Goal: Task Accomplishment & Management: Use online tool/utility

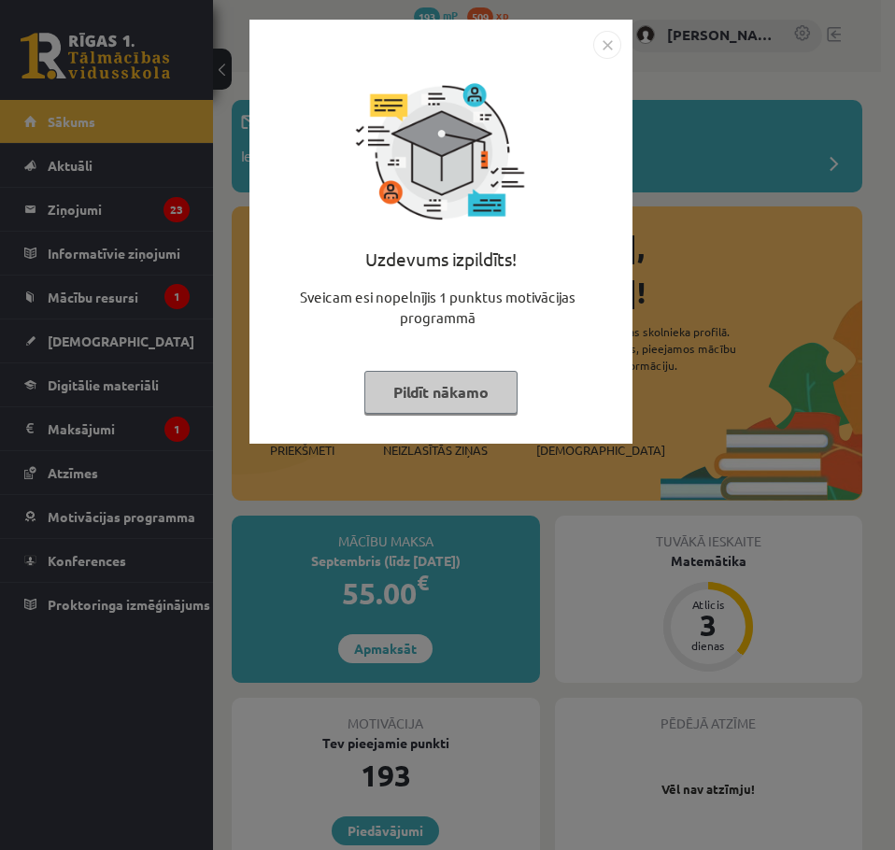
click at [614, 28] on div "Uzdevums izpildīts! Sveicam esi nopelnījis 1 punktus motivācijas programmā Pild…" at bounding box center [440, 232] width 383 height 424
click at [601, 45] on img "Close" at bounding box center [607, 45] width 28 height 28
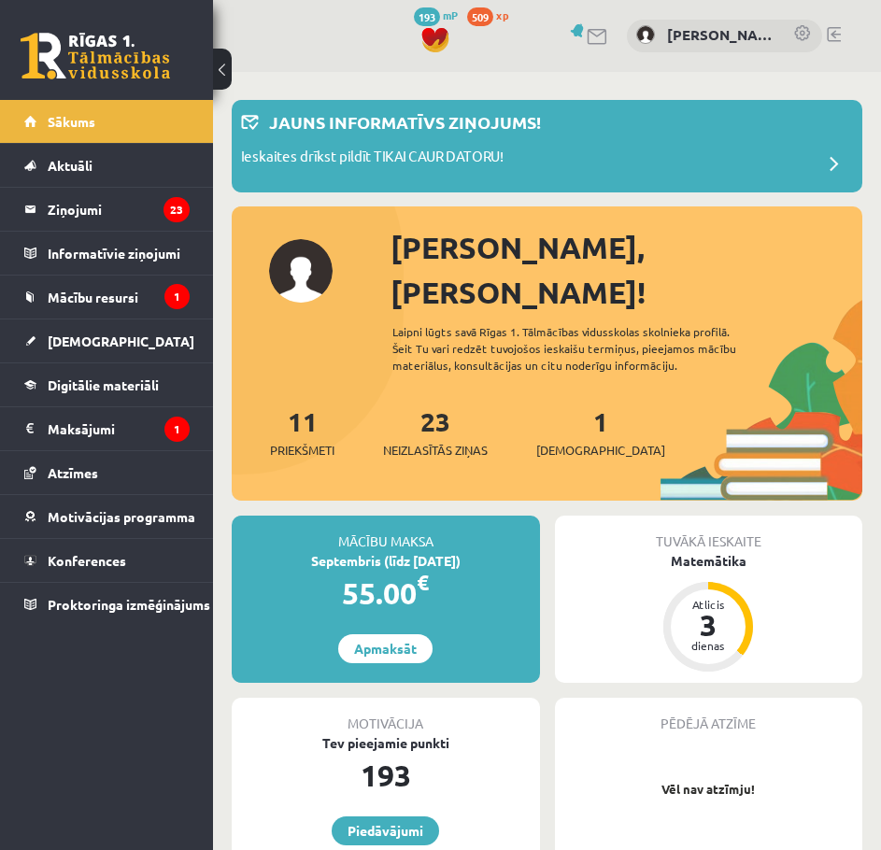
click at [426, 551] on div "Septembris (līdz 15.09.25)" at bounding box center [386, 561] width 308 height 20
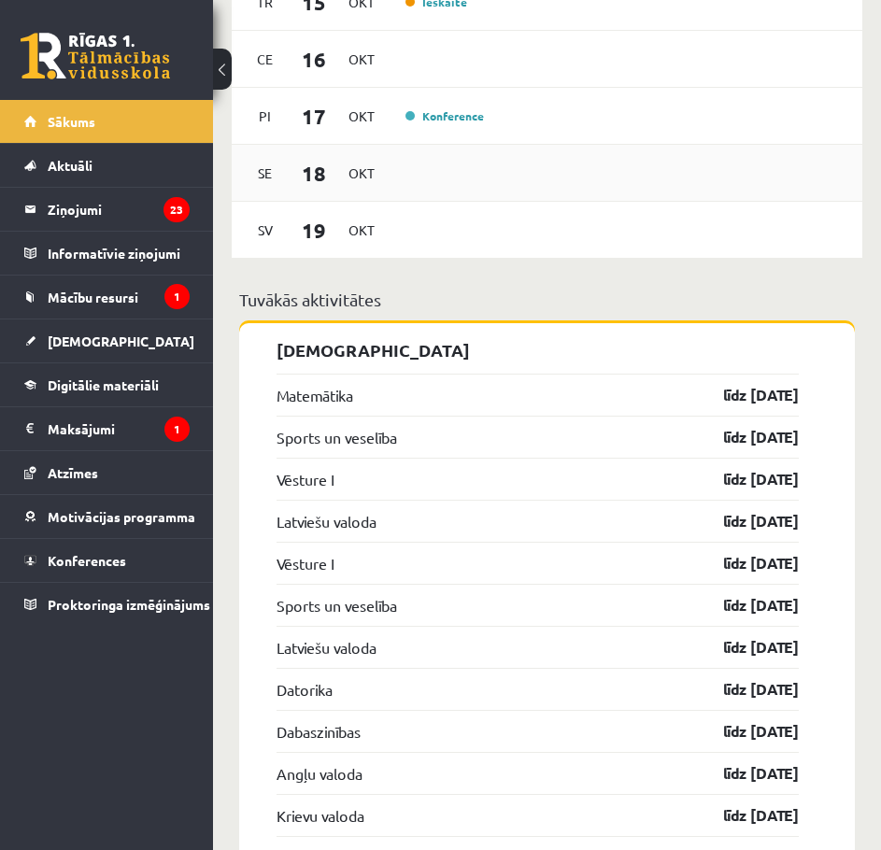
scroll to position [1920, 0]
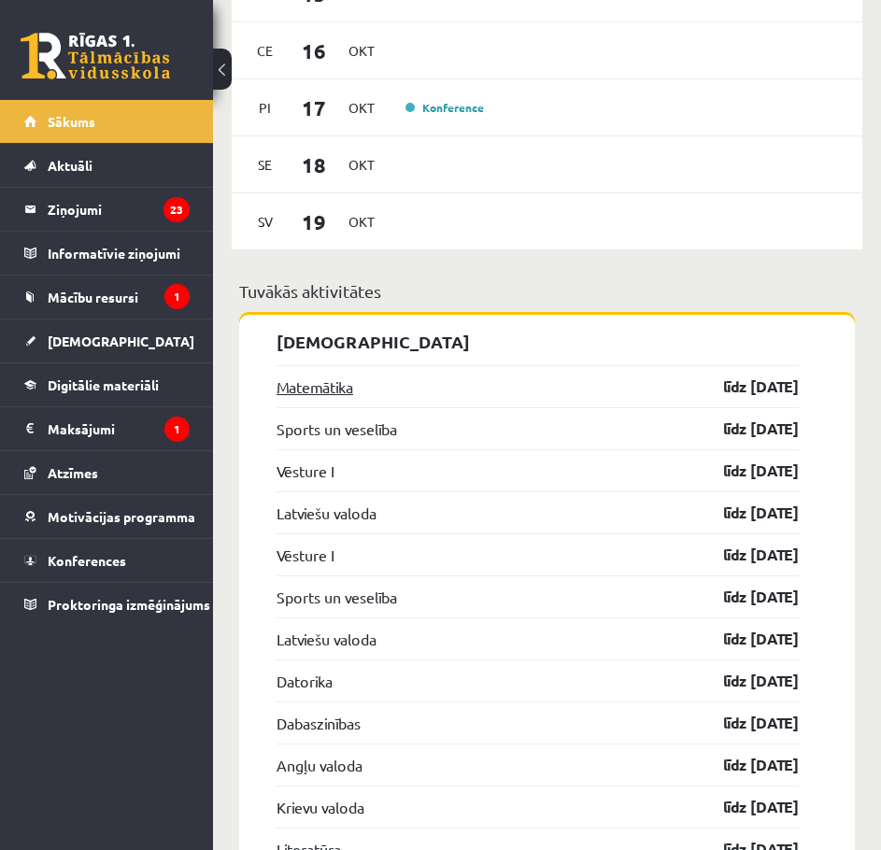
click at [321, 375] on link "Matemātika" at bounding box center [314, 386] width 77 height 22
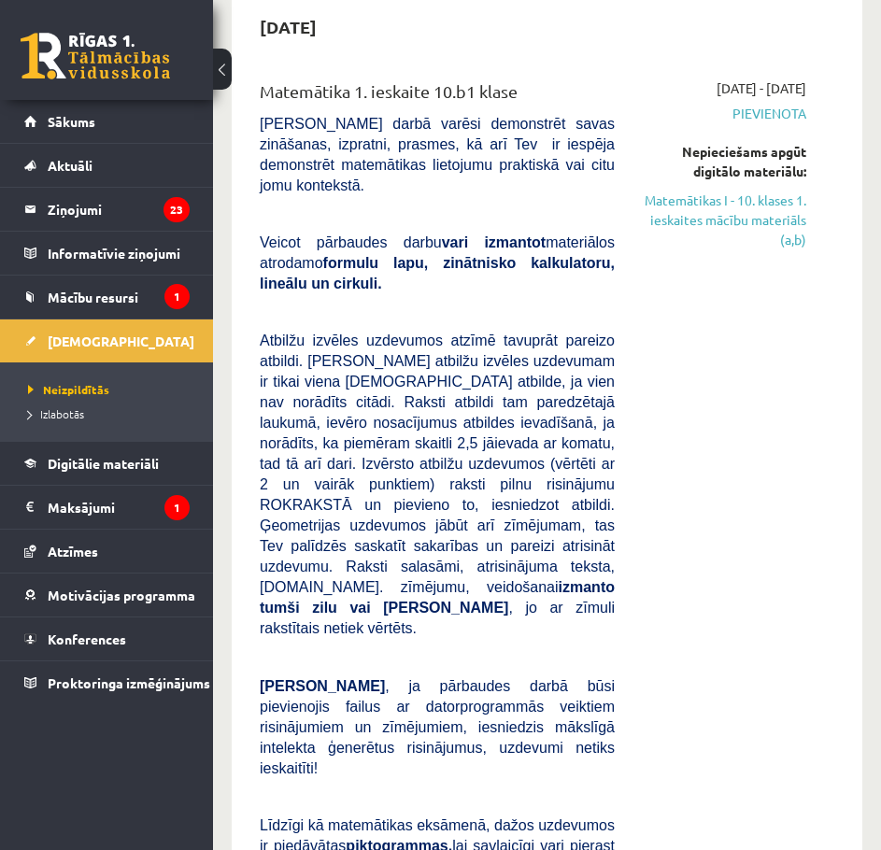
scroll to position [178, 0]
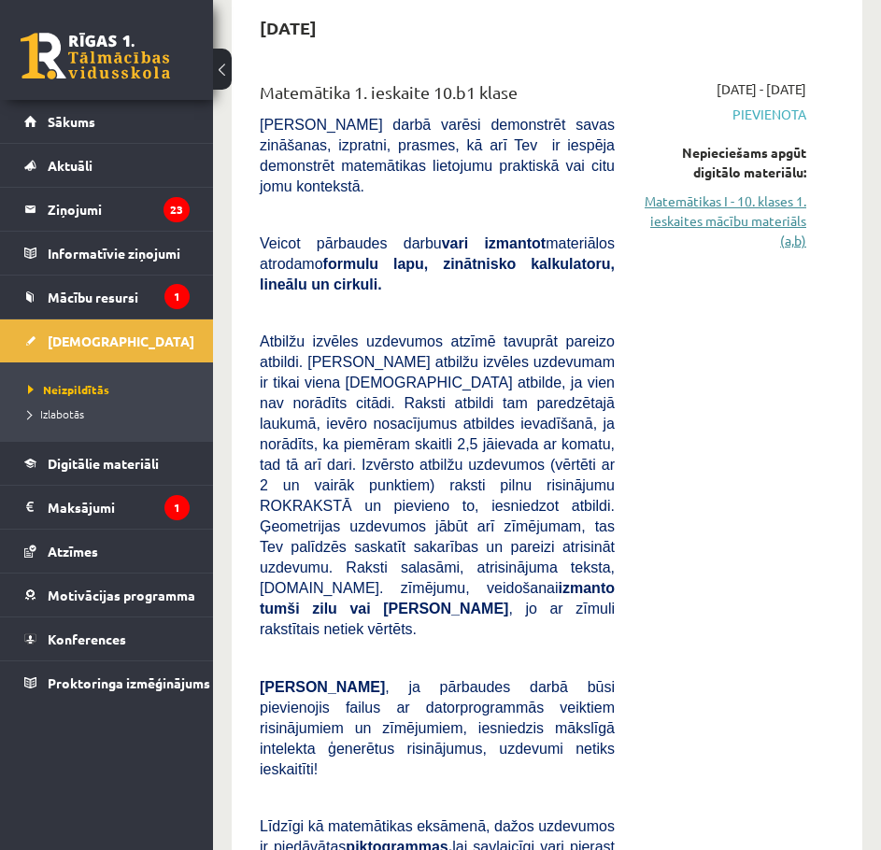
click at [792, 211] on link "Matemātikas I - 10. klases 1. ieskaites mācību materiāls (a,b)" at bounding box center [724, 220] width 163 height 59
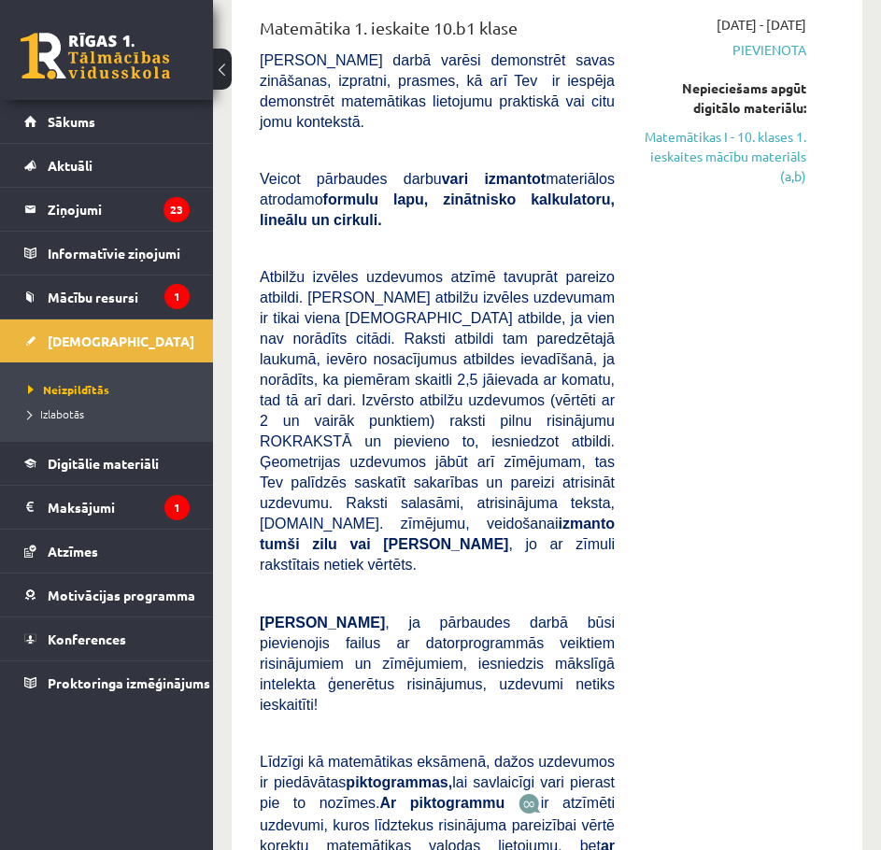
scroll to position [244, 0]
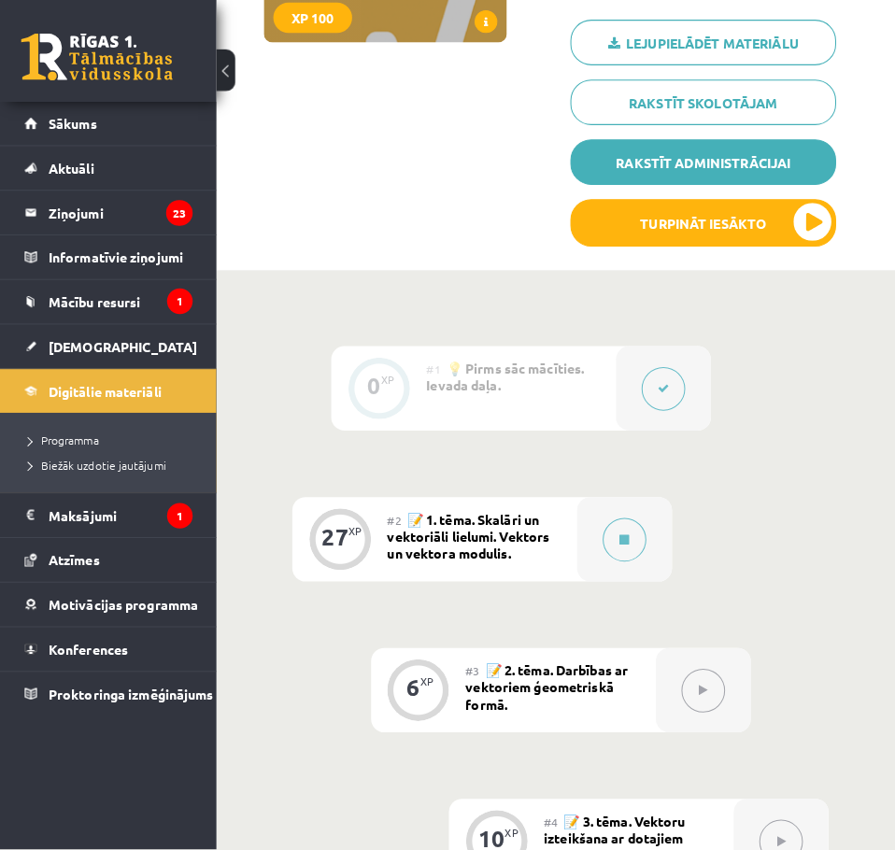
scroll to position [344, 0]
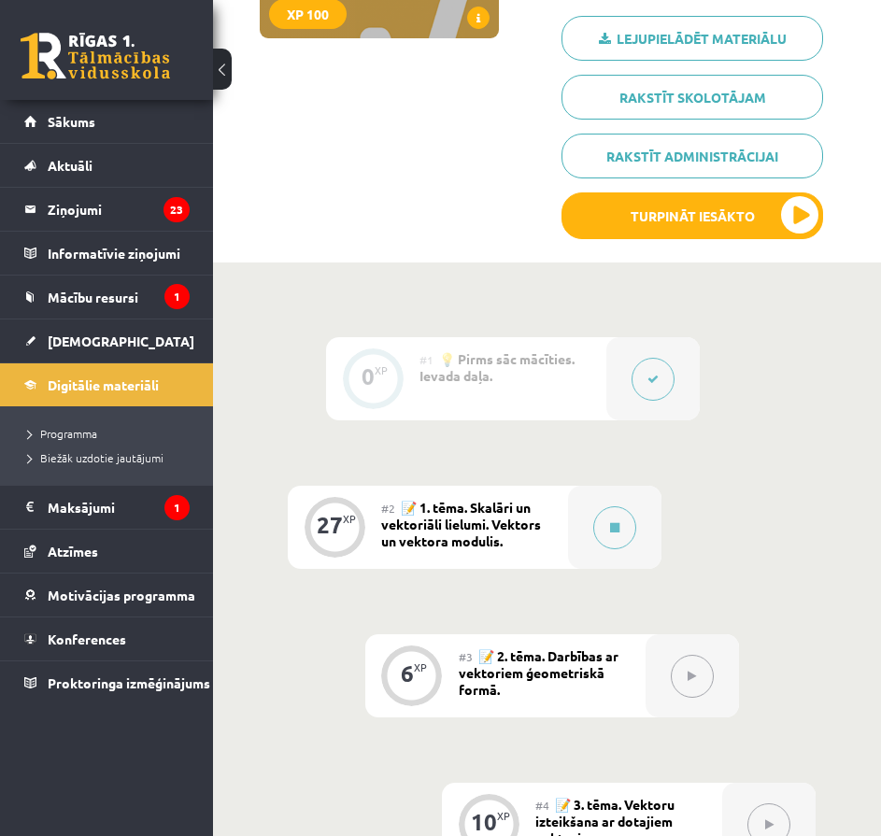
click at [565, 543] on div "#2 📝 1. tēma. Skalāri un vektoriāli lielumi. Vektors un vektora modulis." at bounding box center [474, 527] width 187 height 83
click at [596, 540] on div at bounding box center [614, 527] width 93 height 83
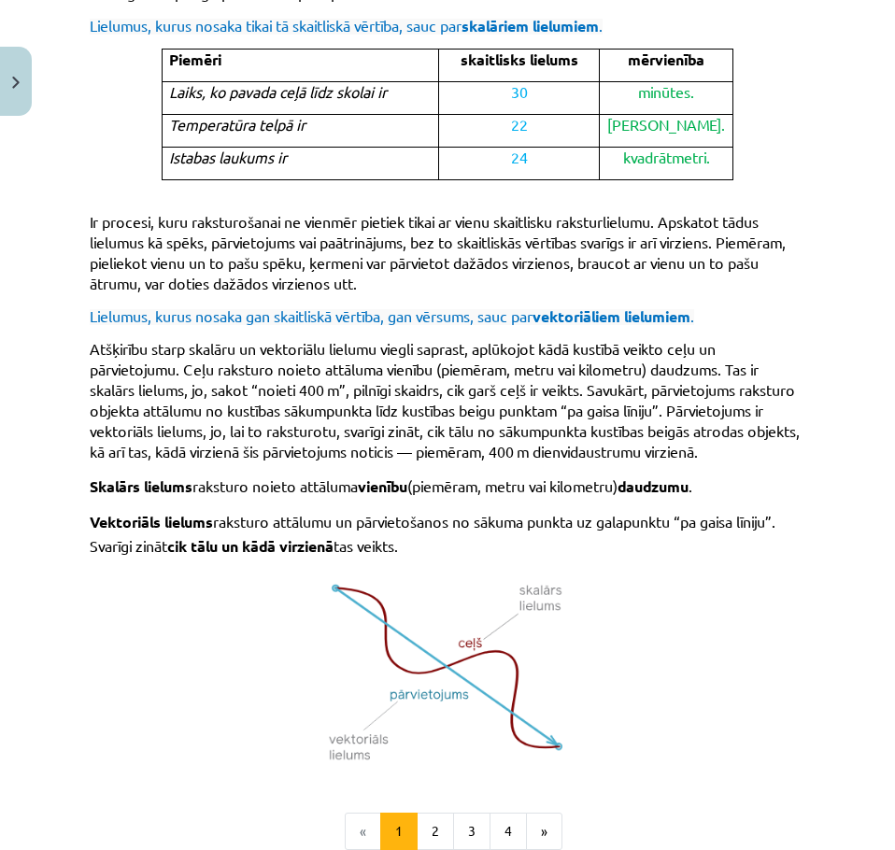
scroll to position [1242, 0]
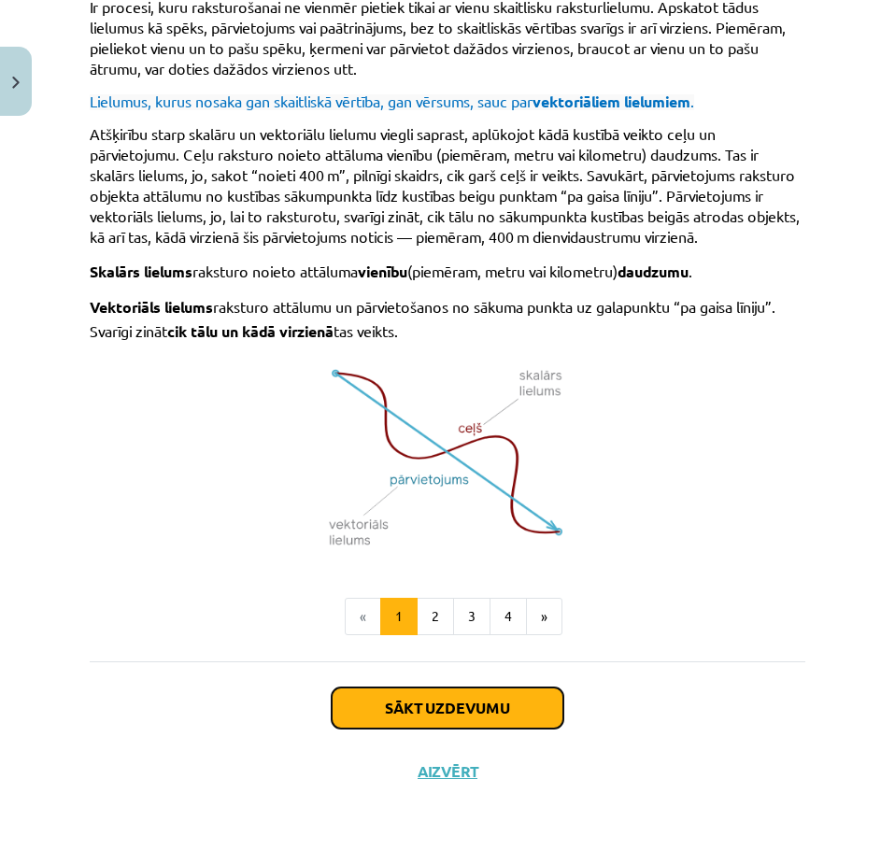
click at [454, 693] on button "Sākt uzdevumu" at bounding box center [448, 707] width 232 height 41
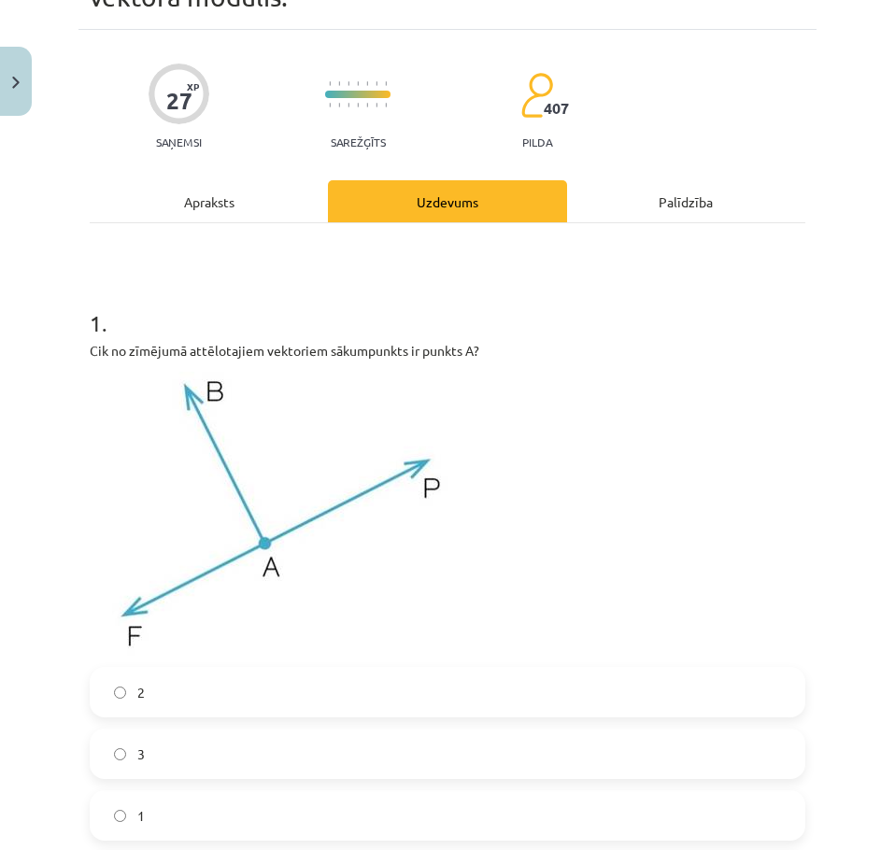
scroll to position [75, 0]
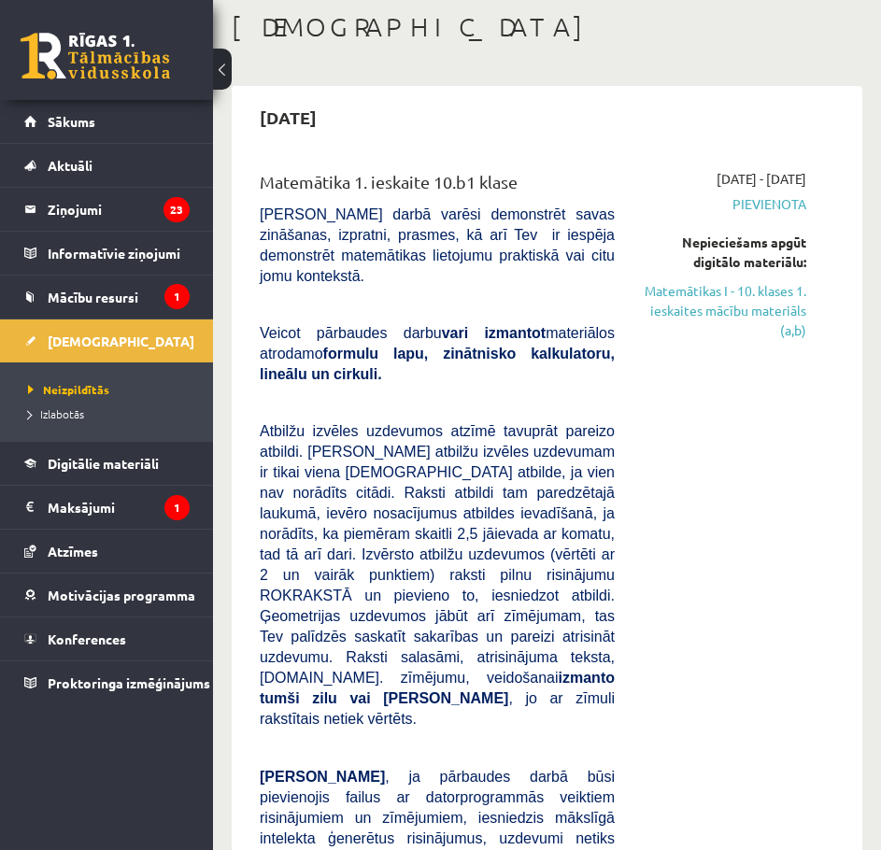
scroll to position [52, 0]
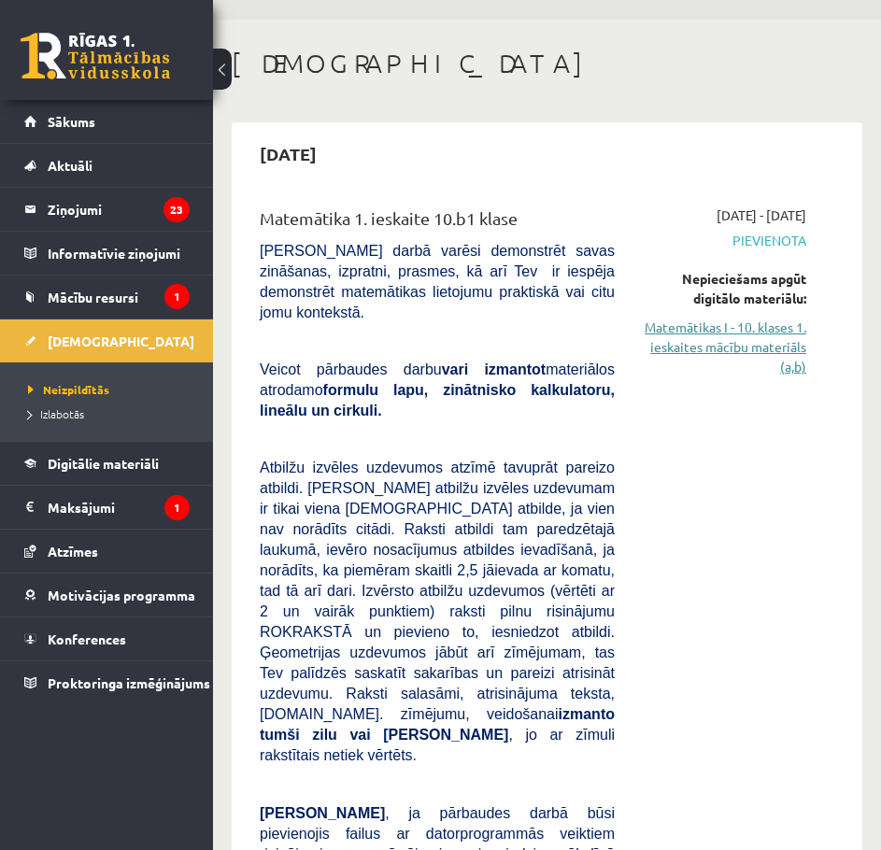
click at [799, 350] on link "Matemātikas I - 10. klases 1. ieskaites mācību materiāls (a,b)" at bounding box center [724, 347] width 163 height 59
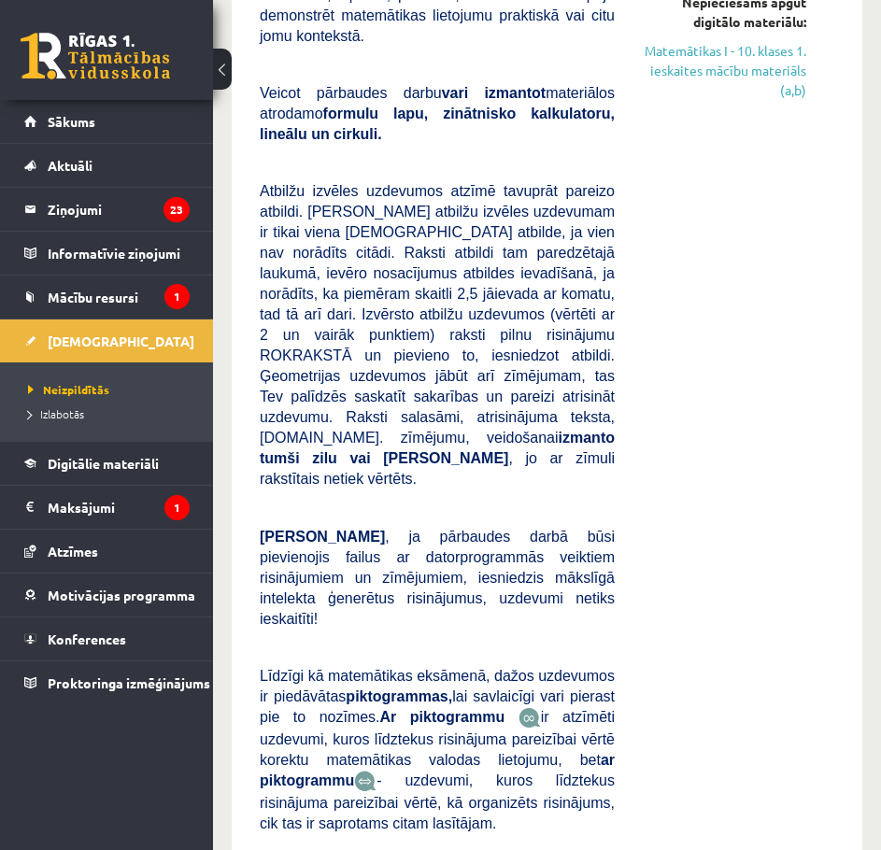
scroll to position [331, 0]
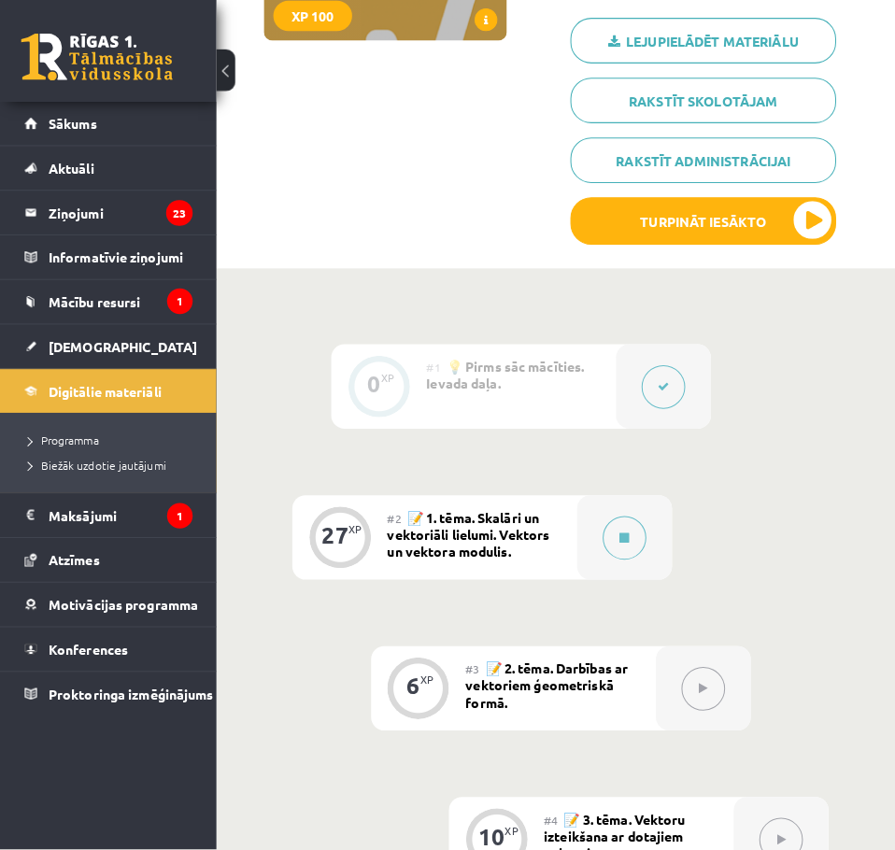
scroll to position [314, 0]
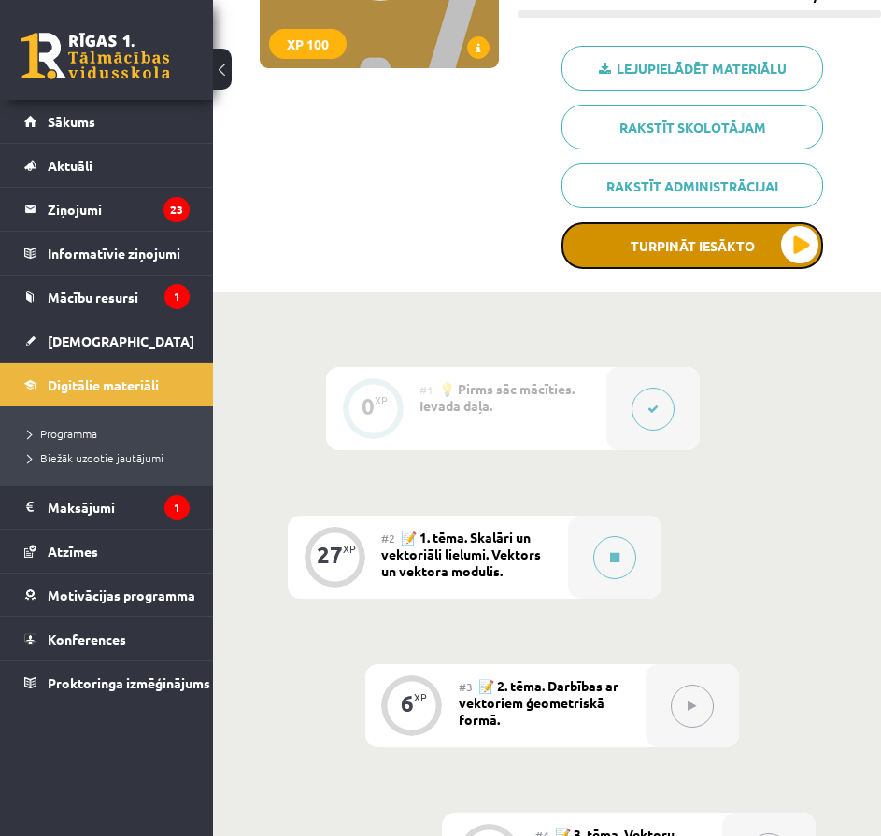
click at [700, 259] on button "Turpināt iesākto" at bounding box center [692, 245] width 262 height 47
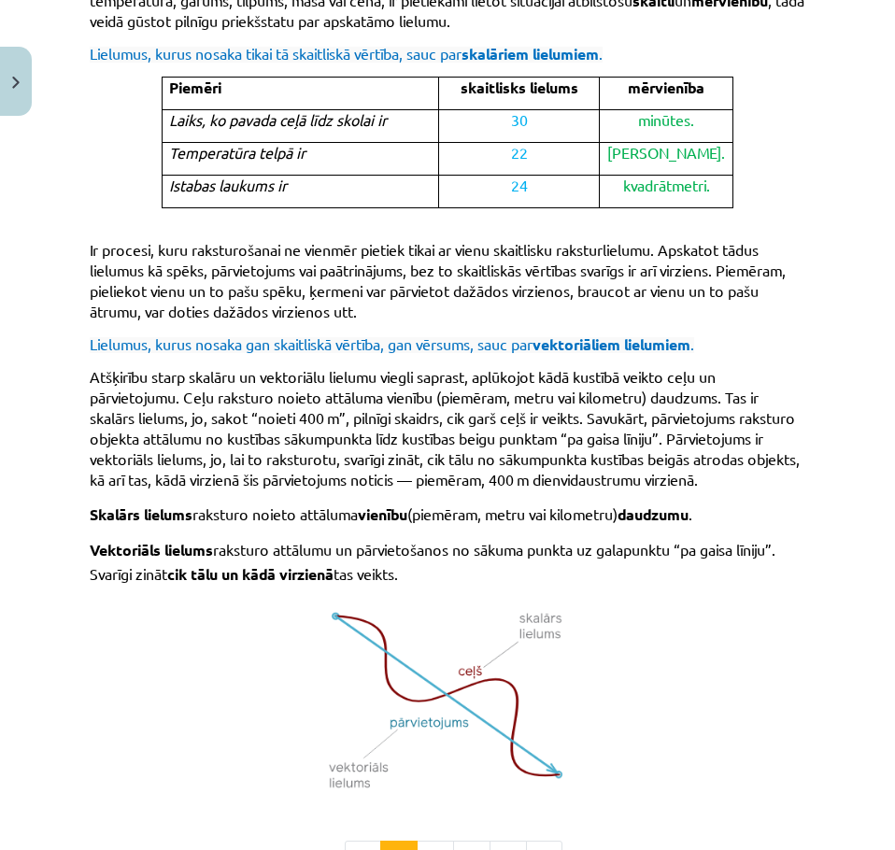
scroll to position [1242, 0]
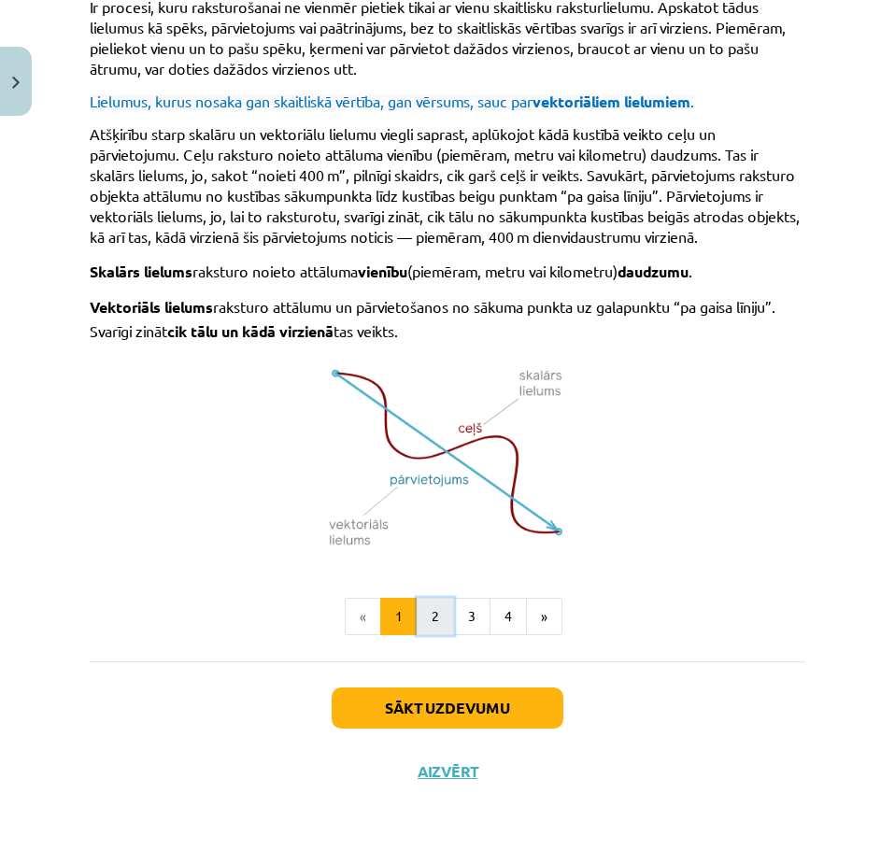
click at [439, 621] on button "2" at bounding box center [435, 616] width 37 height 37
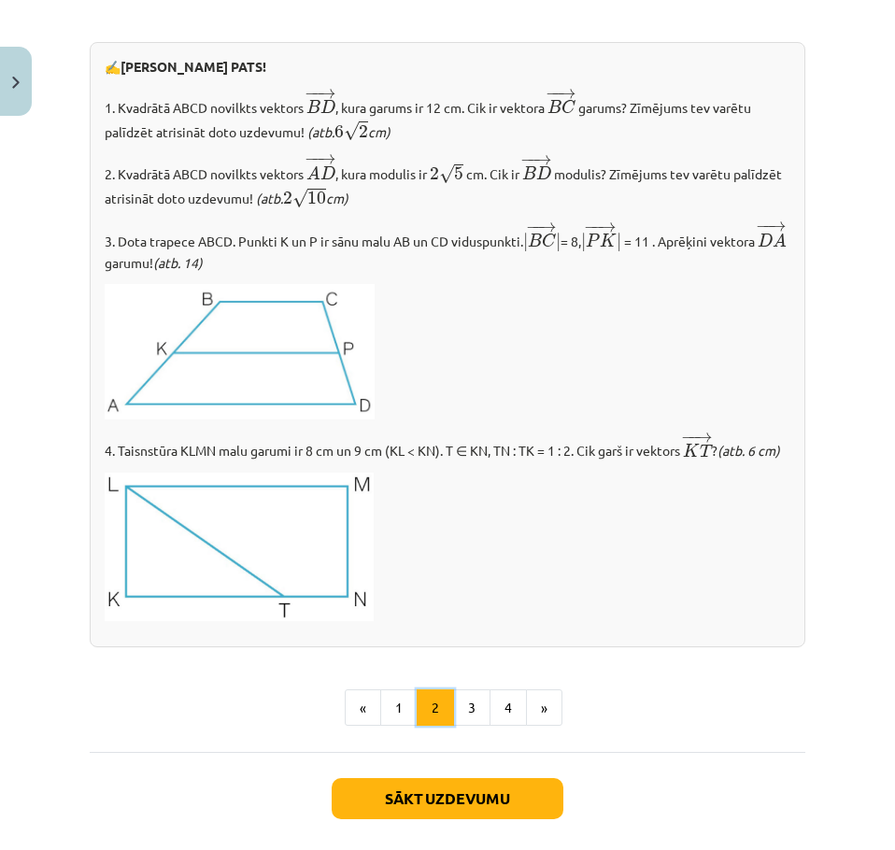
scroll to position [2033, 0]
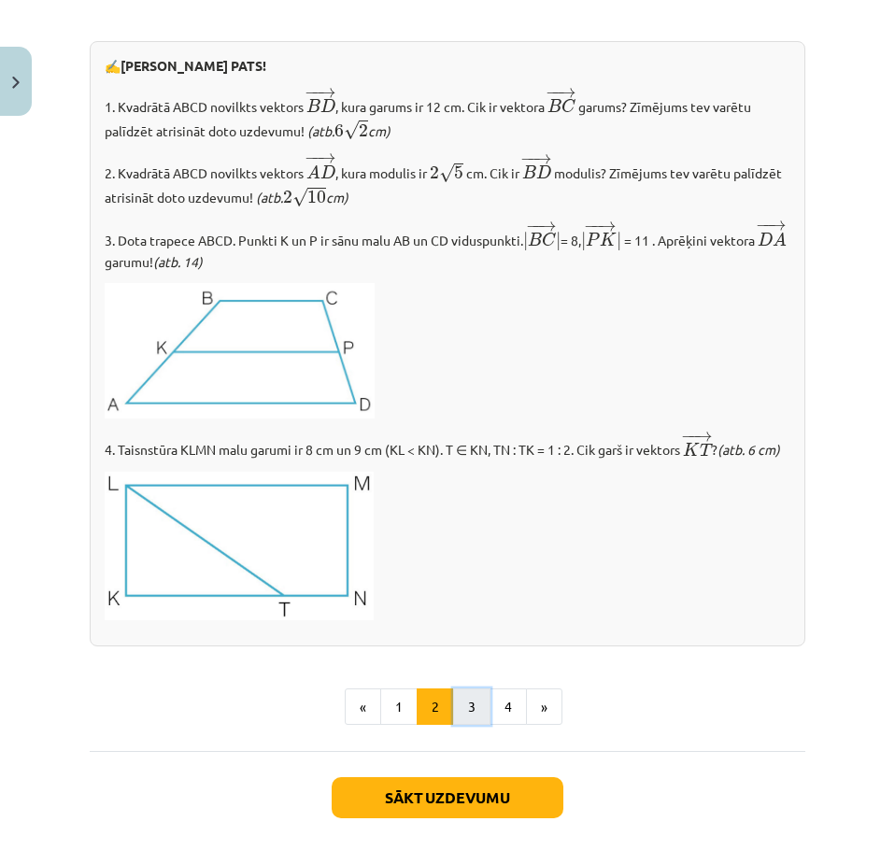
click at [454, 726] on button "3" at bounding box center [471, 706] width 37 height 37
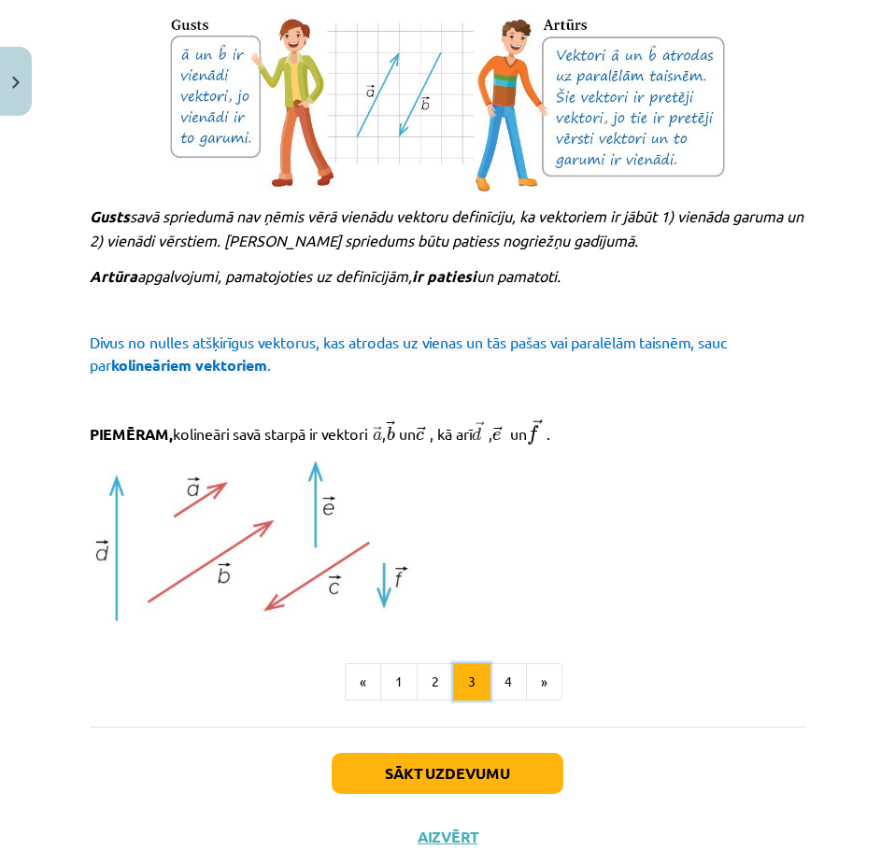
scroll to position [1989, 0]
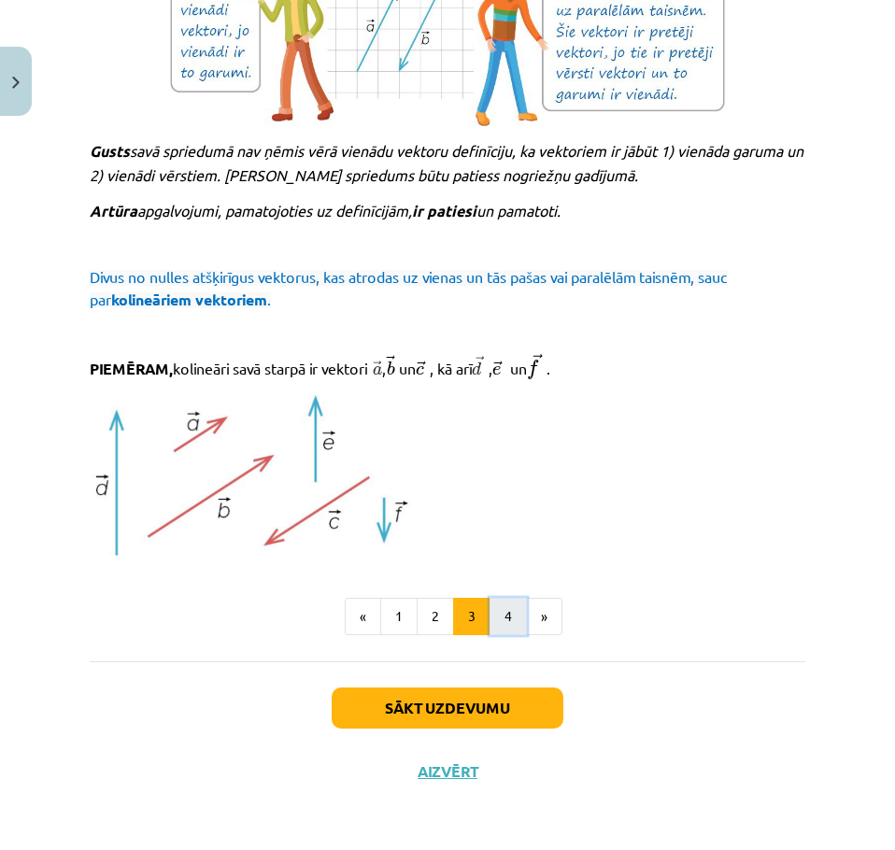
click at [500, 620] on button "4" at bounding box center [507, 616] width 37 height 37
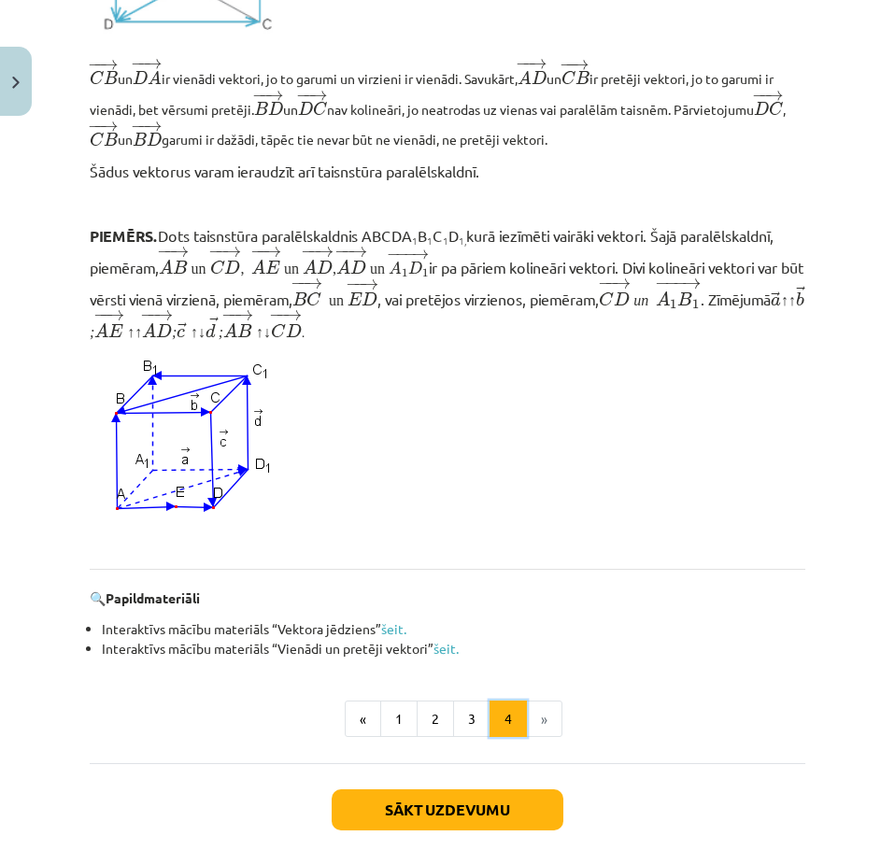
scroll to position [1674, 0]
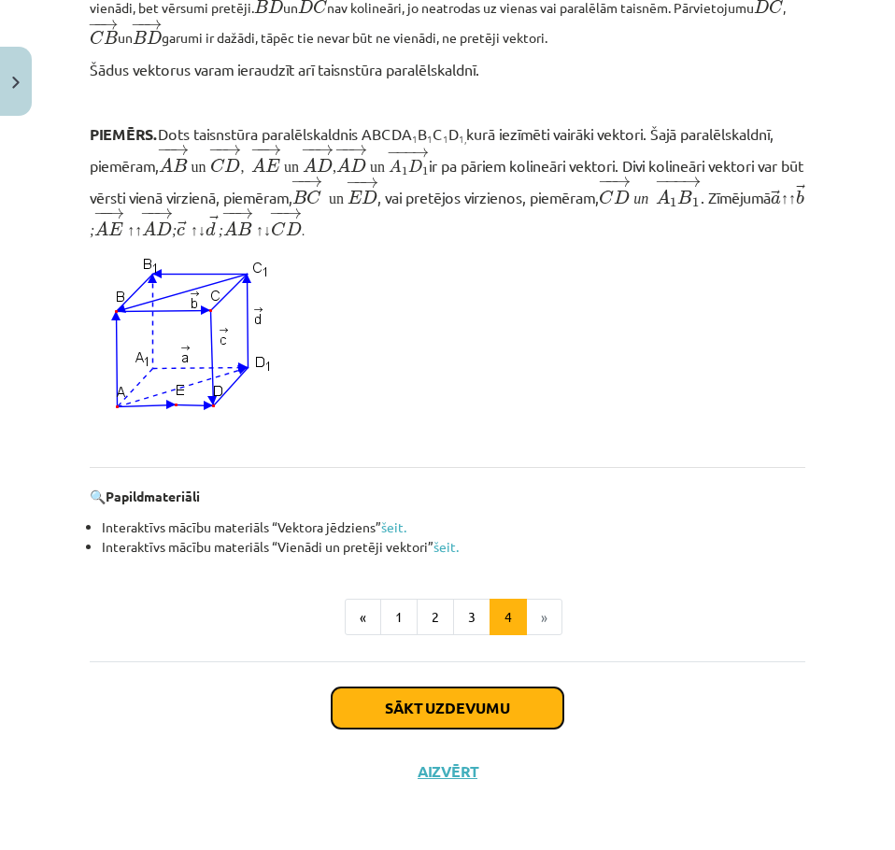
click at [484, 707] on button "Sākt uzdevumu" at bounding box center [448, 707] width 232 height 41
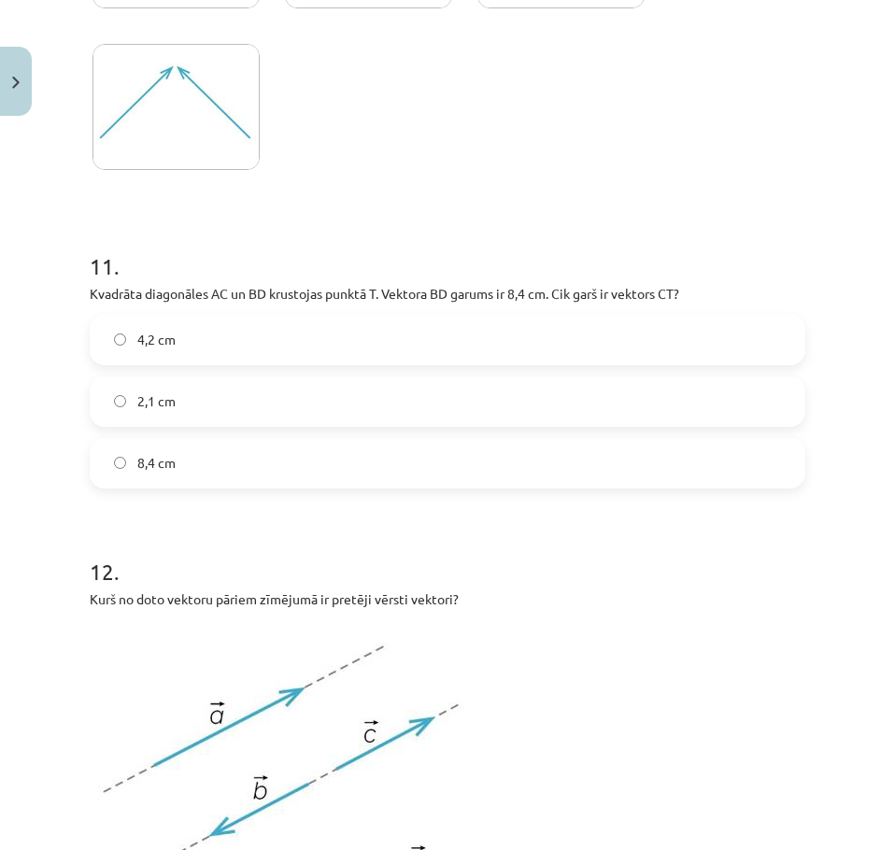
scroll to position [6355, 0]
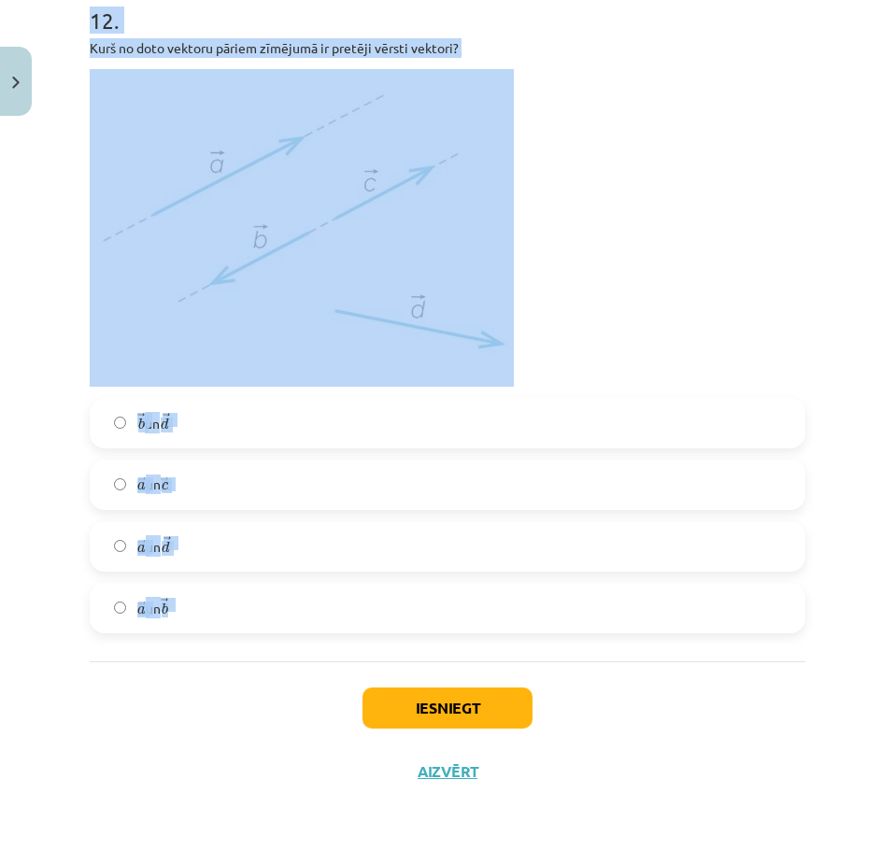
drag, startPoint x: 83, startPoint y: 312, endPoint x: 436, endPoint y: 604, distance: 458.4
copy form "Lor ip dolorsit ametconsecte adipiscin elitseddoei te incidi U? 9 9 6 2 8 . Lab…"
click at [684, 293] on p at bounding box center [447, 228] width 715 height 318
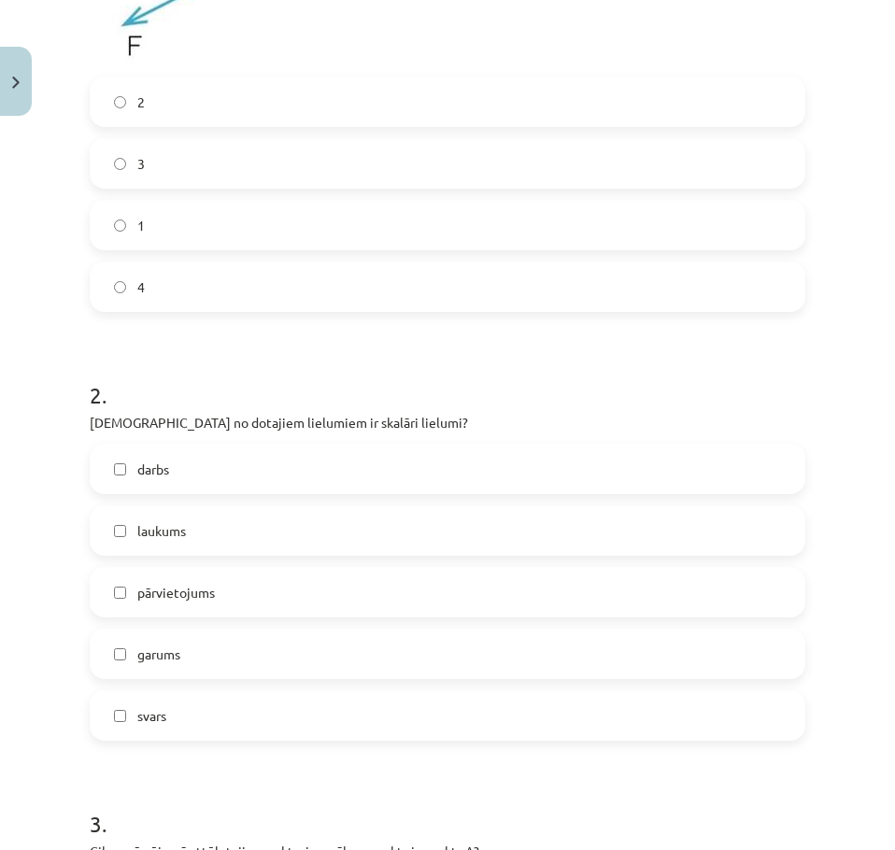
scroll to position [715, 0]
click at [226, 465] on label "darbs" at bounding box center [448, 468] width 712 height 47
click at [261, 546] on label "laukums" at bounding box center [448, 529] width 712 height 47
click at [233, 665] on label "garums" at bounding box center [448, 653] width 712 height 47
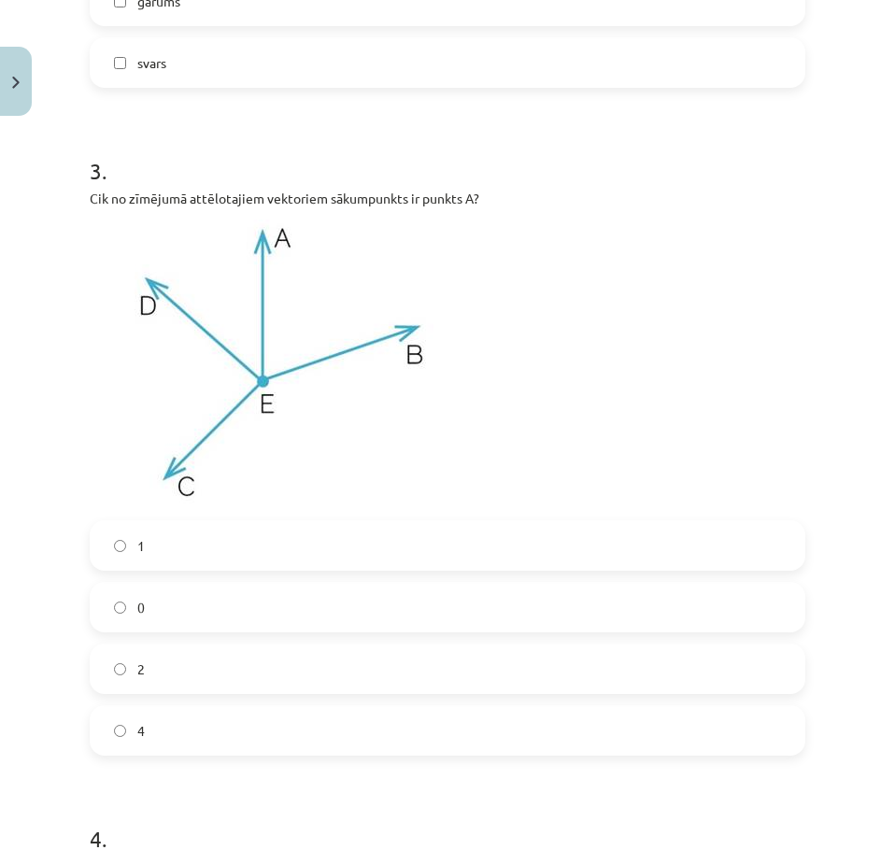
scroll to position [1373, 0]
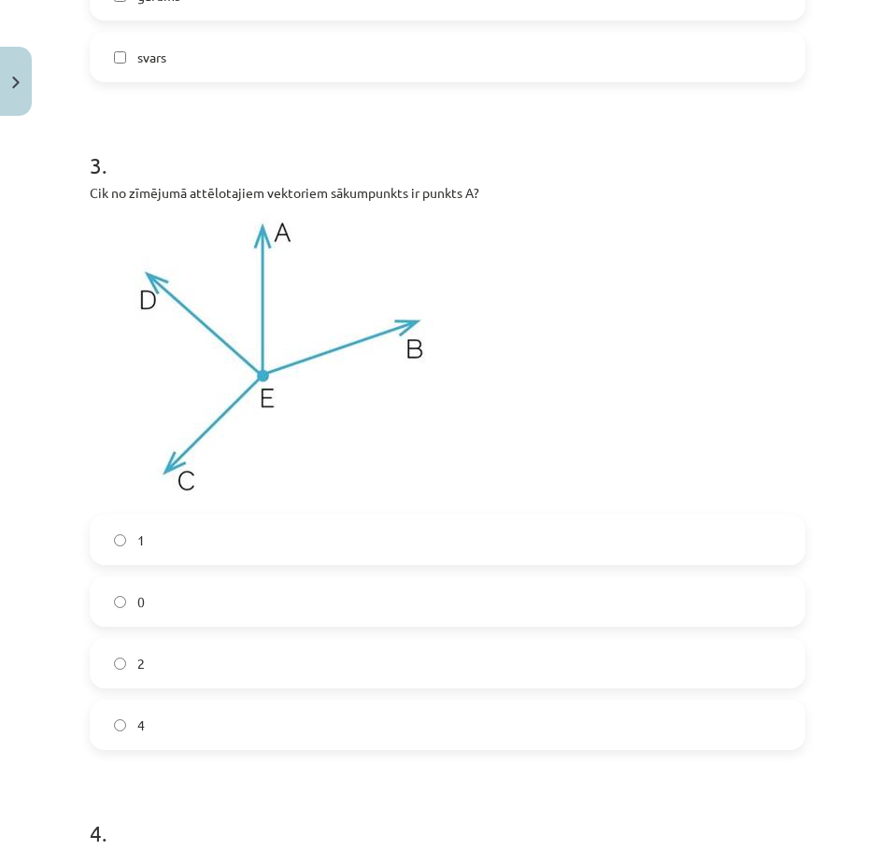
click at [262, 541] on label "1" at bounding box center [448, 539] width 712 height 47
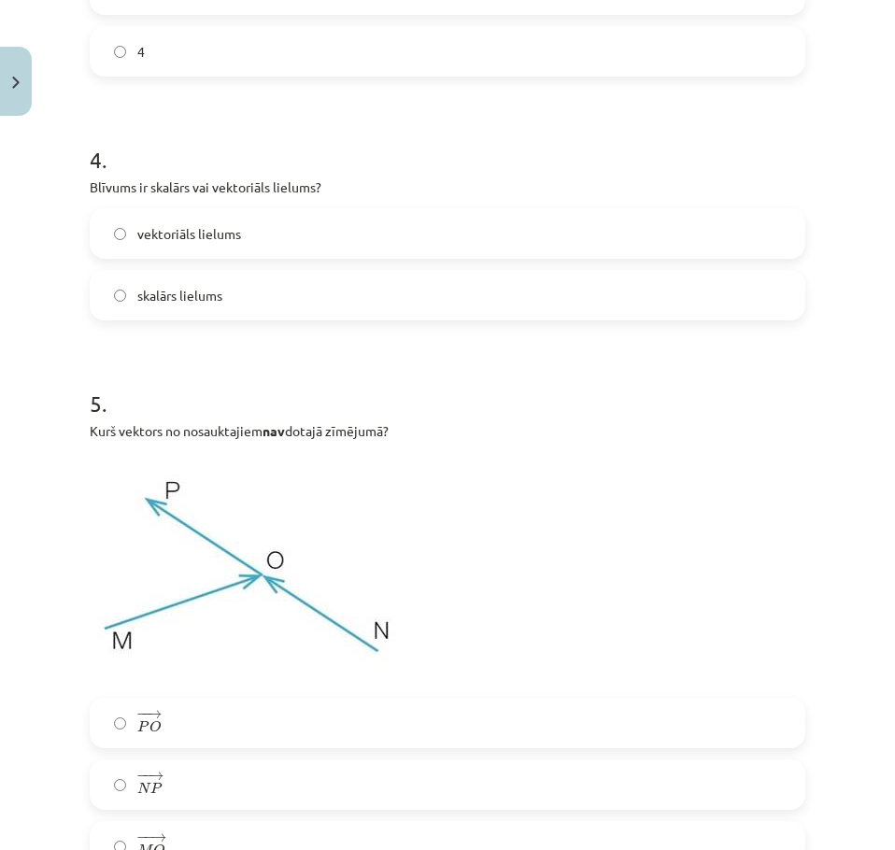
scroll to position [2047, 0]
click at [329, 211] on label "vektoriāls lielums" at bounding box center [448, 232] width 712 height 47
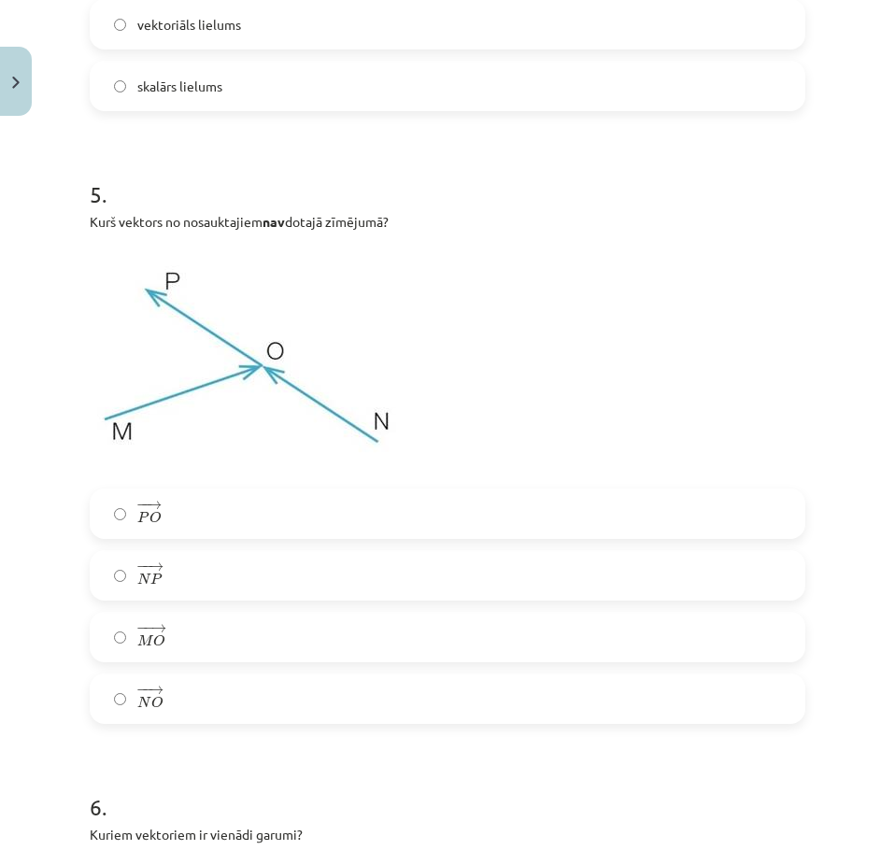
scroll to position [2257, 0]
click at [344, 644] on label "− − → M O M O →" at bounding box center [448, 636] width 712 height 47
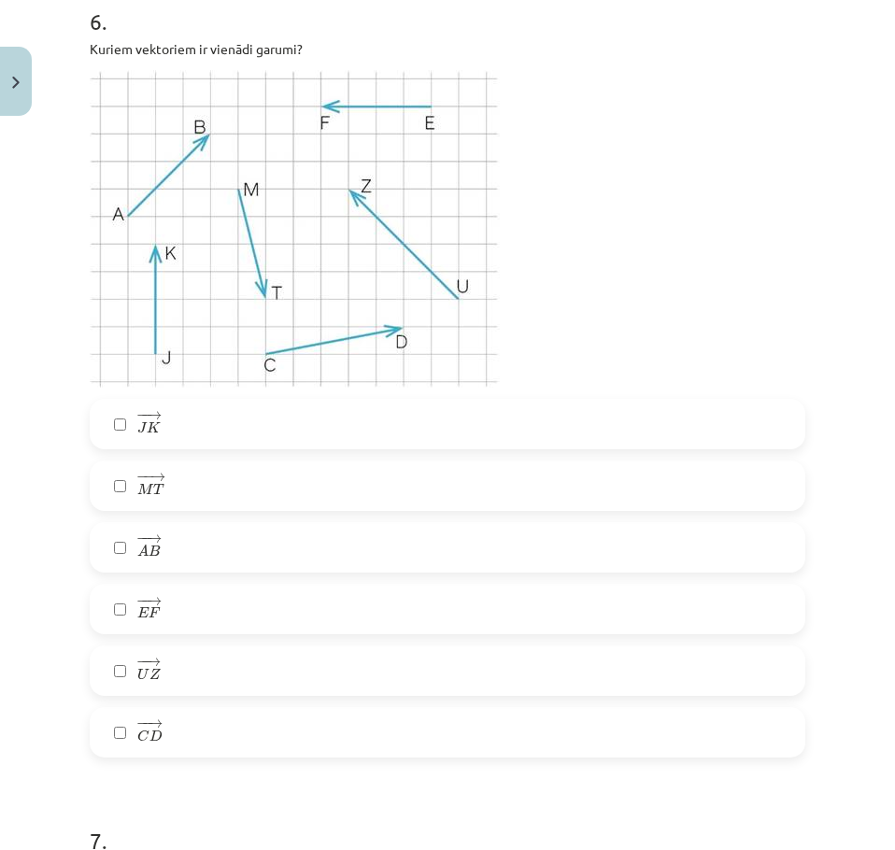
scroll to position [3042, 0]
click at [176, 561] on label "− − → A B A B →" at bounding box center [448, 546] width 712 height 47
click at [221, 613] on label "− − → E F E F →" at bounding box center [448, 608] width 712 height 47
click at [276, 444] on label "− − → J K J K →" at bounding box center [448, 423] width 712 height 47
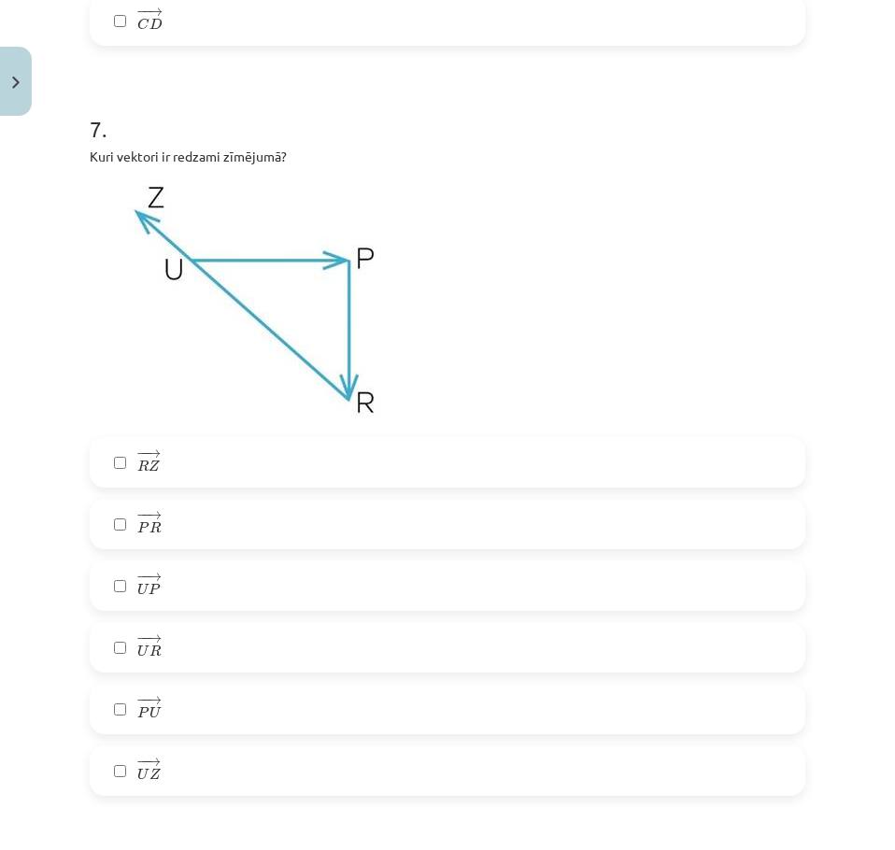
scroll to position [3754, 0]
click at [234, 602] on label "− − → U P U P →" at bounding box center [448, 584] width 712 height 47
click at [279, 478] on label "− − → R Z R Z →" at bounding box center [448, 461] width 712 height 47
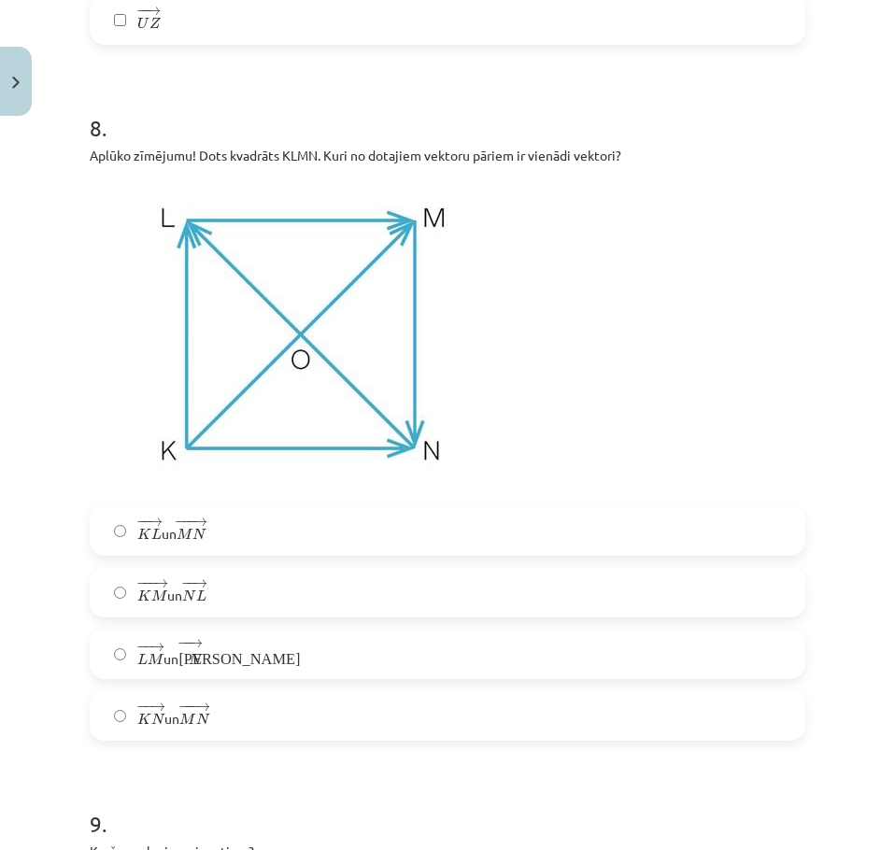
scroll to position [4506, 0]
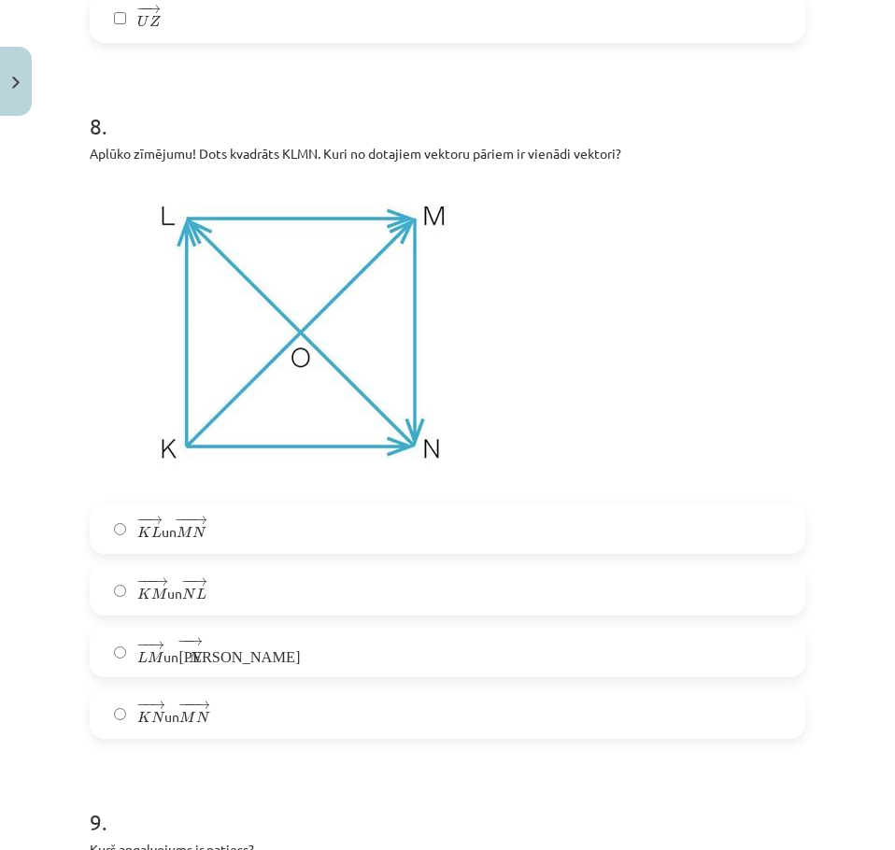
click at [273, 580] on label "− −− → K M K M → un − − → N L N L →" at bounding box center [448, 590] width 712 height 47
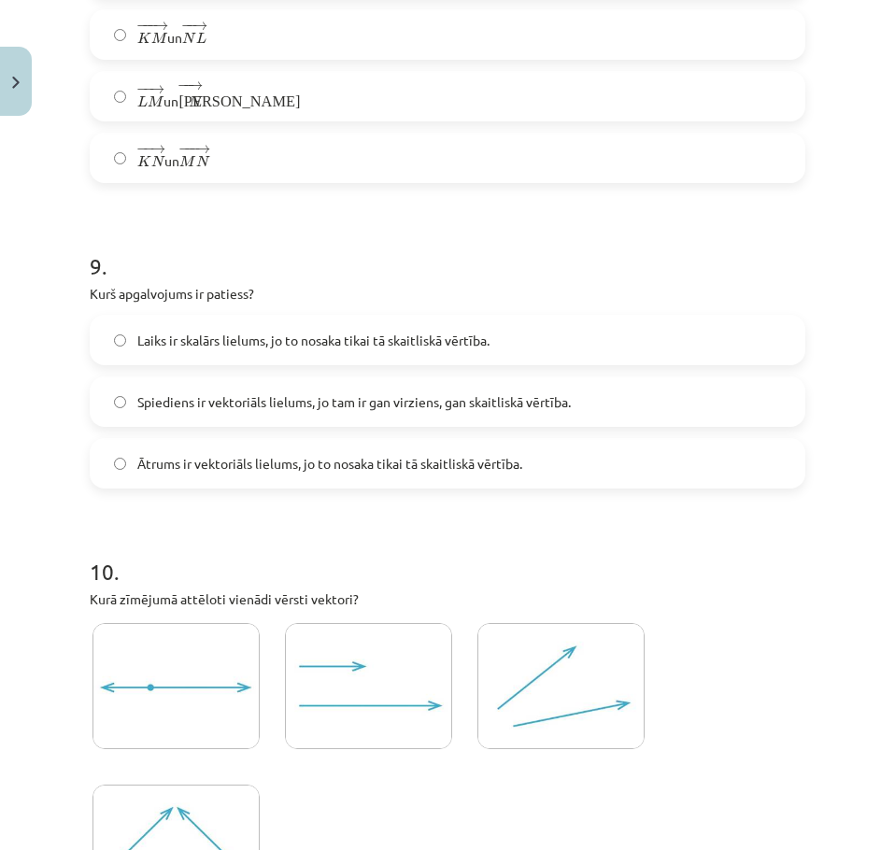
scroll to position [5064, 0]
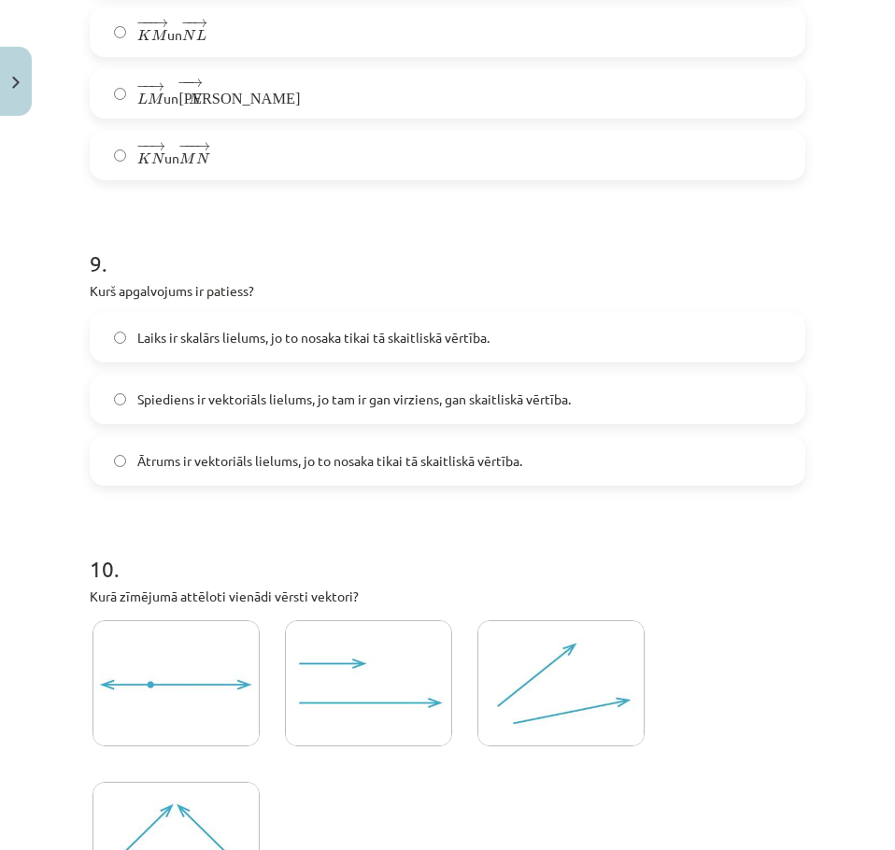
click at [412, 320] on label "Laiks ir skalārs lielums, jo to nosaka tikai tā skaitliskā vērtība." at bounding box center [448, 337] width 712 height 47
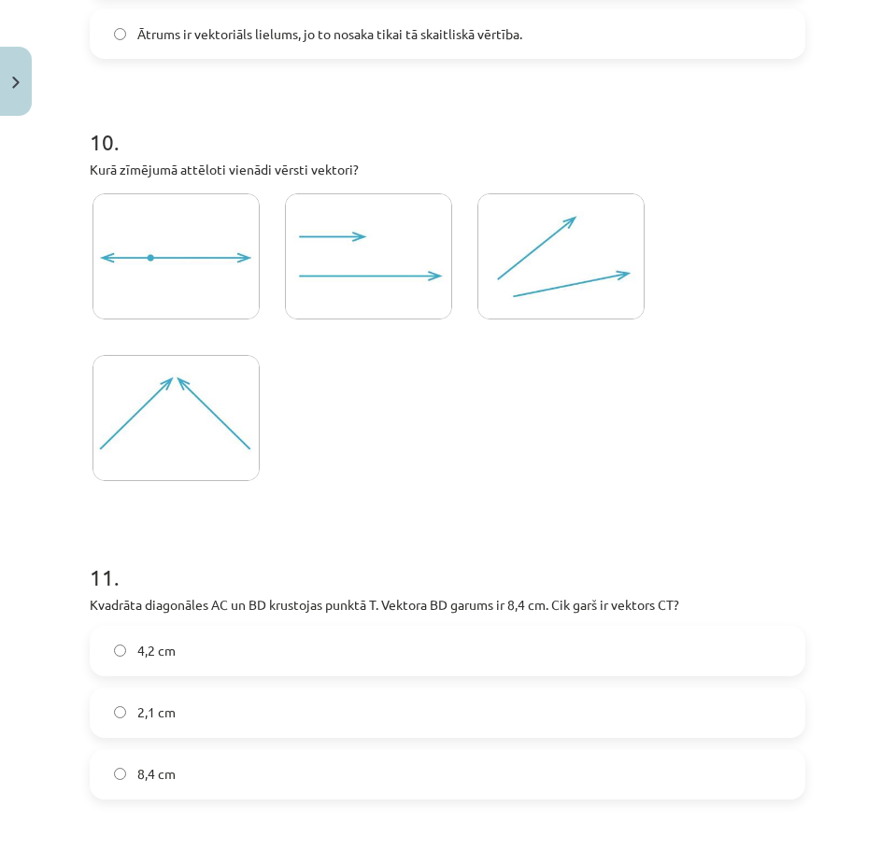
scroll to position [5491, 0]
click at [177, 383] on img at bounding box center [175, 418] width 167 height 126
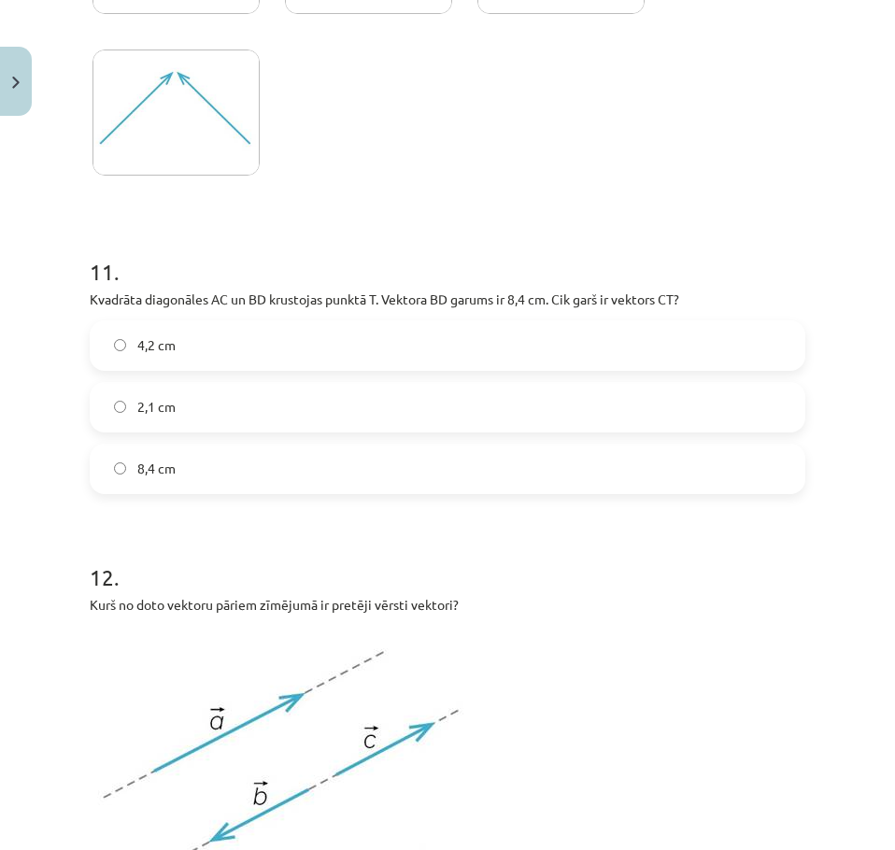
scroll to position [5797, 0]
click at [260, 462] on label "8,4 cm" at bounding box center [448, 468] width 712 height 47
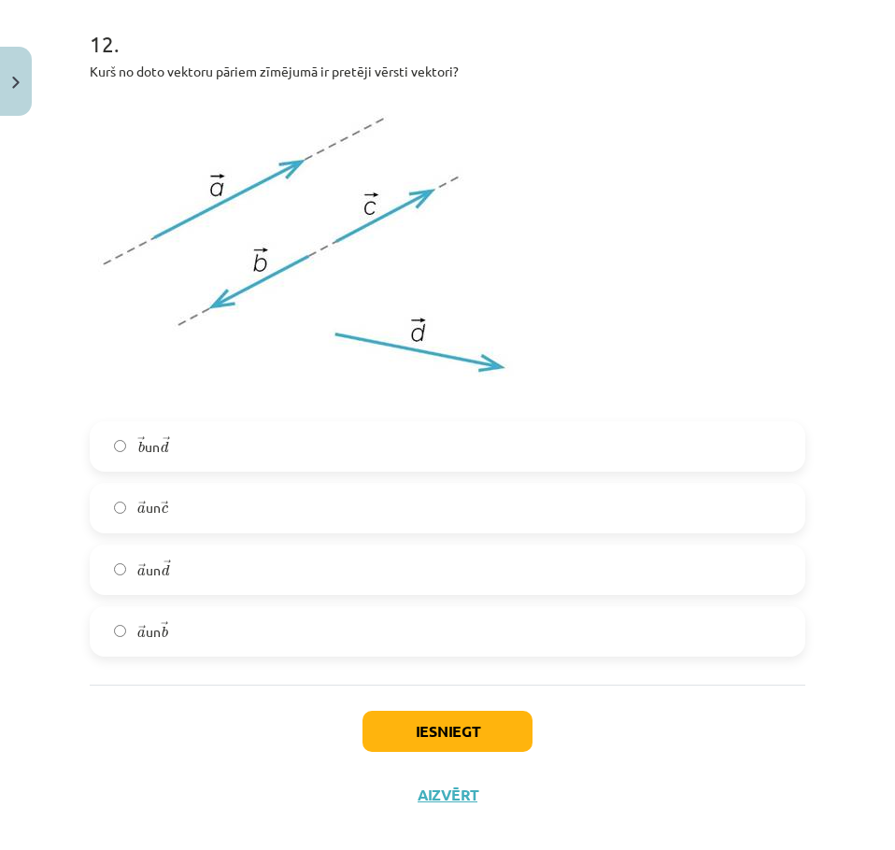
scroll to position [6339, 0]
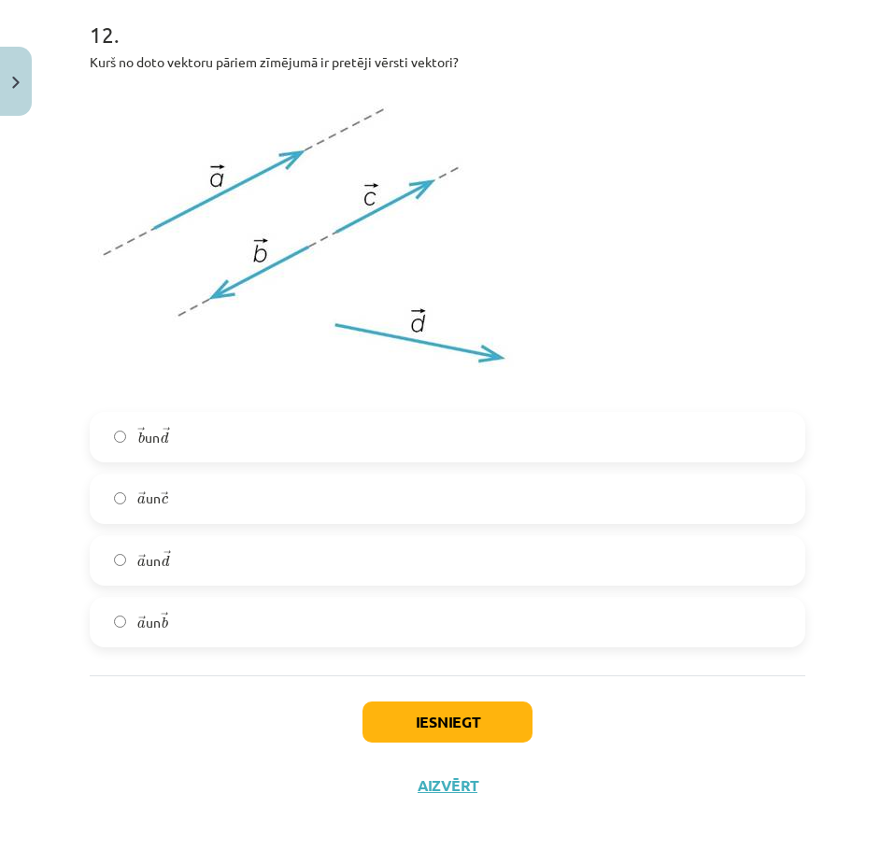
click at [218, 547] on label "→ a a → un → d d →" at bounding box center [448, 560] width 712 height 47
click at [224, 607] on label "→ a a → un → b b →" at bounding box center [448, 622] width 712 height 47
click at [454, 737] on button "Iesniegt" at bounding box center [447, 721] width 170 height 41
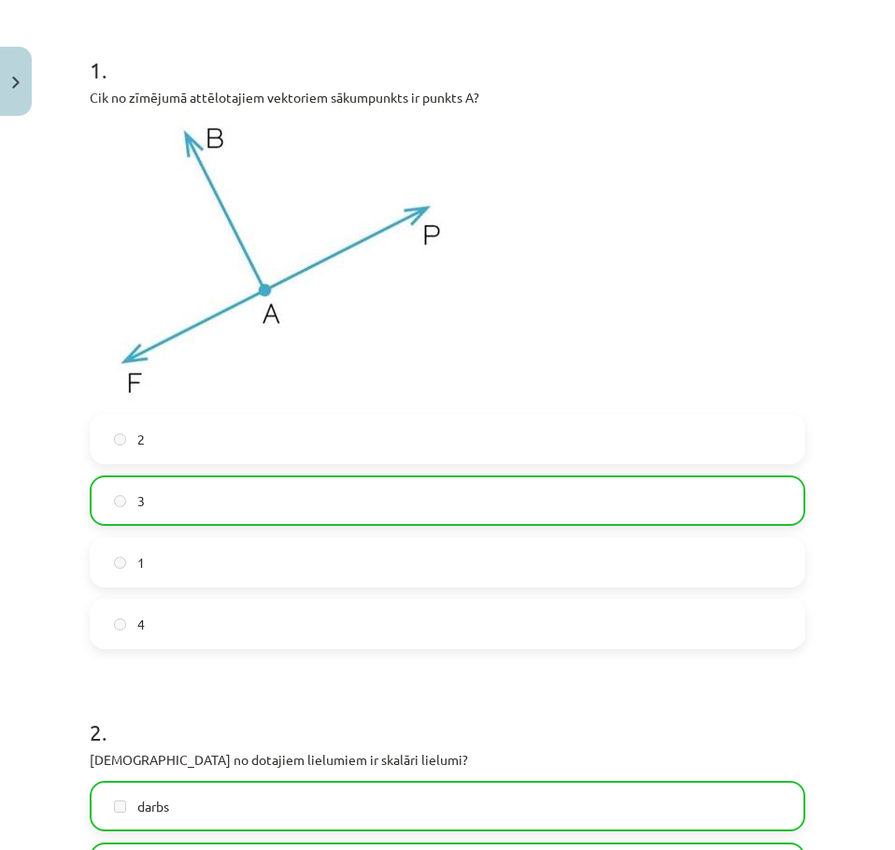
scroll to position [422, 0]
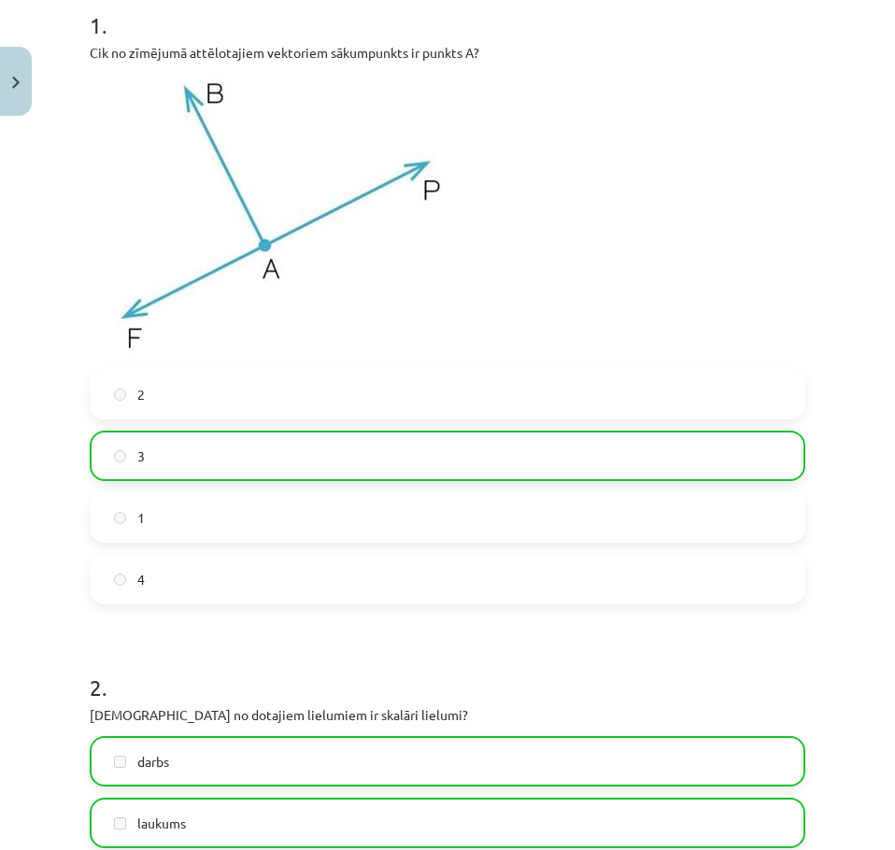
click at [417, 441] on label "3" at bounding box center [448, 455] width 712 height 47
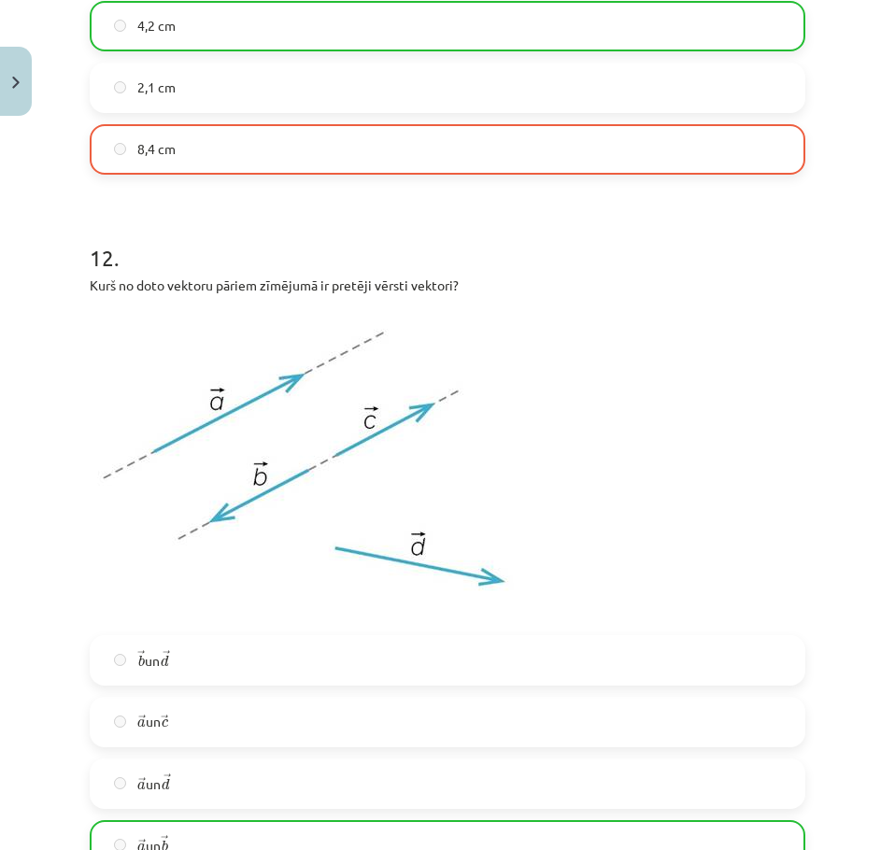
scroll to position [6414, 0]
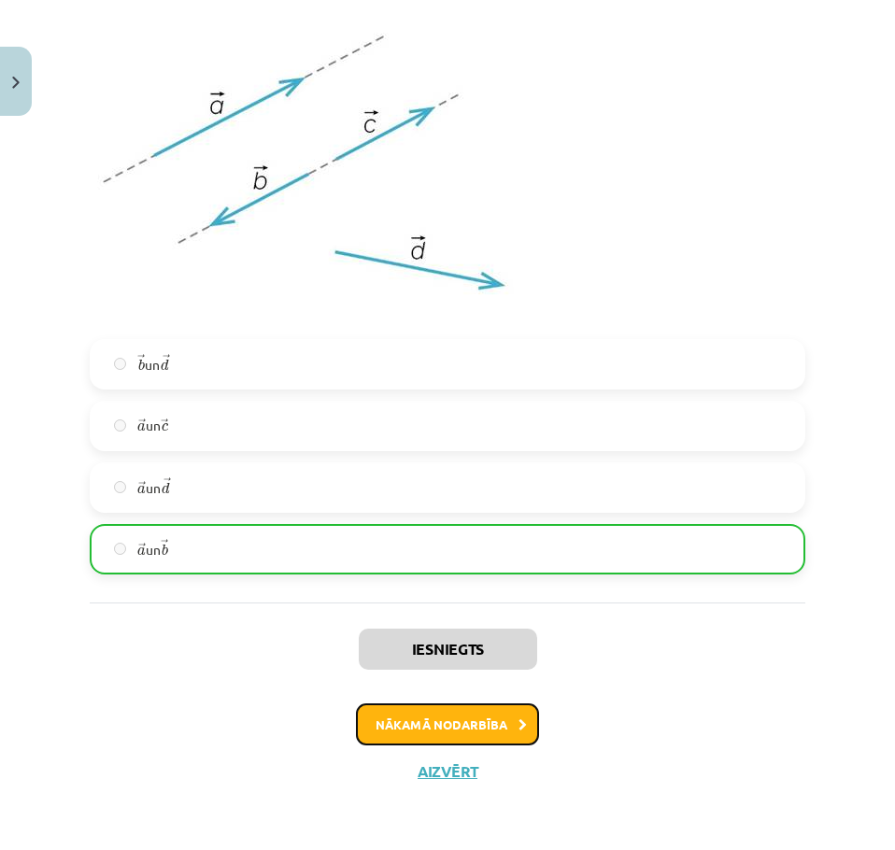
click at [444, 729] on button "Nākamā nodarbība" at bounding box center [447, 724] width 183 height 43
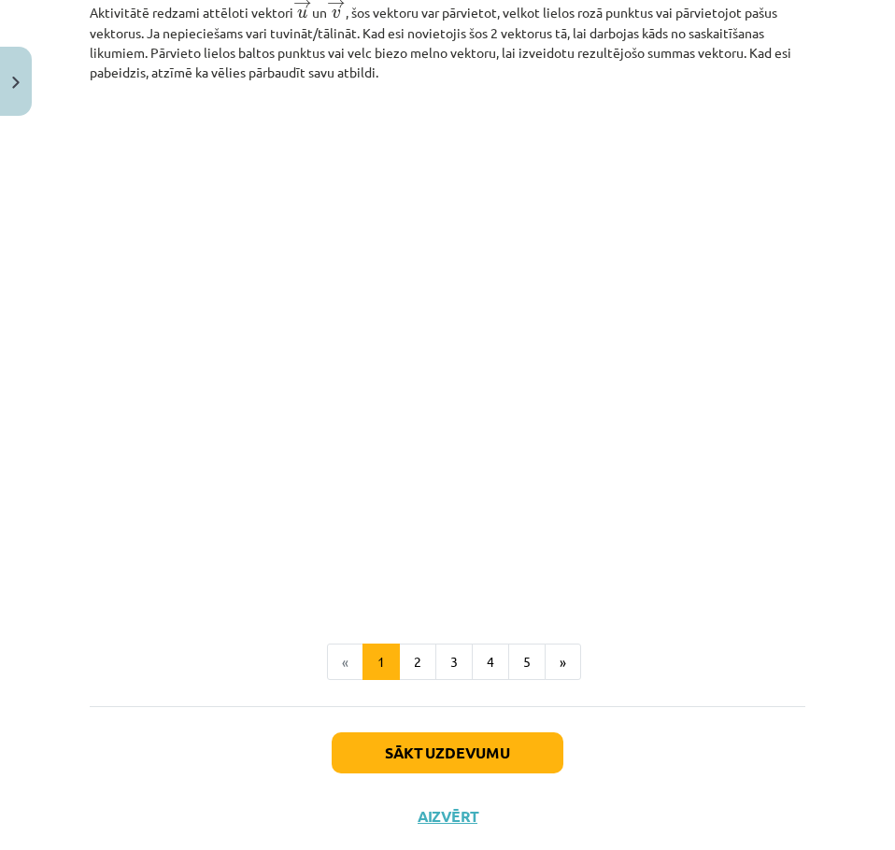
scroll to position [2681, 0]
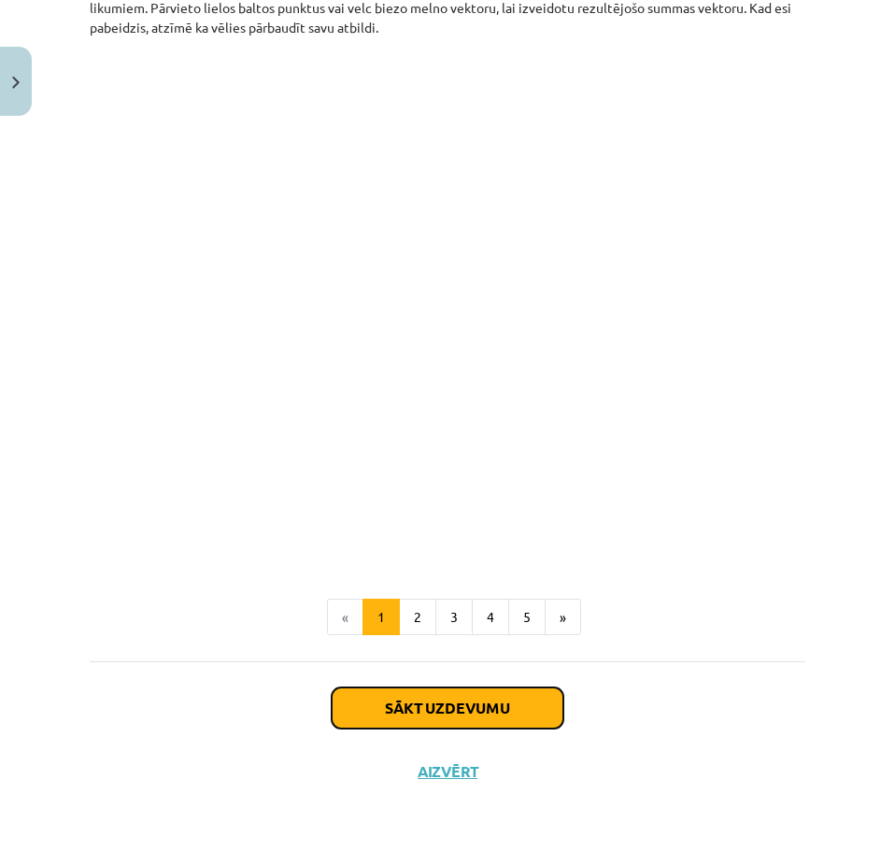
click at [472, 687] on button "Sākt uzdevumu" at bounding box center [448, 707] width 232 height 41
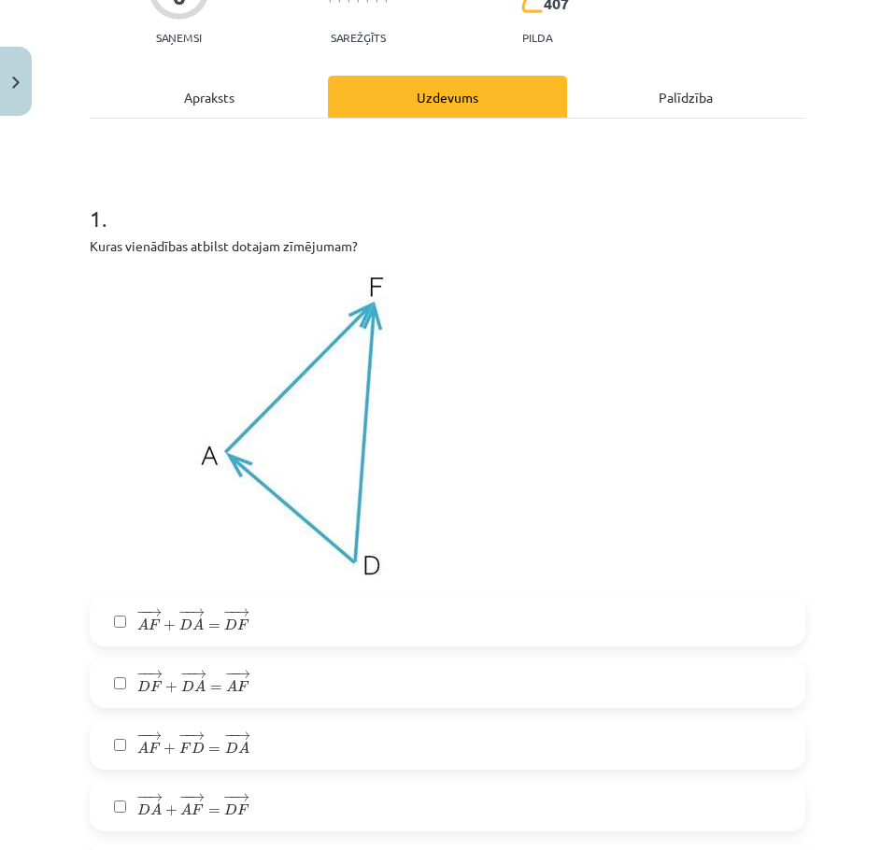
scroll to position [200, 0]
click at [347, 687] on label "− − → D F + − − → D A = − − → A F D F → + D A → = A F →" at bounding box center [448, 681] width 712 height 47
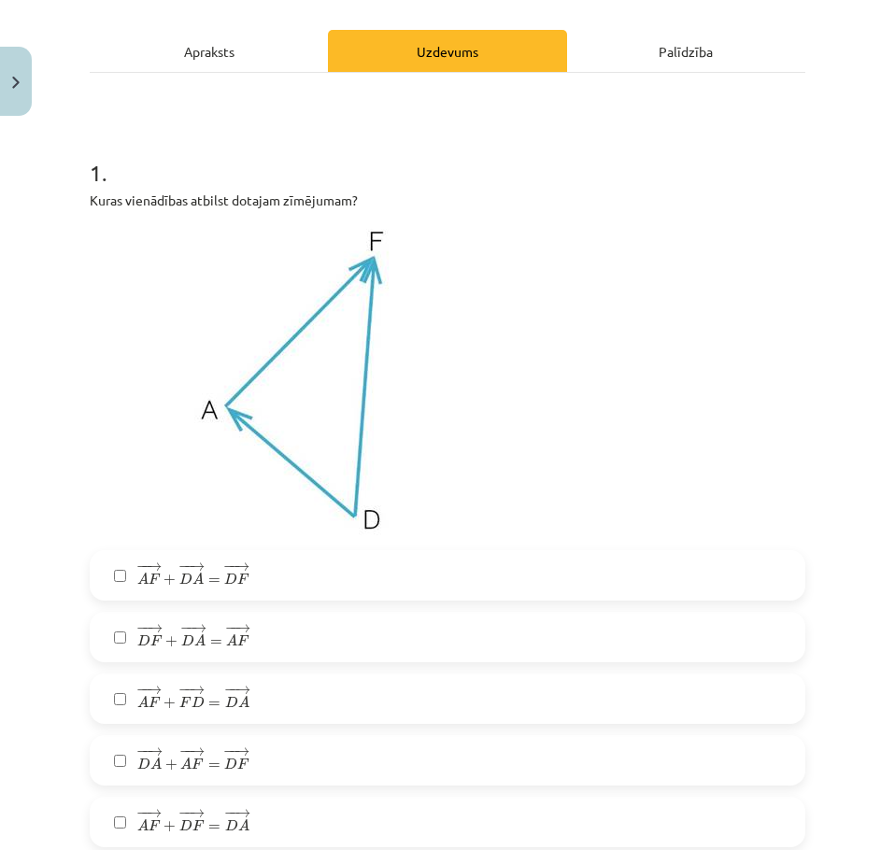
scroll to position [246, 0]
click at [378, 630] on label "− − → D F + − − → D A = − − → A F D F → + D A → = A F →" at bounding box center [448, 636] width 712 height 47
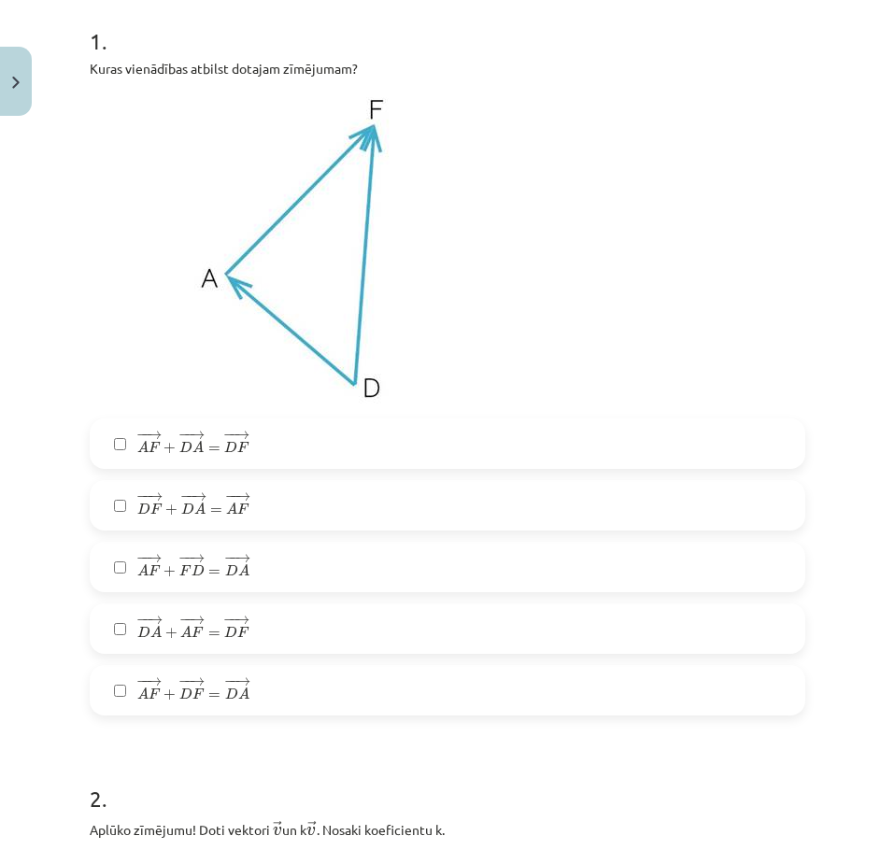
scroll to position [377, 0]
click at [299, 621] on label "− − → D A + − − → A F = − − → D F D A → + A F → = D F →" at bounding box center [448, 627] width 712 height 47
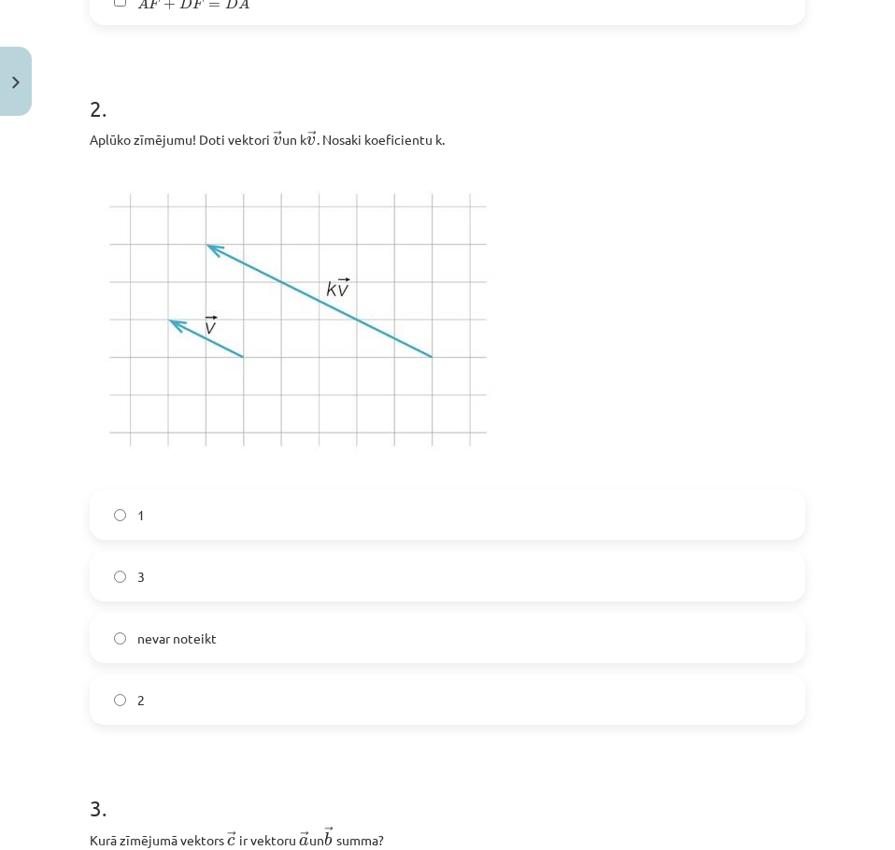
scroll to position [1068, 0]
click at [288, 563] on label "3" at bounding box center [448, 575] width 712 height 47
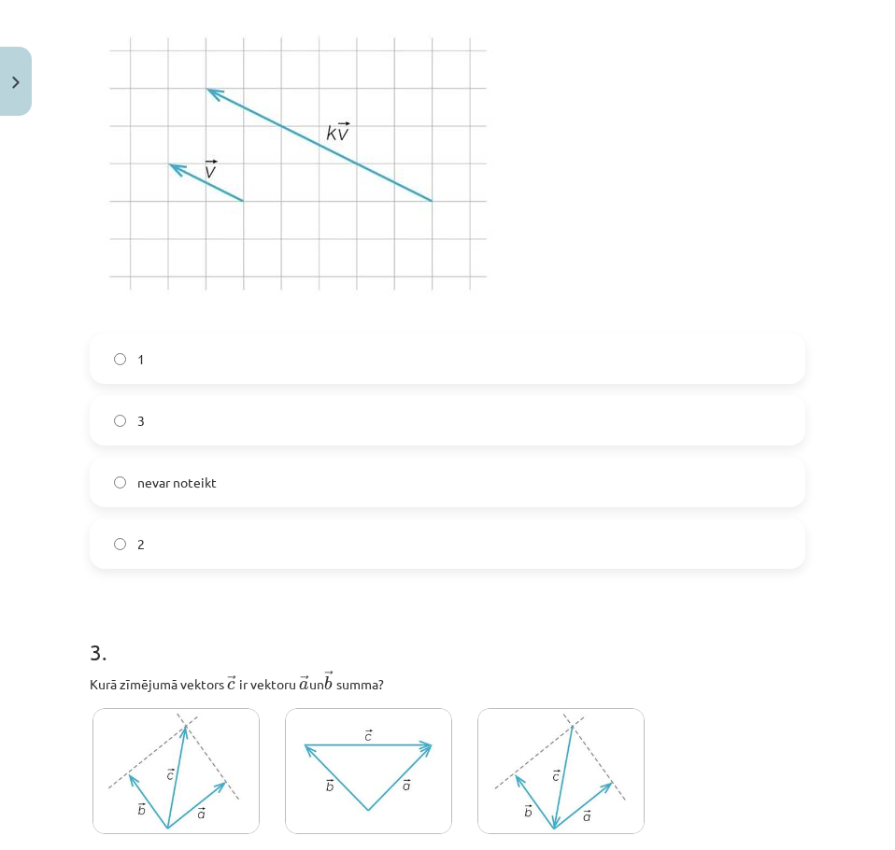
scroll to position [1224, 0]
click at [322, 474] on label "nevar noteikt" at bounding box center [448, 481] width 712 height 47
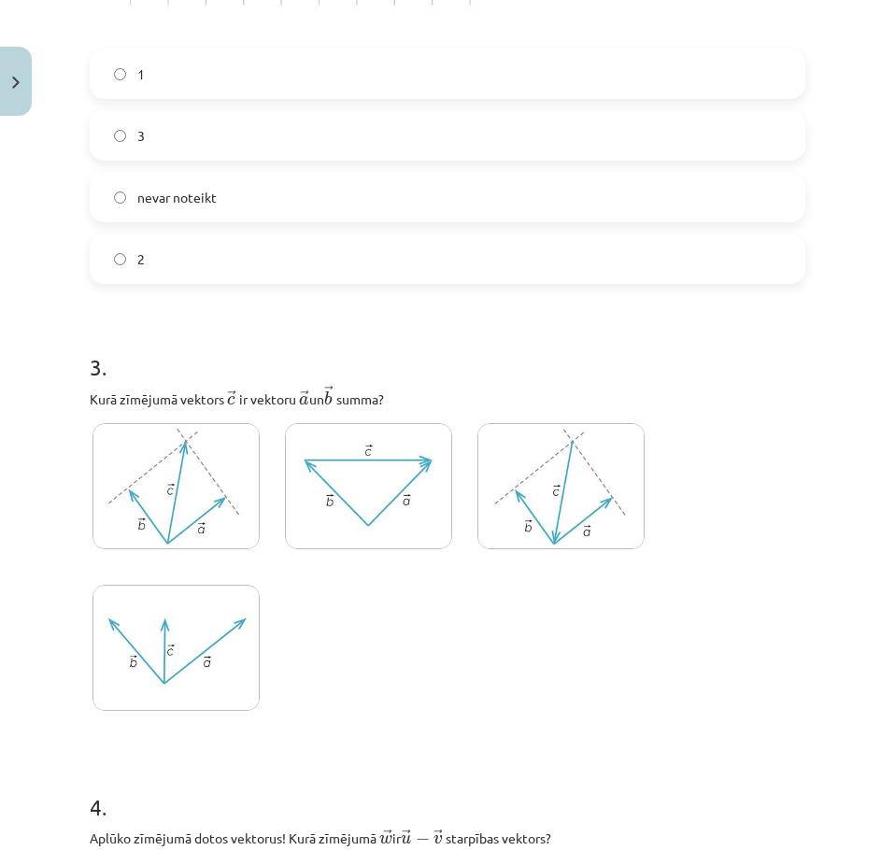
scroll to position [1508, 0]
click at [180, 484] on img at bounding box center [175, 485] width 167 height 126
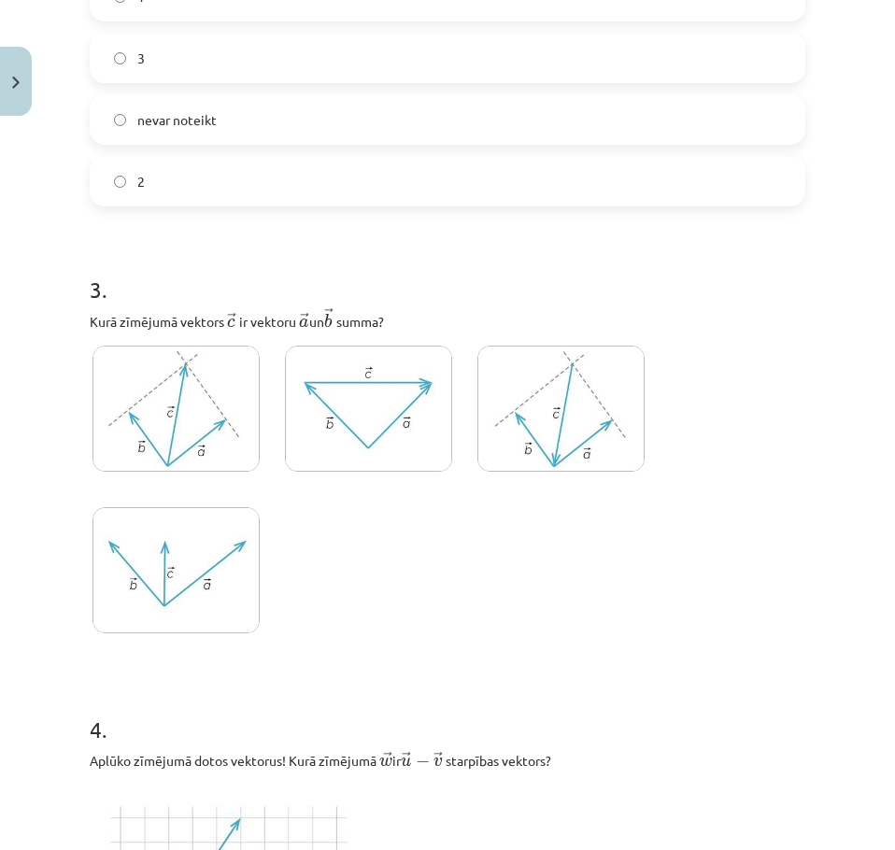
scroll to position [1586, 0]
click at [209, 457] on img at bounding box center [175, 408] width 167 height 126
click at [164, 566] on img at bounding box center [175, 569] width 167 height 126
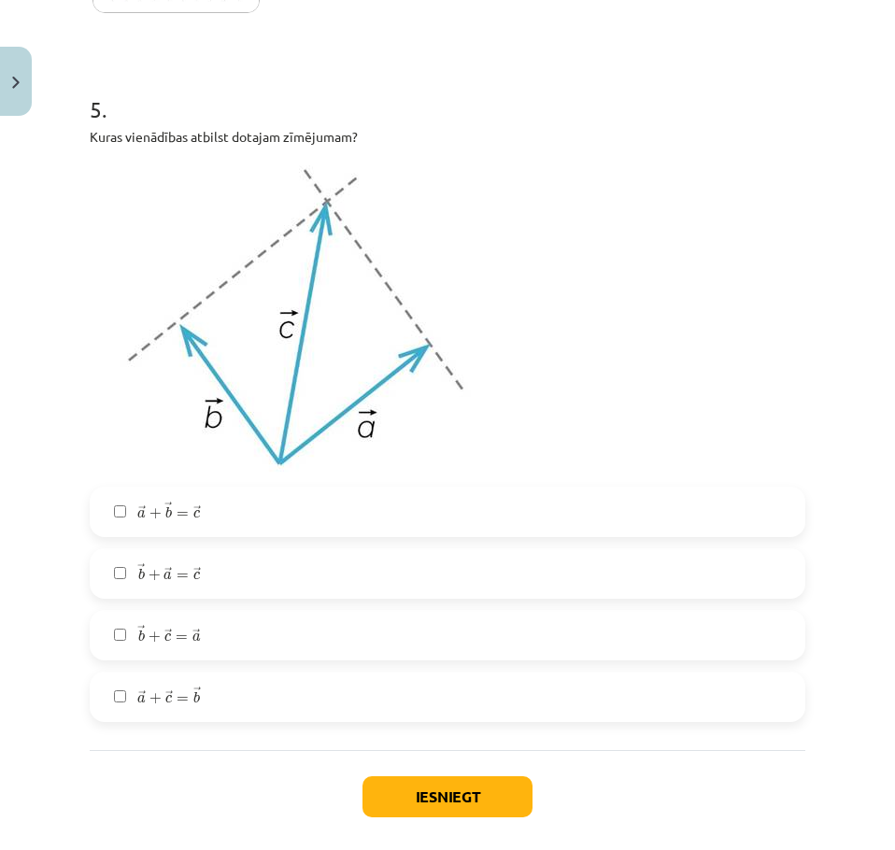
scroll to position [2962, 0]
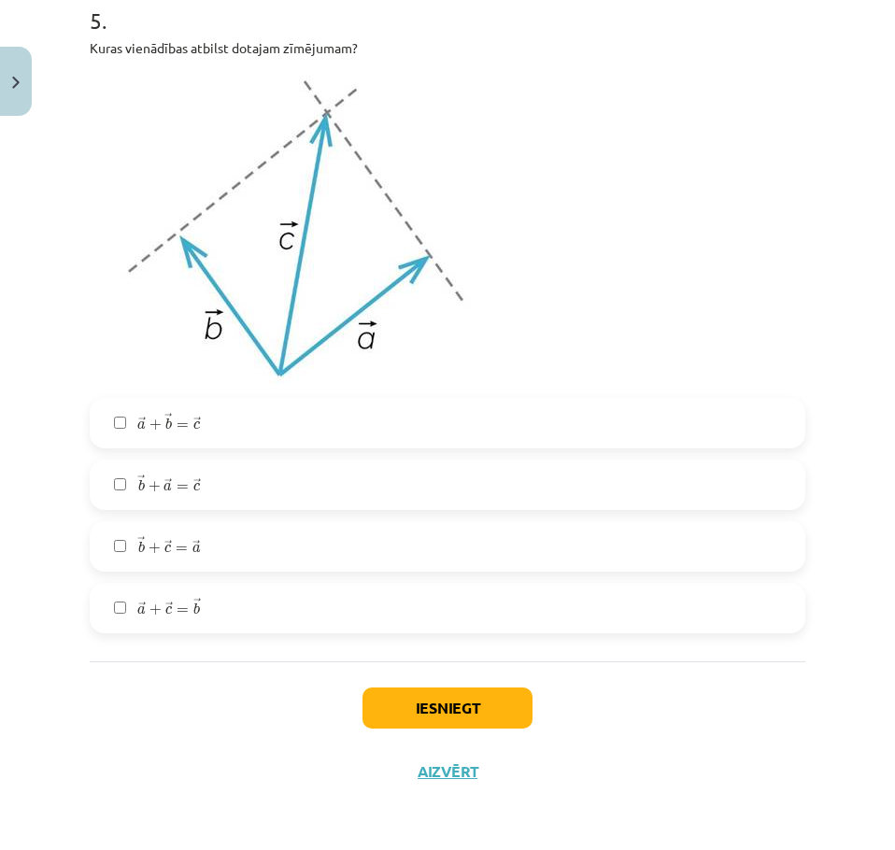
click at [289, 467] on label "→ b + → a = → c b → + a → = c →" at bounding box center [448, 484] width 712 height 47
click at [455, 687] on button "Iesniegt" at bounding box center [447, 707] width 170 height 41
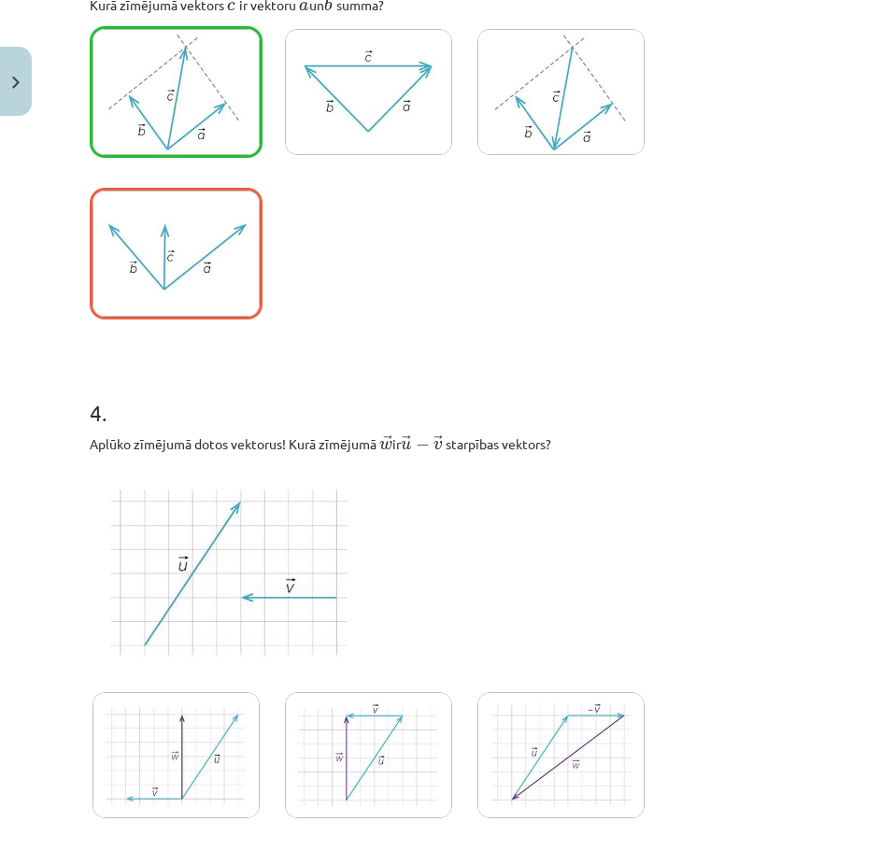
scroll to position [3021, 0]
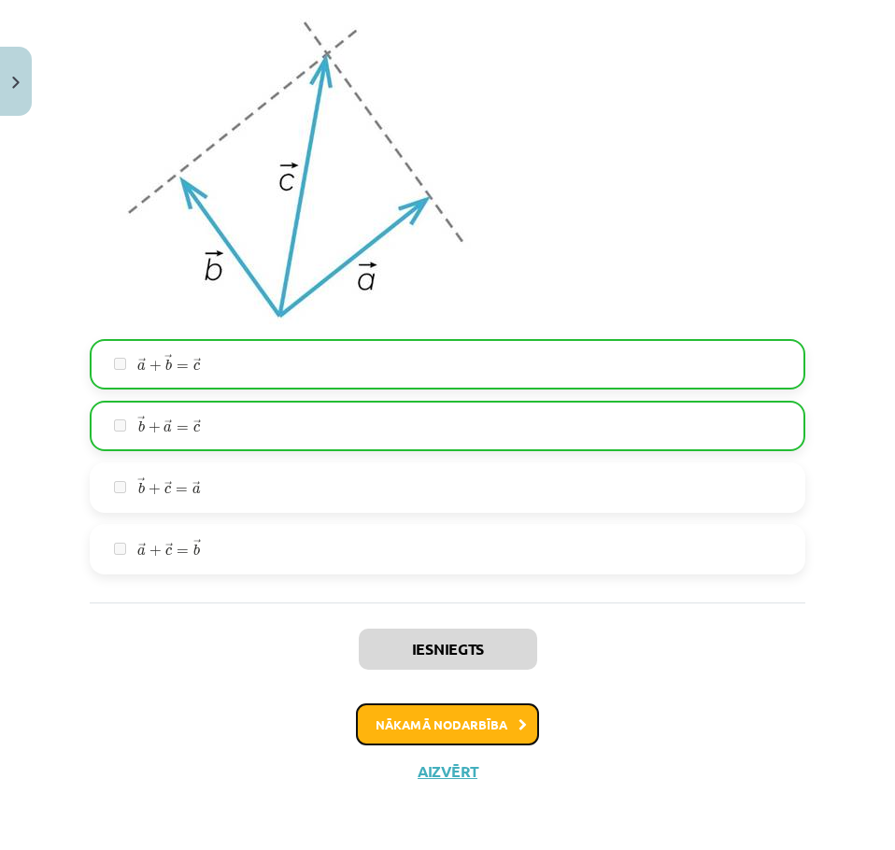
click at [436, 724] on button "Nākamā nodarbība" at bounding box center [447, 724] width 183 height 43
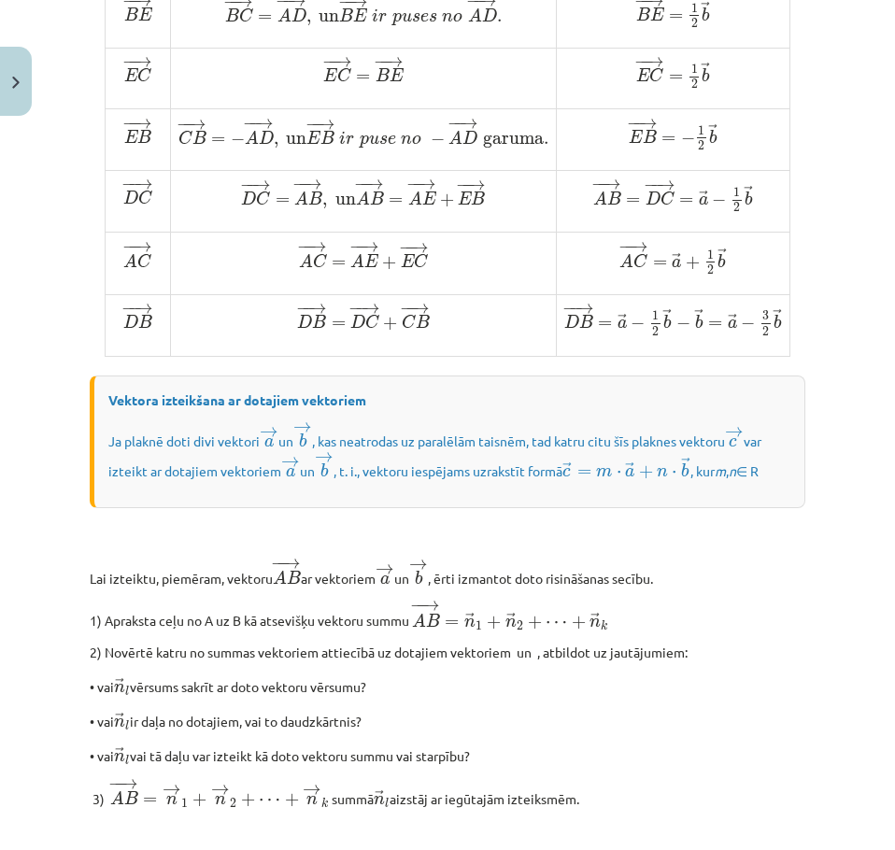
scroll to position [1409, 0]
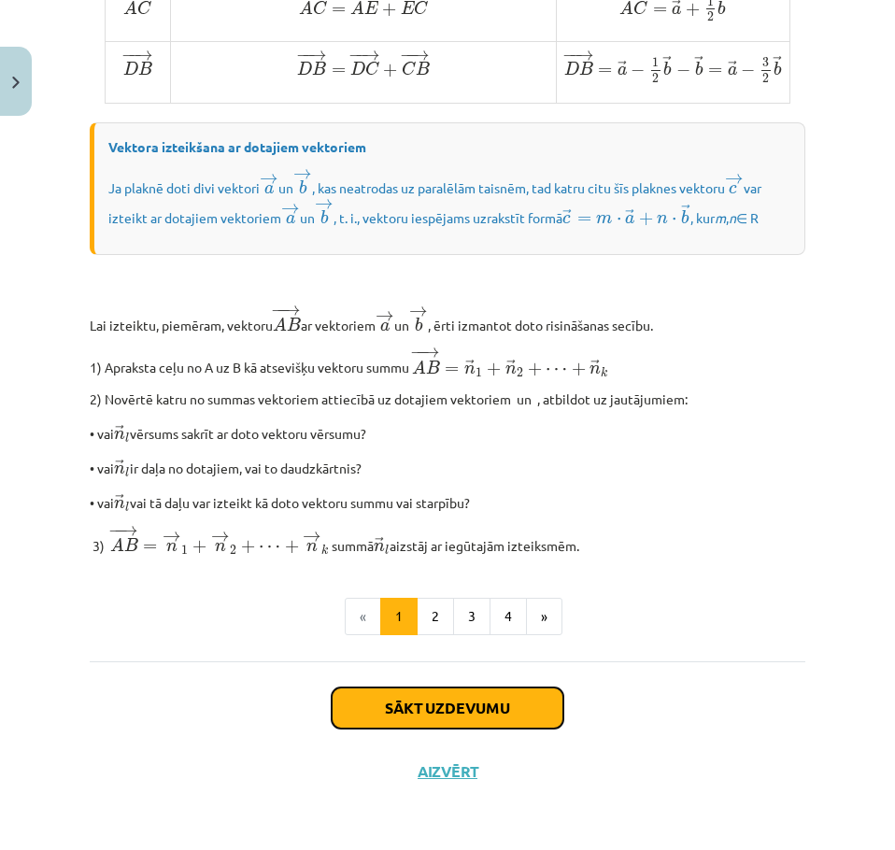
click at [471, 697] on button "Sākt uzdevumu" at bounding box center [448, 707] width 232 height 41
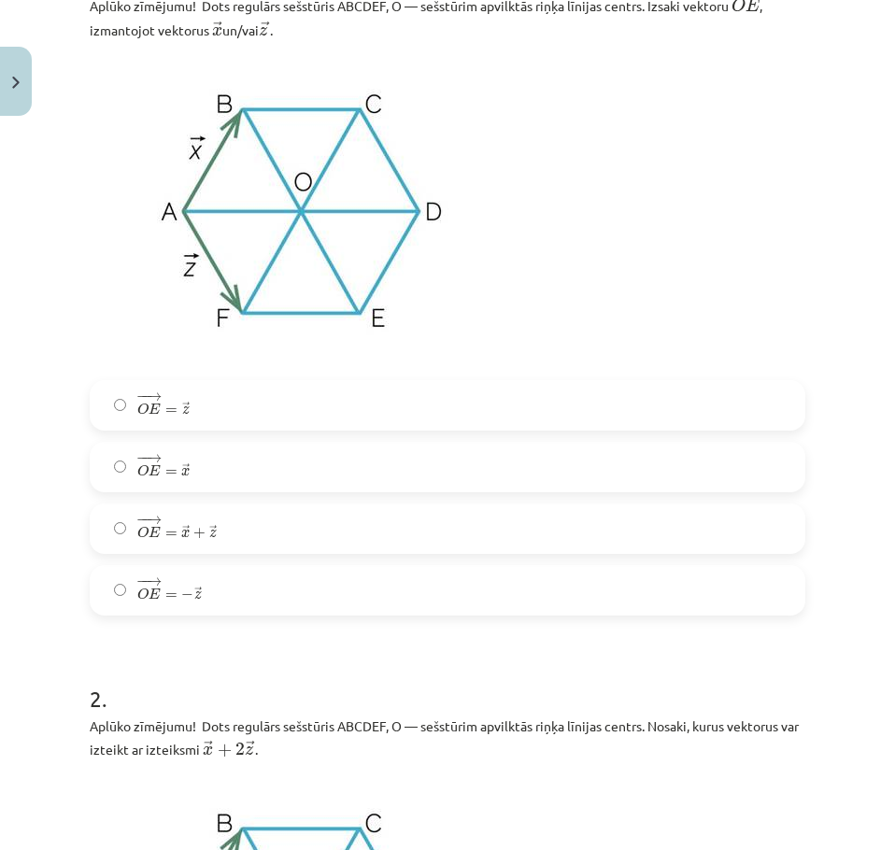
scroll to position [452, 0]
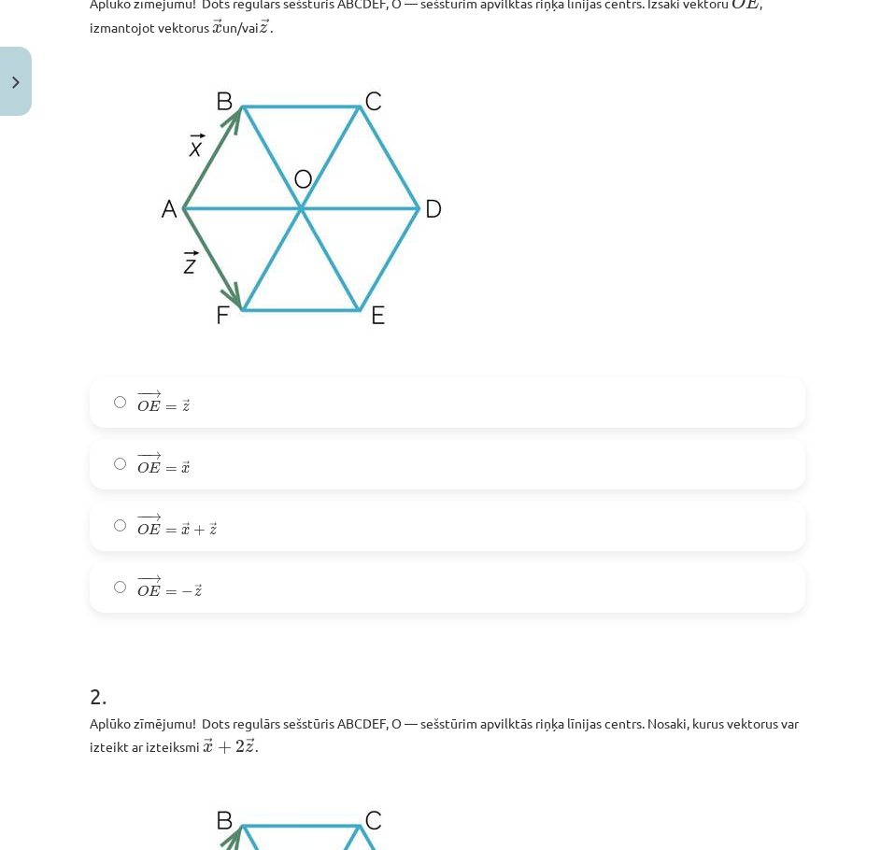
click at [282, 534] on label "− − → O E = → x + → z O E → = x → + z →" at bounding box center [448, 525] width 712 height 47
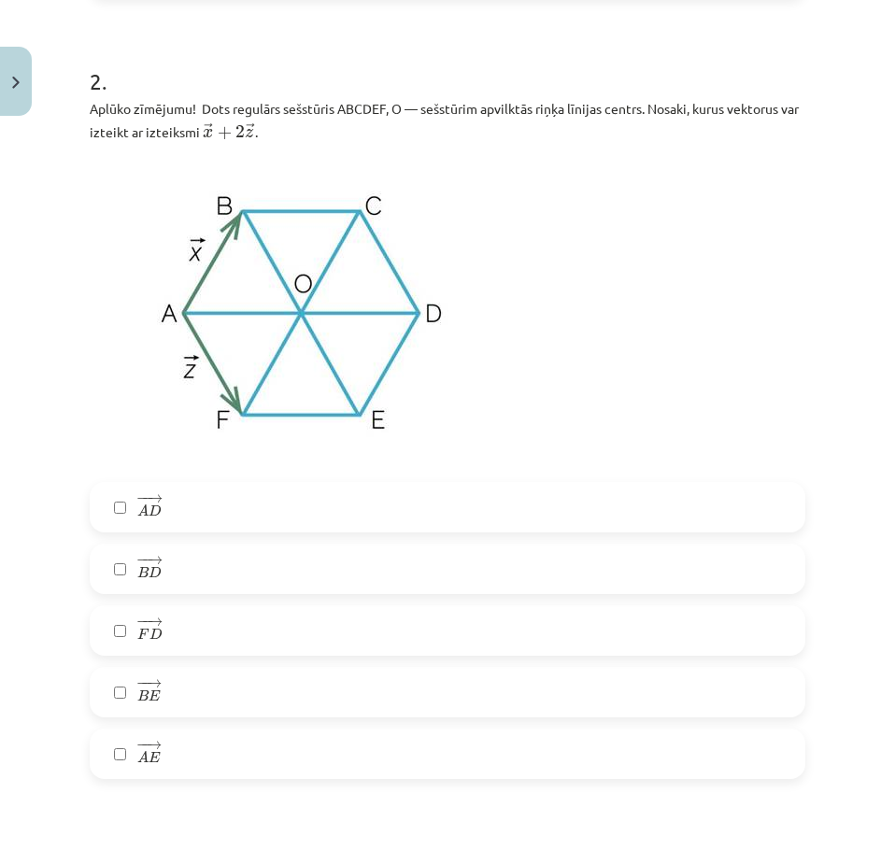
scroll to position [1066, 0]
click at [246, 578] on label "− − → B D B D →" at bounding box center [448, 569] width 712 height 47
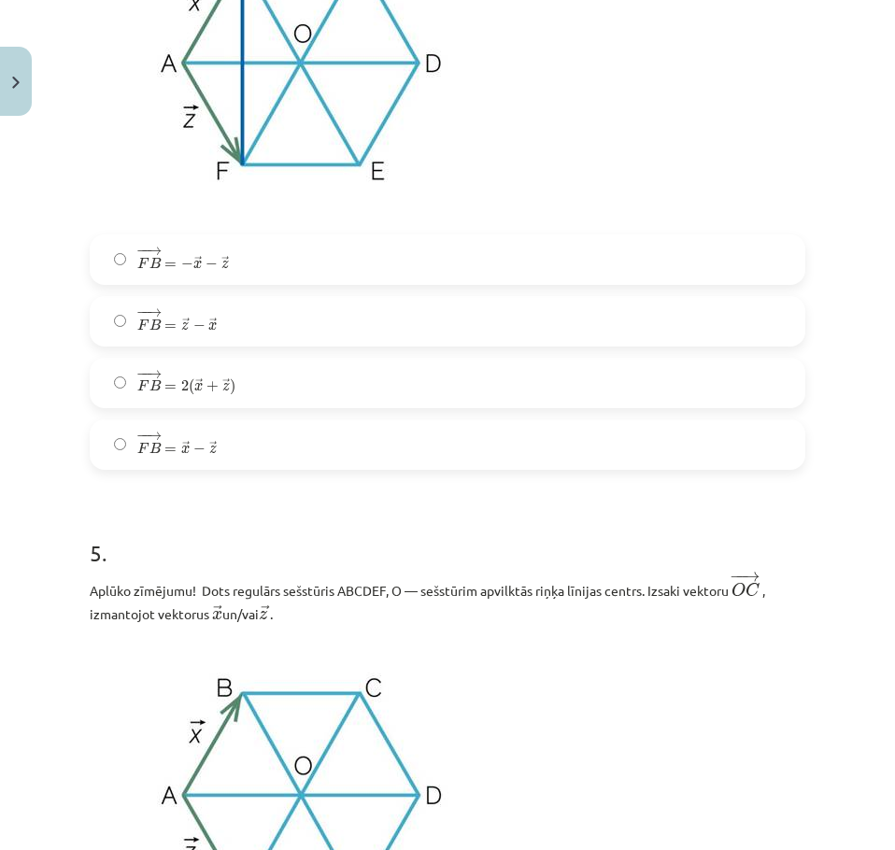
scroll to position [3406, 0]
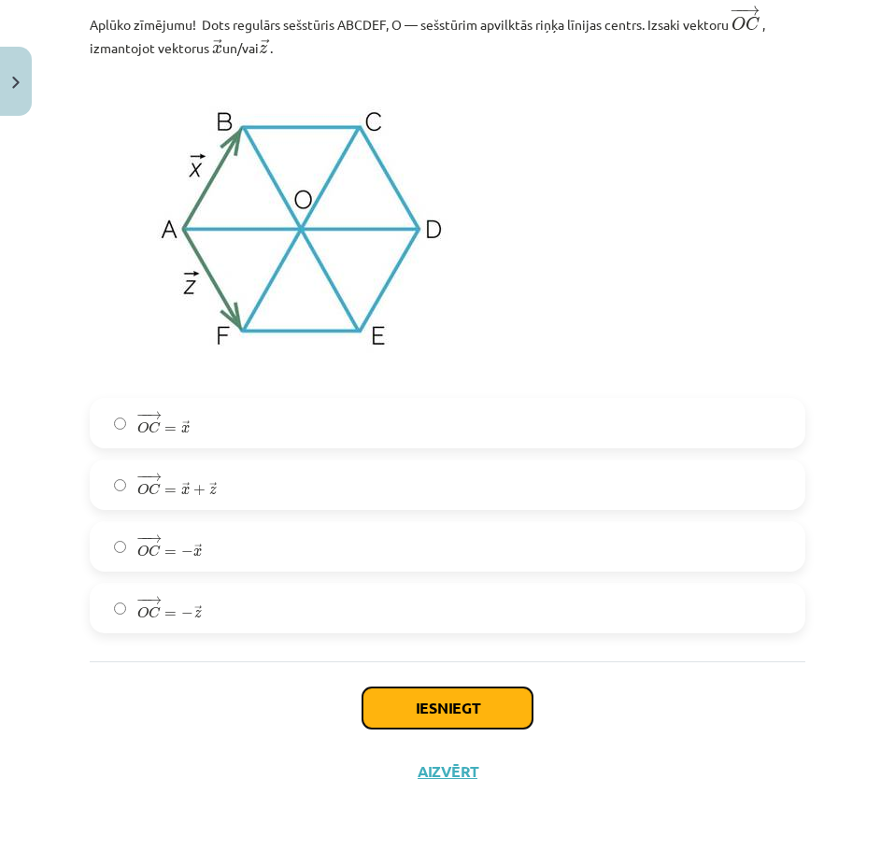
click at [465, 709] on button "Iesniegt" at bounding box center [447, 707] width 170 height 41
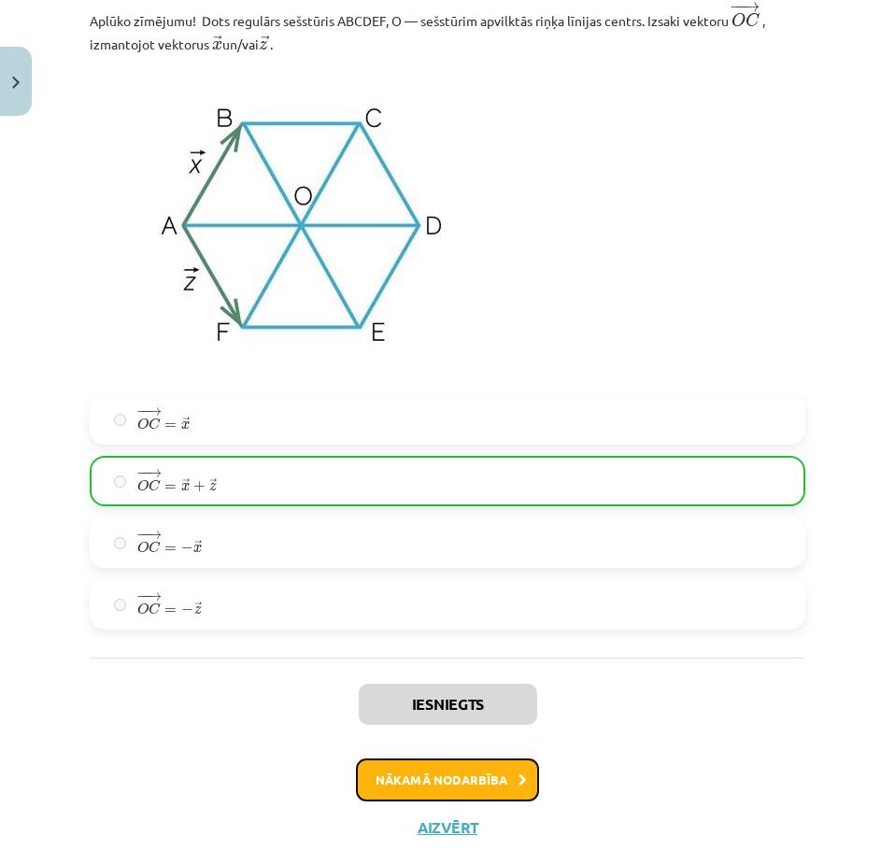
click at [466, 797] on button "Nākamā nodarbība" at bounding box center [447, 779] width 183 height 43
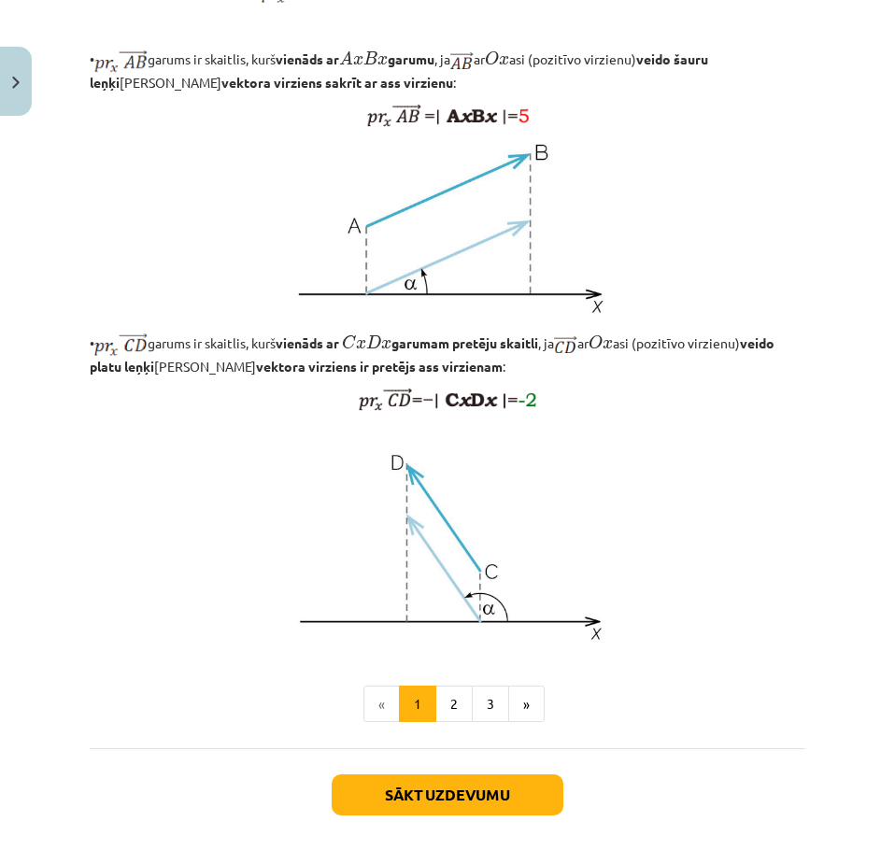
scroll to position [1368, 0]
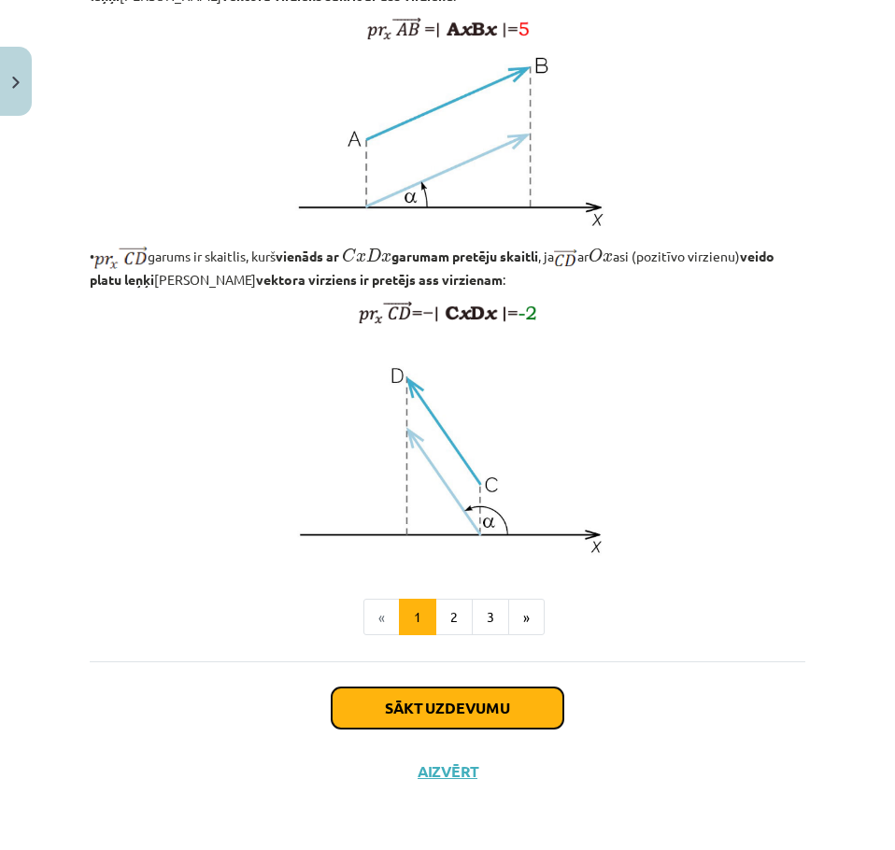
click at [476, 714] on button "Sākt uzdevumu" at bounding box center [448, 707] width 232 height 41
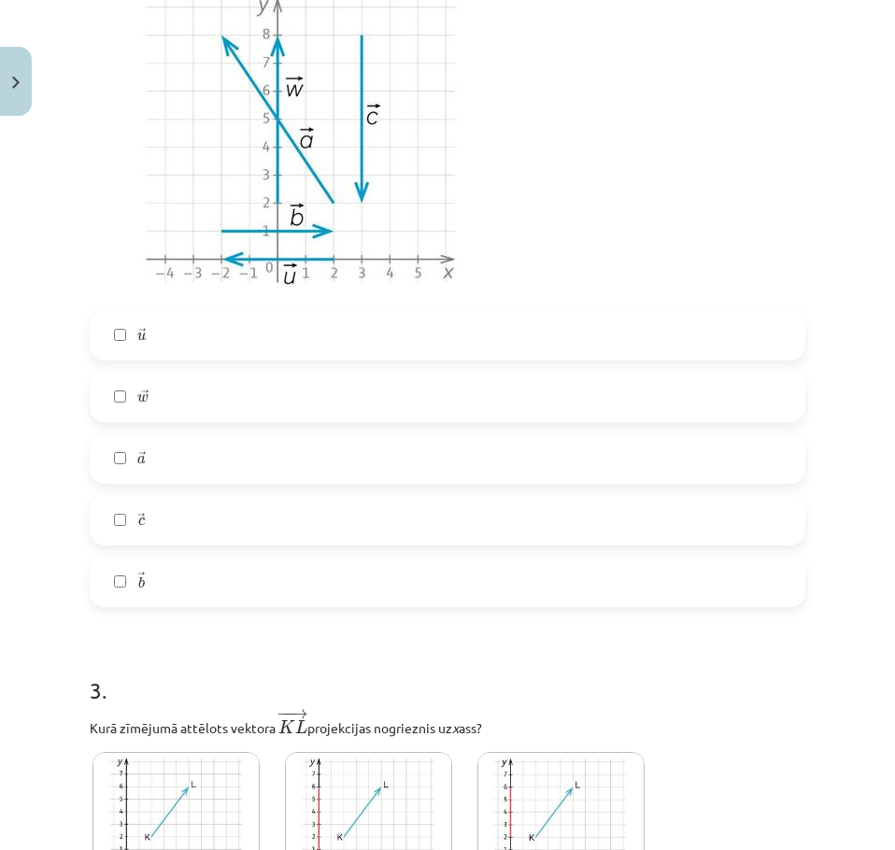
scroll to position [1345, 0]
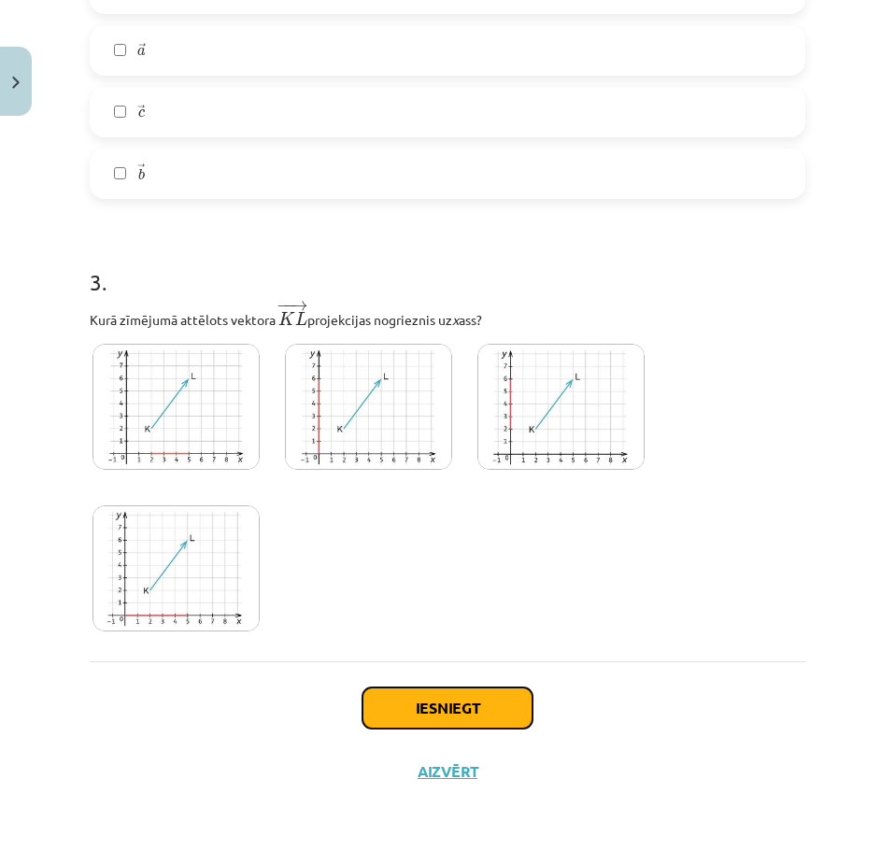
click at [476, 714] on button "Iesniegt" at bounding box center [447, 707] width 170 height 41
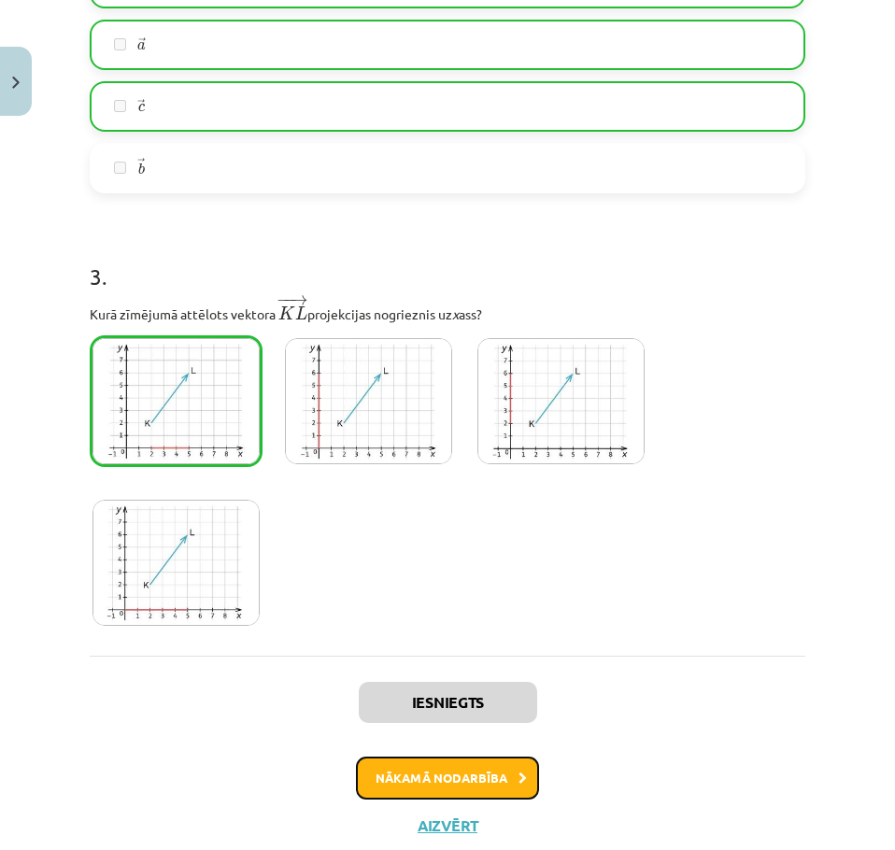
click at [484, 771] on button "Nākamā nodarbība" at bounding box center [447, 778] width 183 height 43
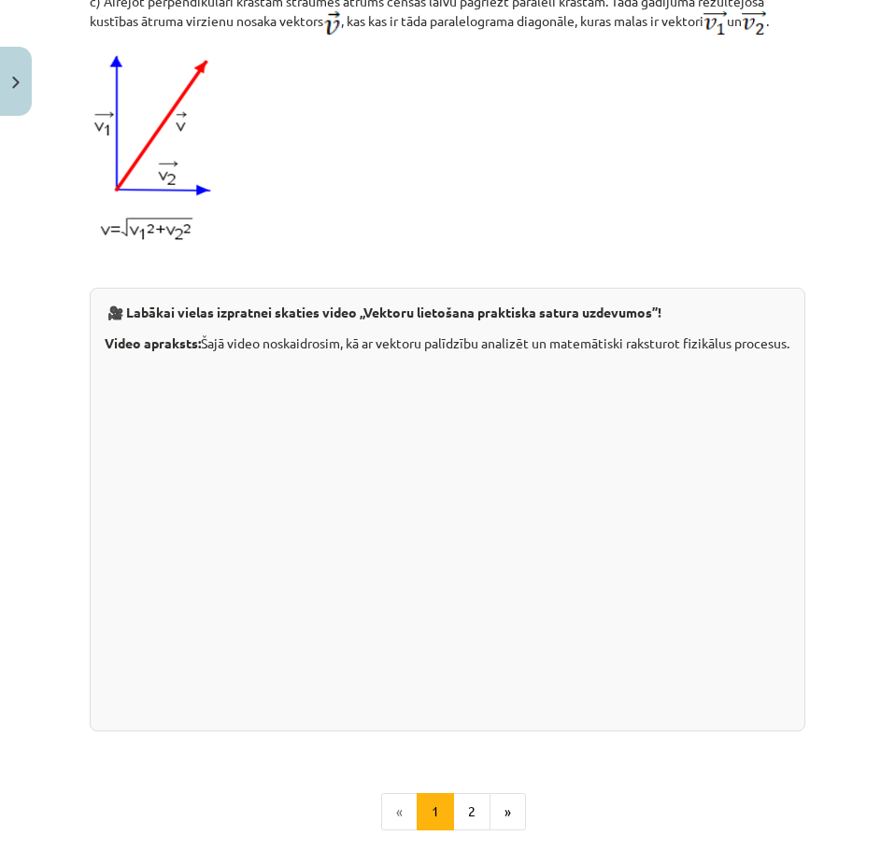
scroll to position [1919, 0]
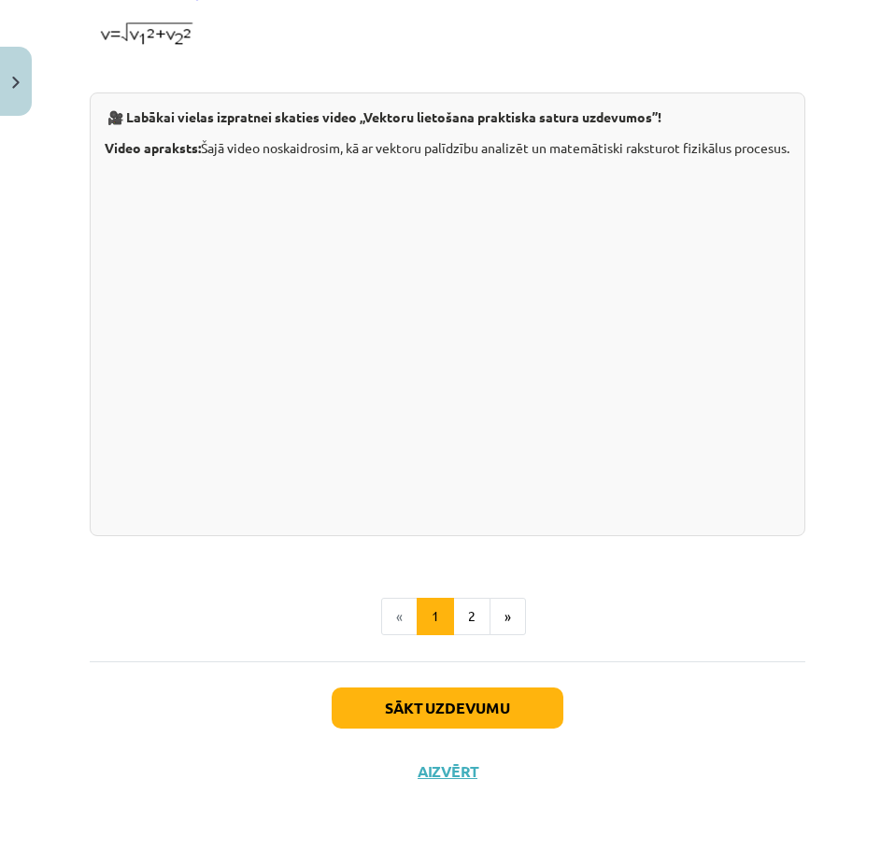
click at [497, 682] on div "Sākt uzdevumu Aizvērt" at bounding box center [447, 726] width 715 height 131
click at [498, 707] on button "Sākt uzdevumu" at bounding box center [448, 707] width 232 height 41
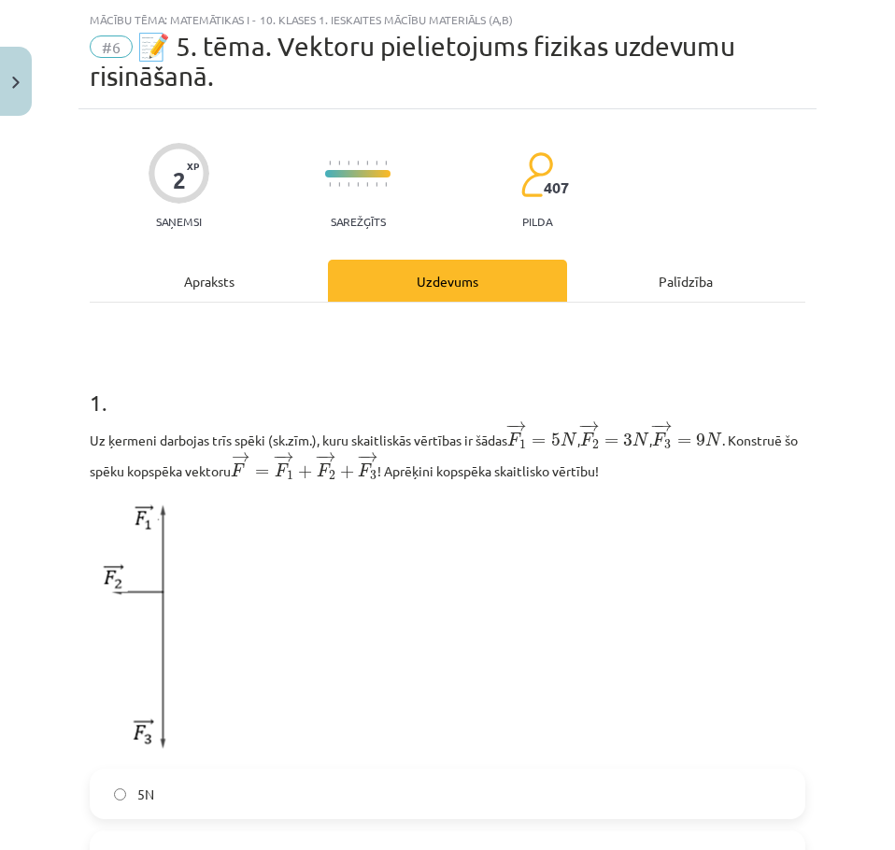
scroll to position [0, 0]
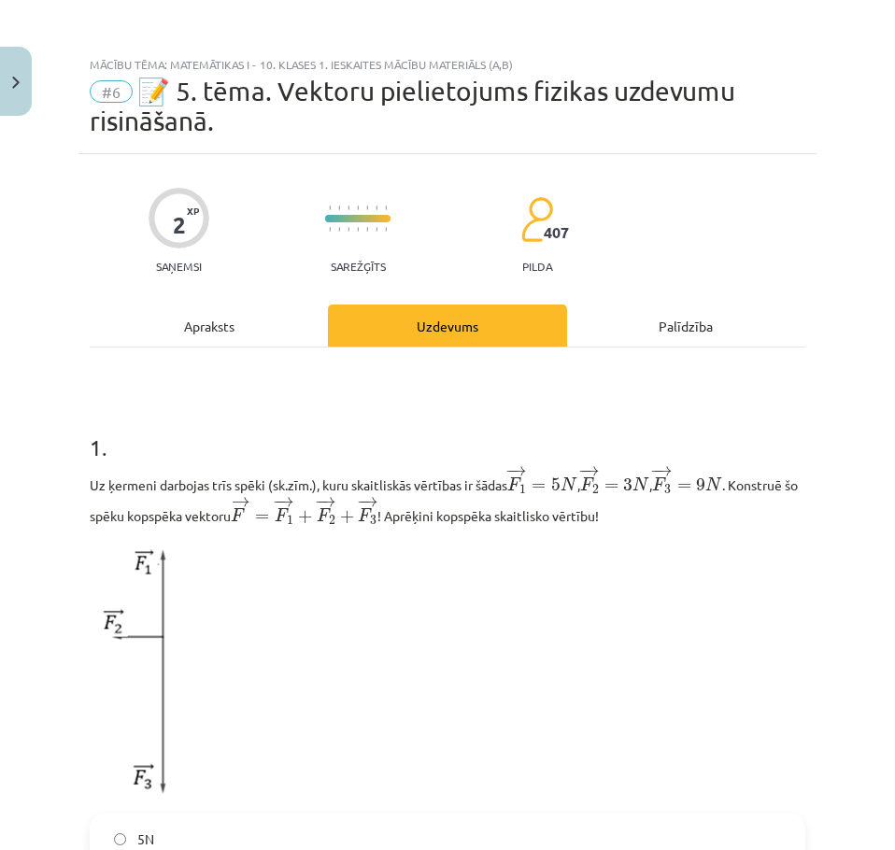
click at [615, 442] on h1 "1 ." at bounding box center [447, 431] width 715 height 58
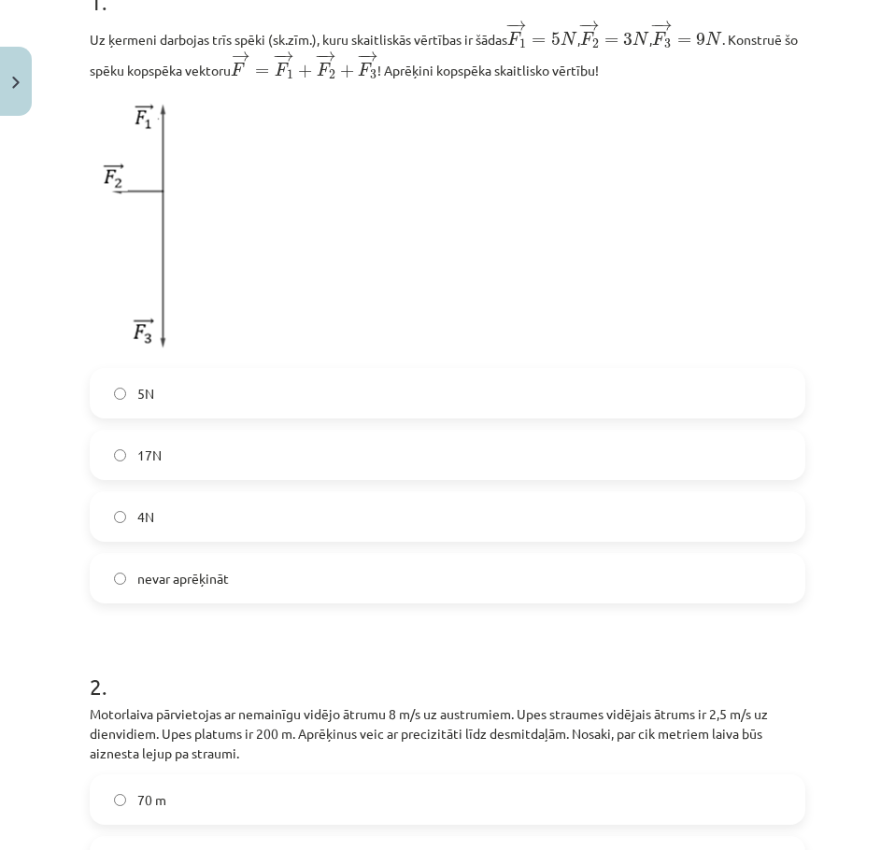
scroll to position [450, 0]
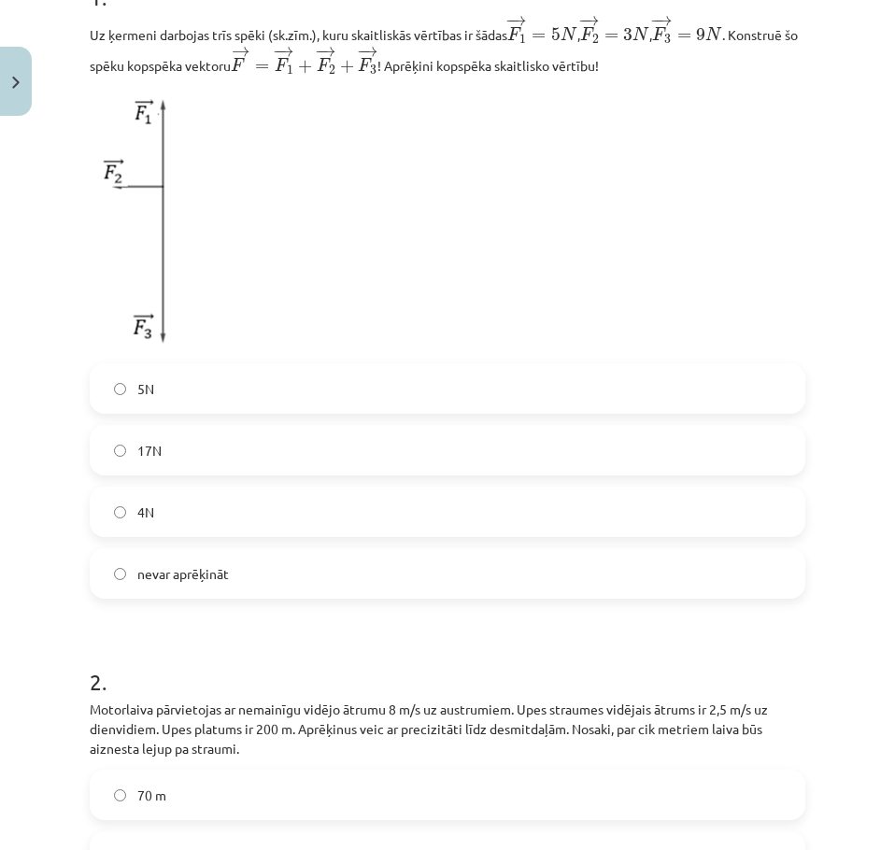
click at [293, 467] on label "17N" at bounding box center [448, 450] width 712 height 47
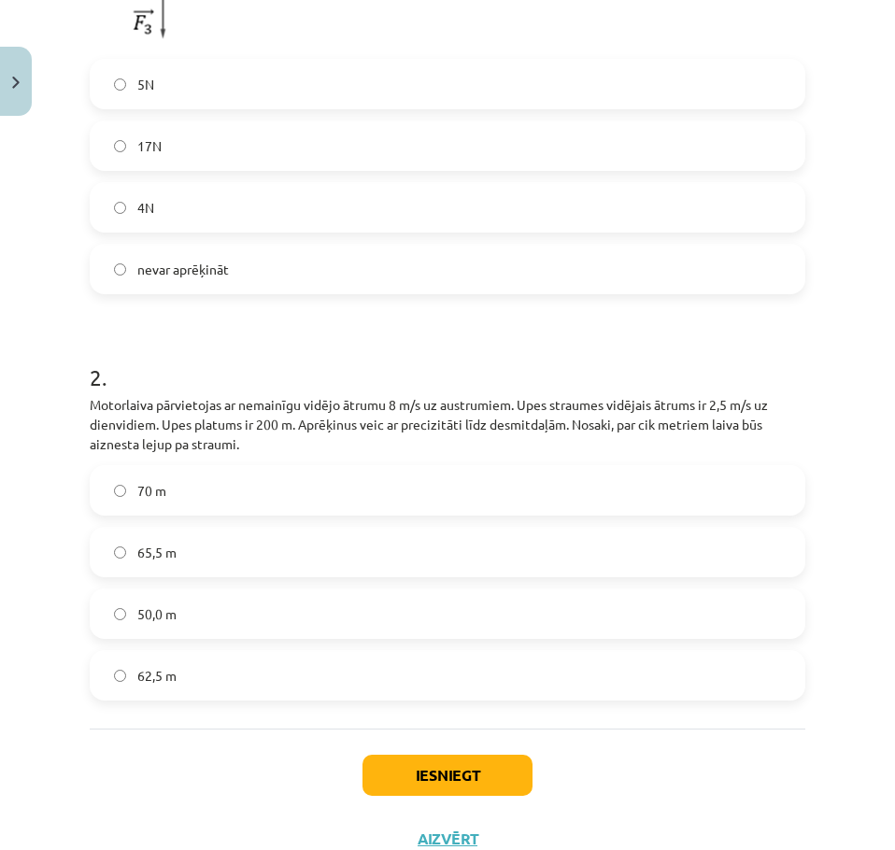
scroll to position [824, 0]
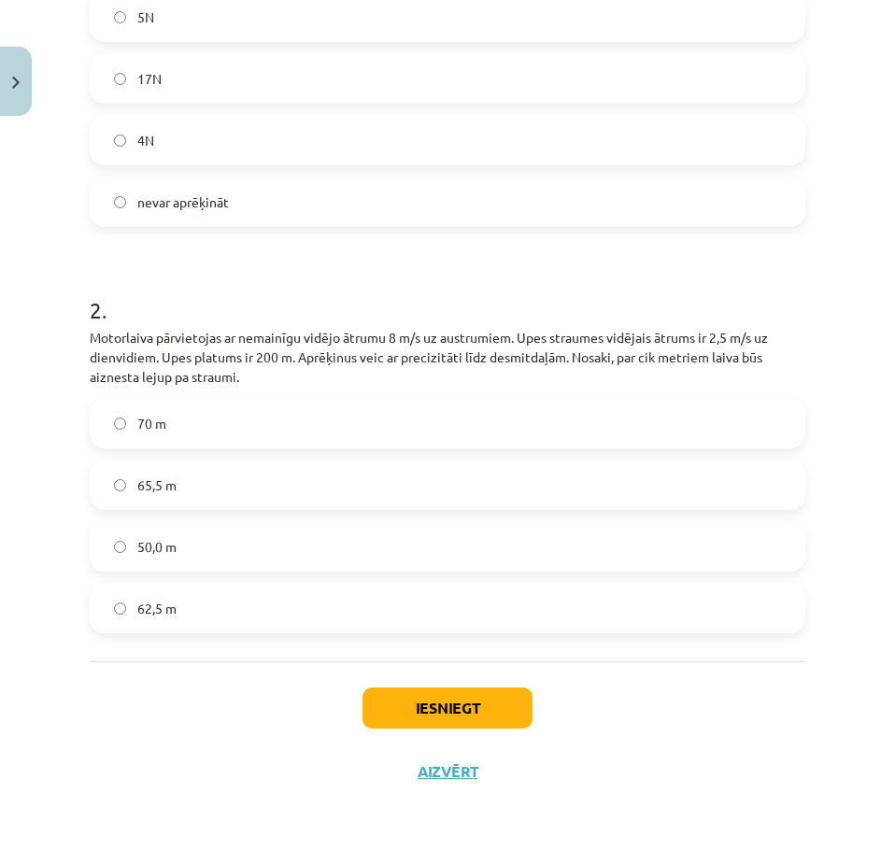
click at [293, 467] on label "65,5 m" at bounding box center [448, 484] width 712 height 47
click at [439, 691] on button "Iesniegt" at bounding box center [447, 707] width 170 height 41
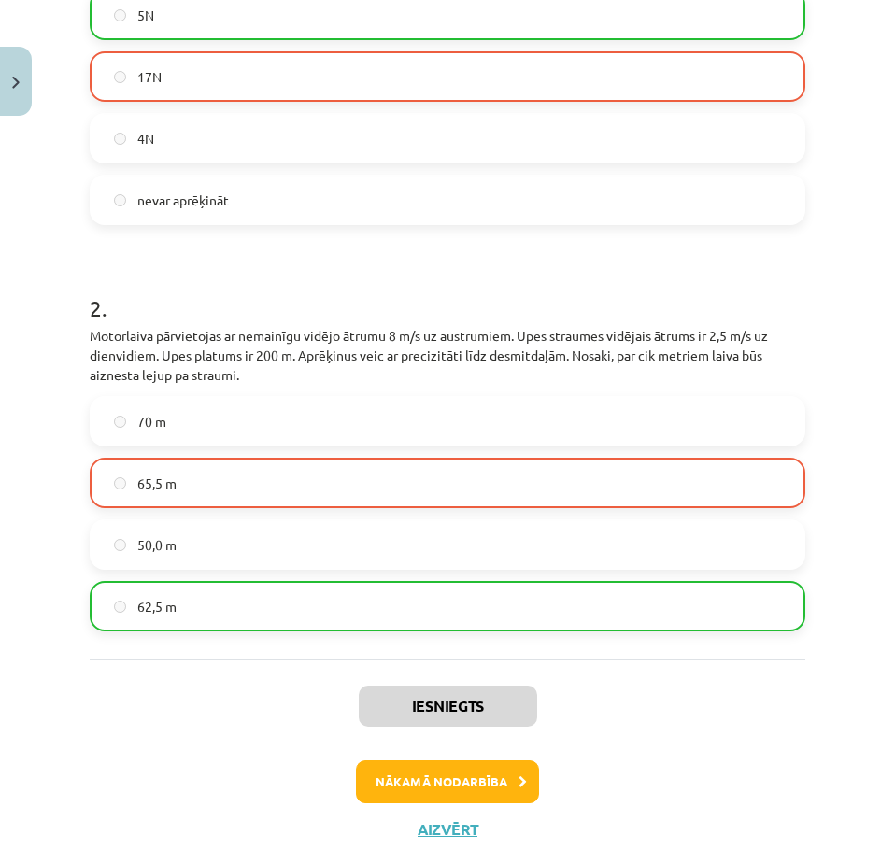
click at [478, 785] on div "Iesniegts Nākamā nodarbība Aizvērt" at bounding box center [447, 754] width 715 height 191
click at [478, 785] on button "Nākamā nodarbība" at bounding box center [447, 781] width 183 height 43
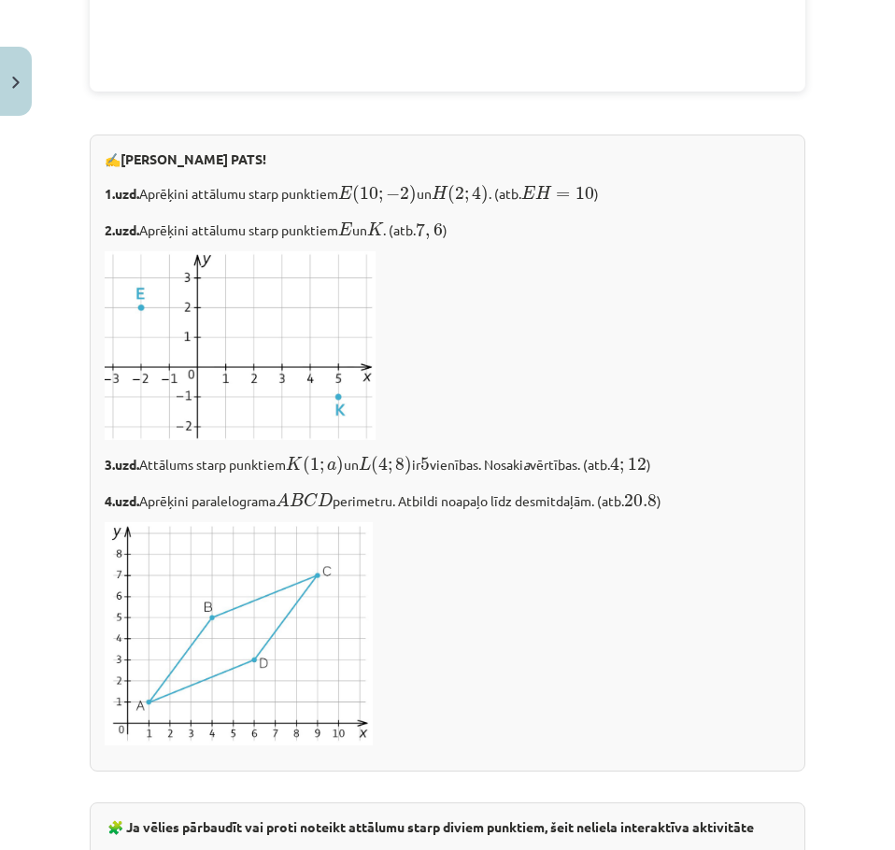
scroll to position [3028, 0]
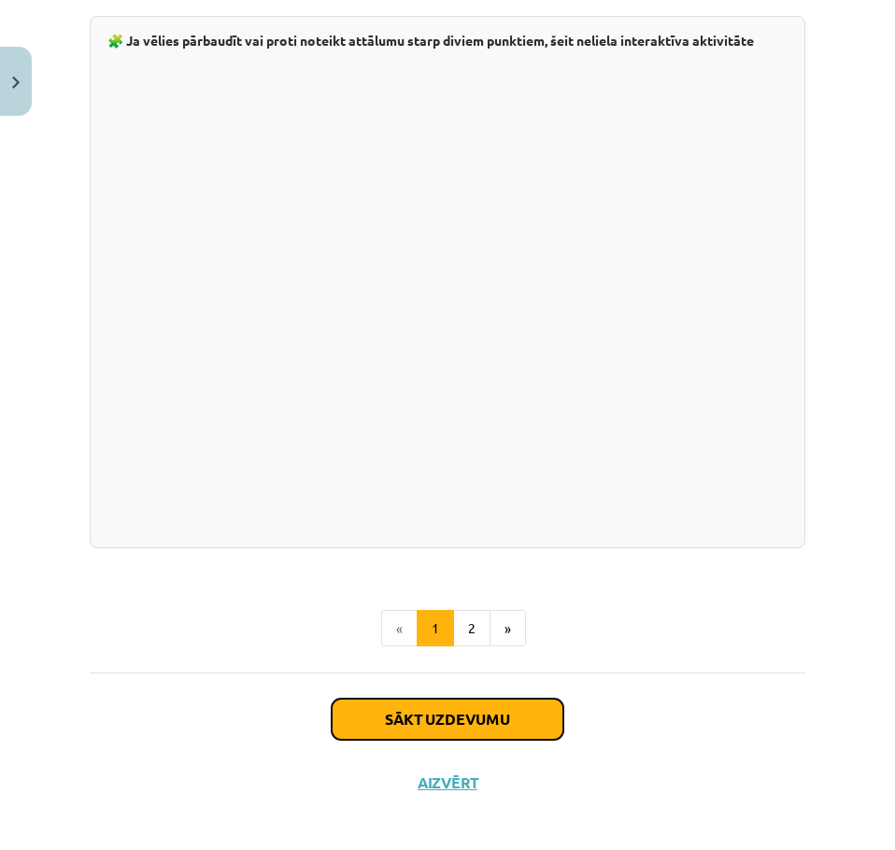
click at [480, 709] on button "Sākt uzdevumu" at bounding box center [448, 719] width 232 height 41
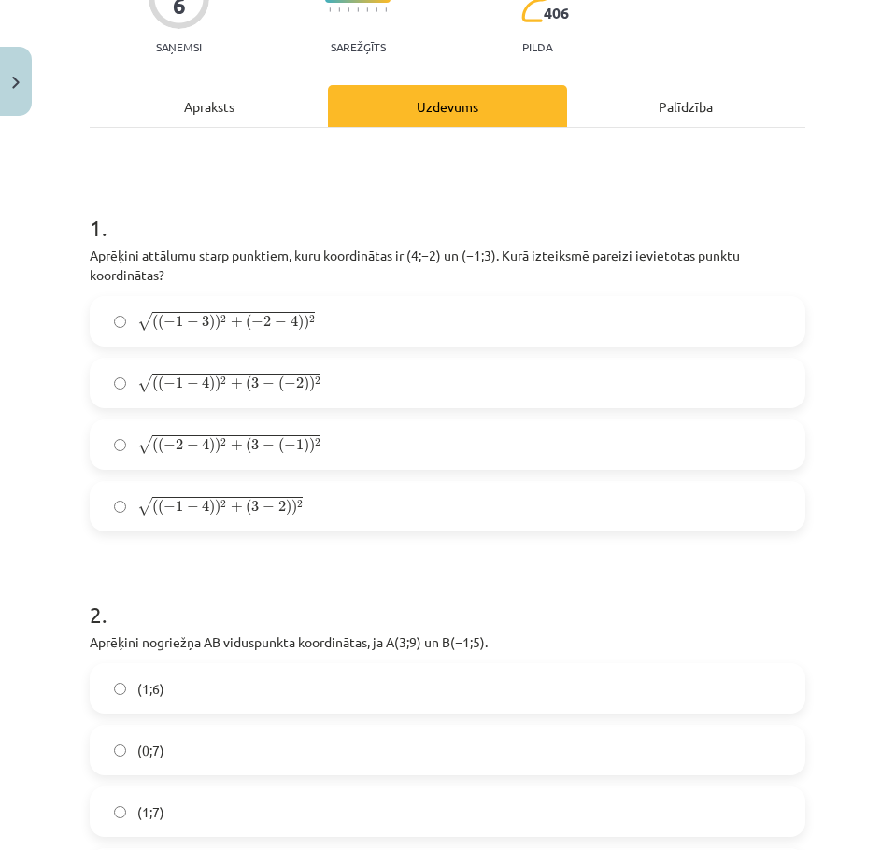
scroll to position [221, 0]
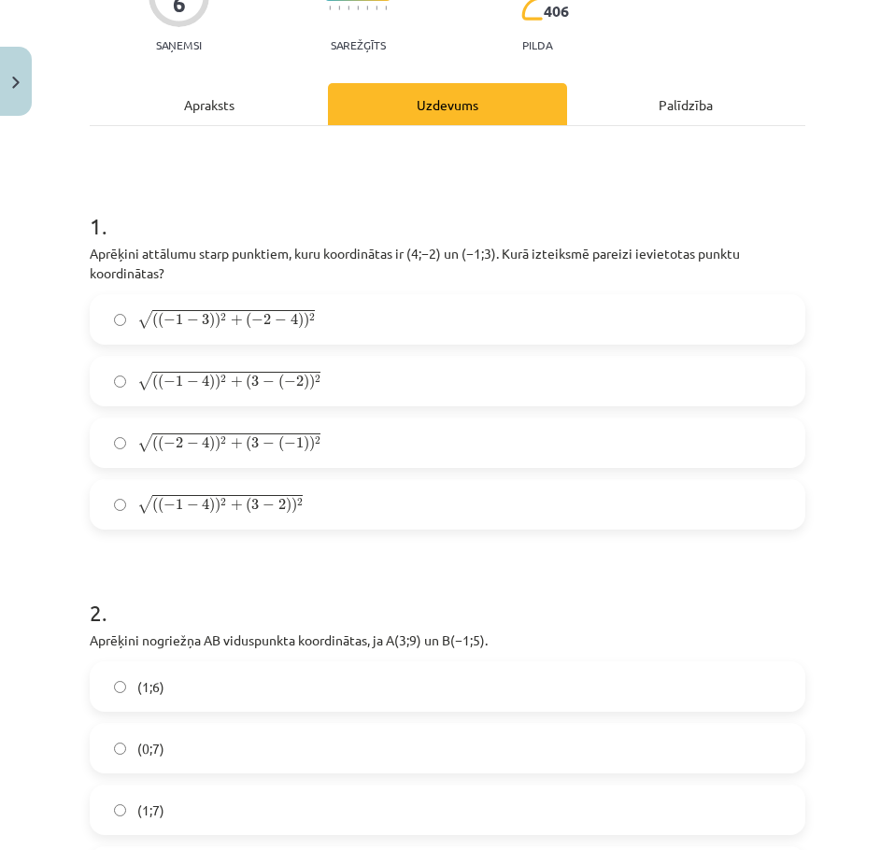
click at [224, 430] on label "√ ( ( − 2 − 4 ) ) 2 + ( 3 − ( − 1 ) ) 2 ( ( − 2 − 4 ) ) 2 + ( 3 − ( − 1 ) ) 2" at bounding box center [448, 442] width 712 height 47
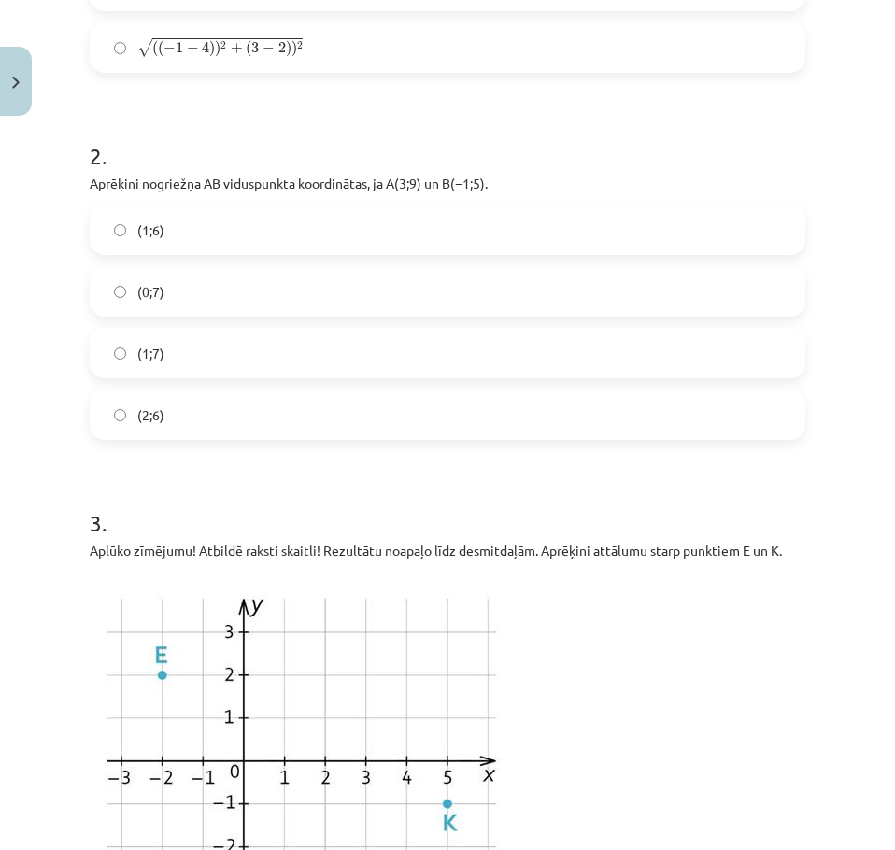
scroll to position [636, 0]
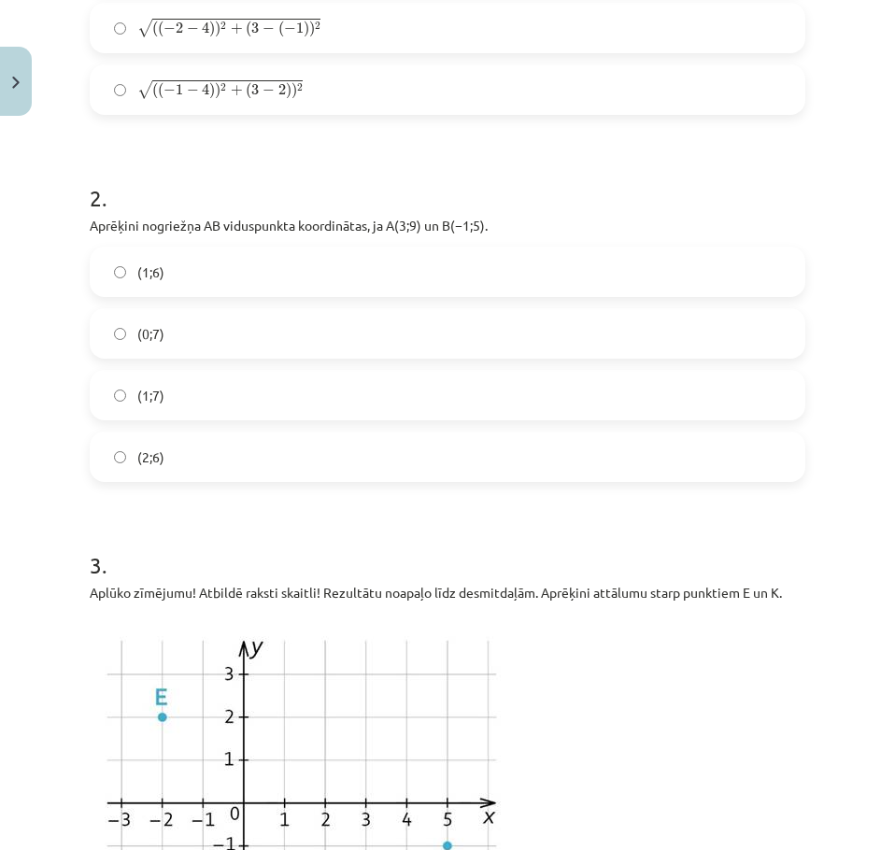
click at [276, 432] on div "(2;6)" at bounding box center [447, 457] width 715 height 50
click at [260, 460] on label "(2;6)" at bounding box center [448, 456] width 712 height 47
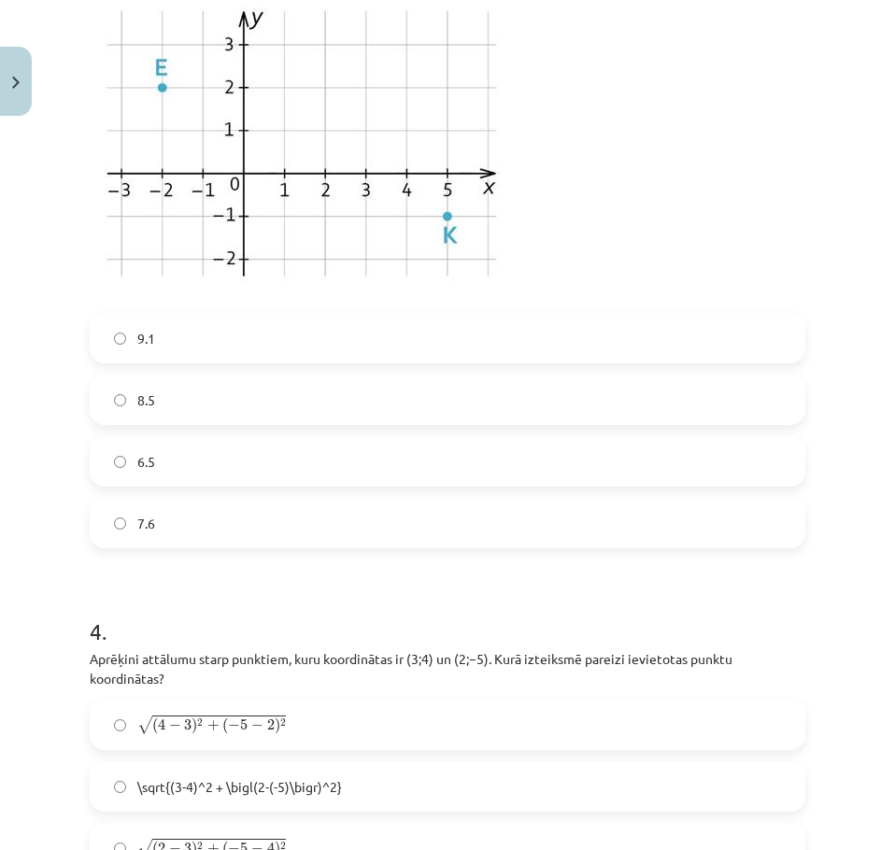
scroll to position [1266, 0]
click at [316, 346] on label "9.1" at bounding box center [448, 337] width 712 height 47
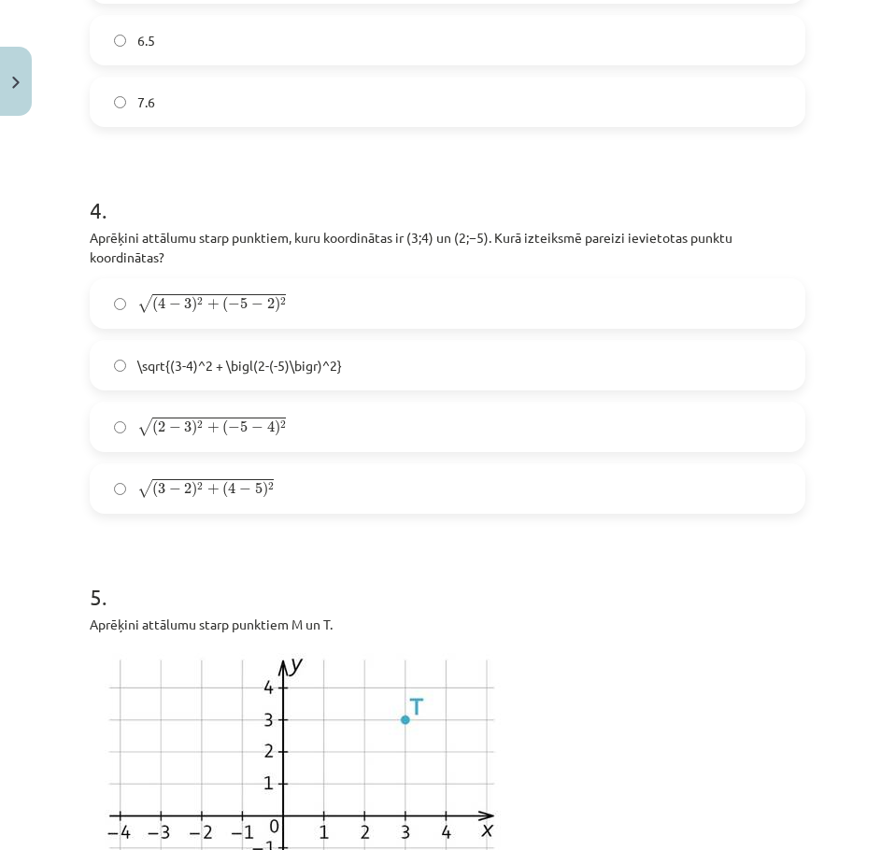
scroll to position [1688, 0]
click at [370, 419] on label "√ ( 2 − 3 ) 2 + ( − 5 − 4 ) 2 ( 2 − 3 ) 2 + ( − 5 − 4 ) 2" at bounding box center [448, 426] width 712 height 47
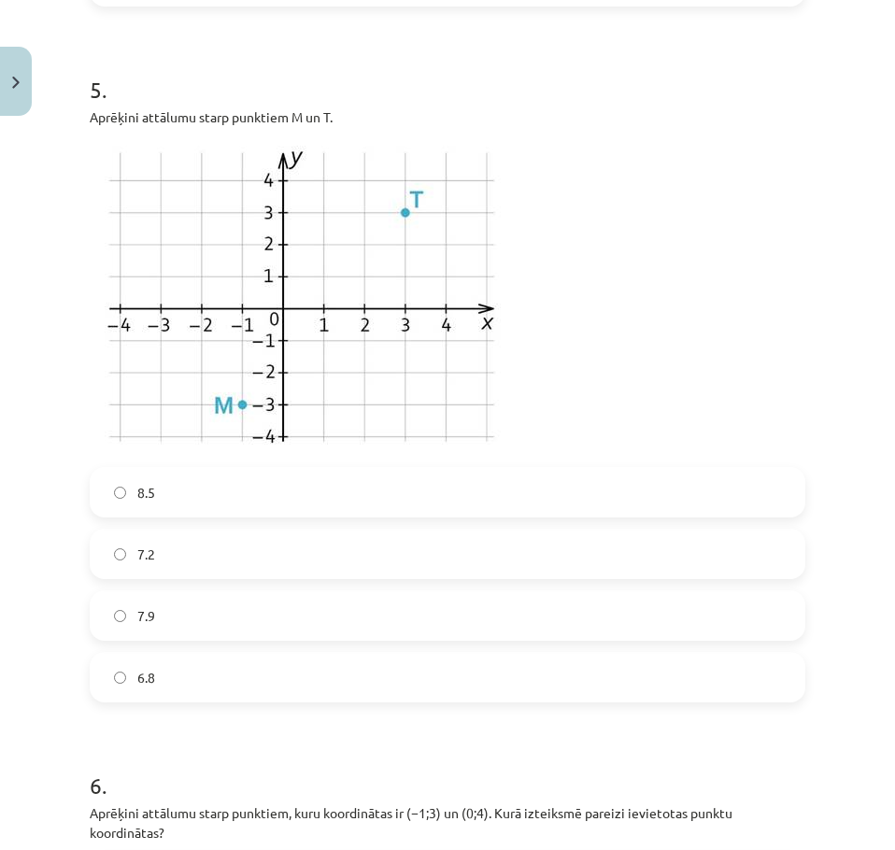
scroll to position [2195, 0]
click at [270, 504] on label "8.5" at bounding box center [448, 491] width 712 height 47
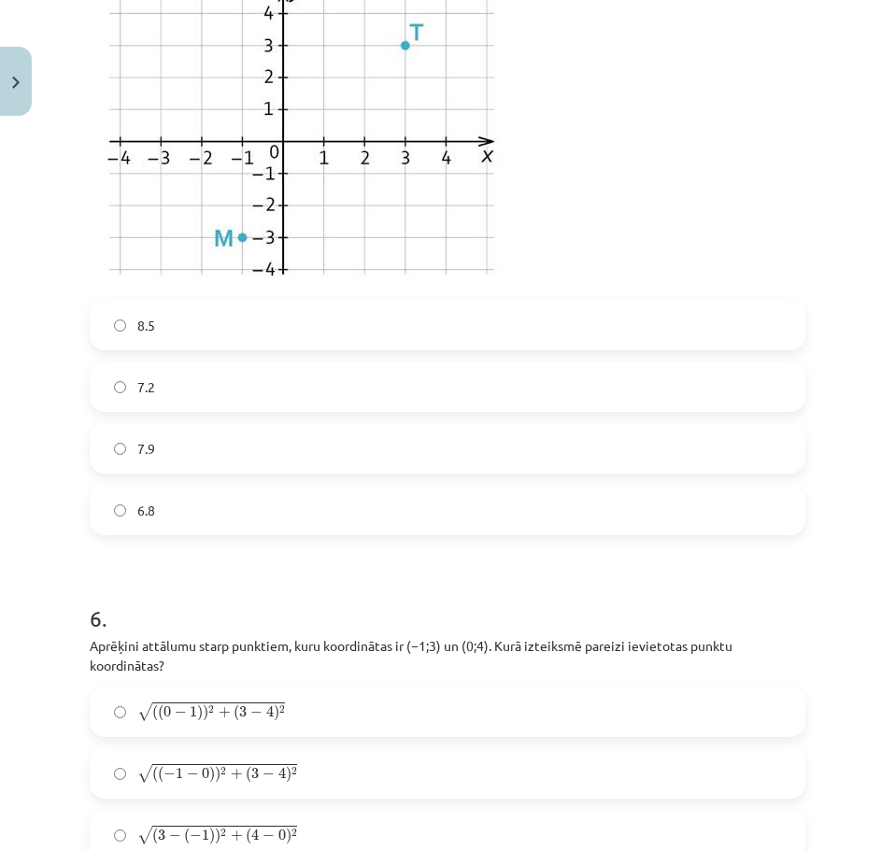
scroll to position [2362, 0]
click at [270, 504] on label "6.8" at bounding box center [448, 509] width 712 height 47
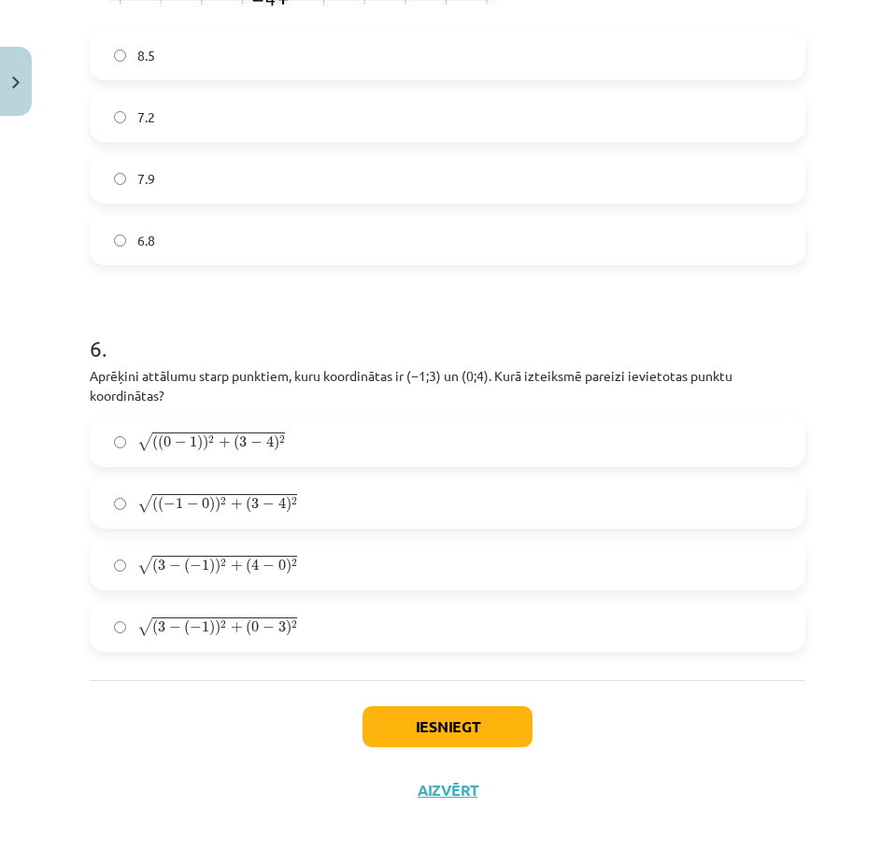
scroll to position [2650, 0]
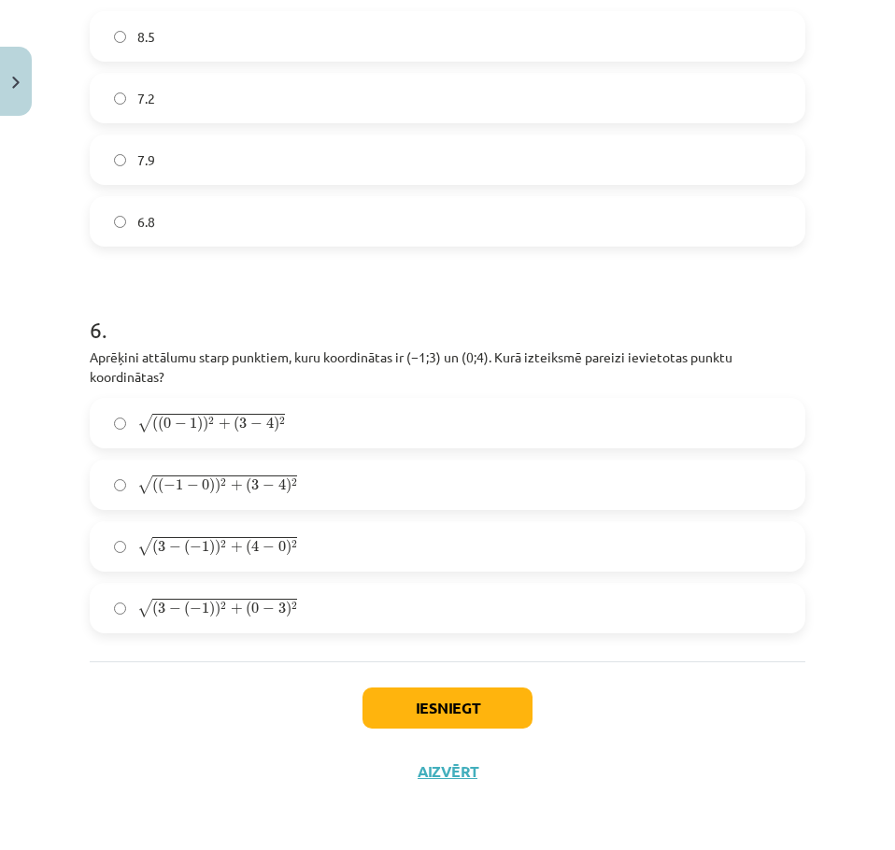
click at [332, 503] on label "√ ( ( − 1 − 0 ) ) 2 + ( 3 − 4 ) 2 ( ( − 1 − 0 ) ) 2 + ( 3 − 4 ) 2" at bounding box center [448, 484] width 712 height 47
click at [439, 711] on button "Iesniegt" at bounding box center [447, 707] width 170 height 41
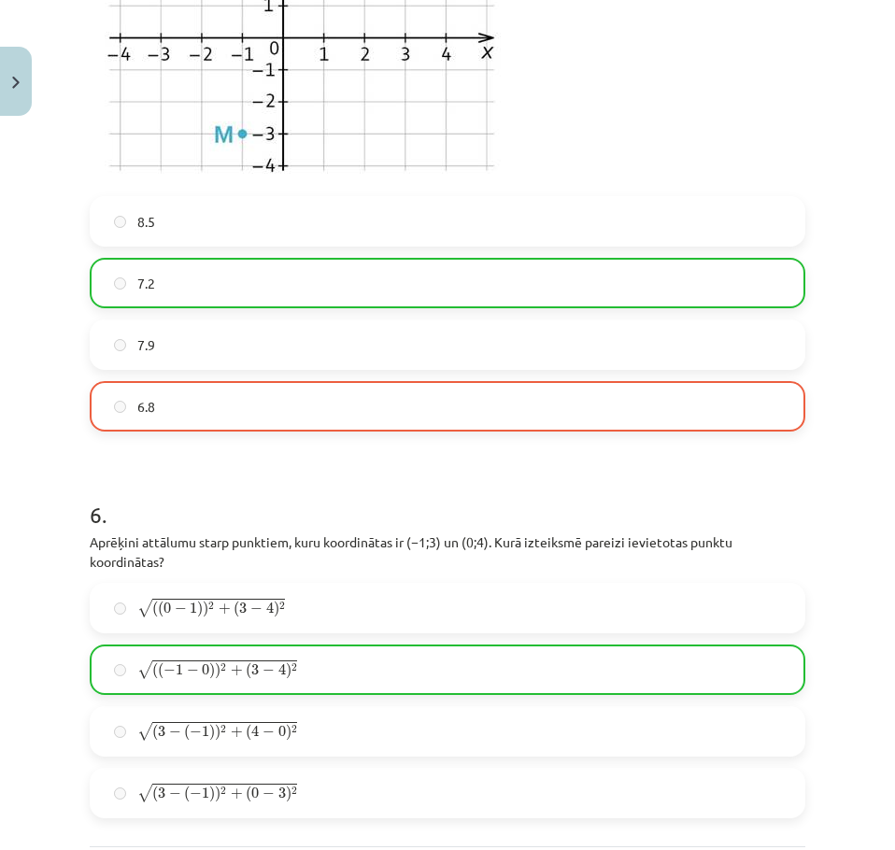
scroll to position [2709, 0]
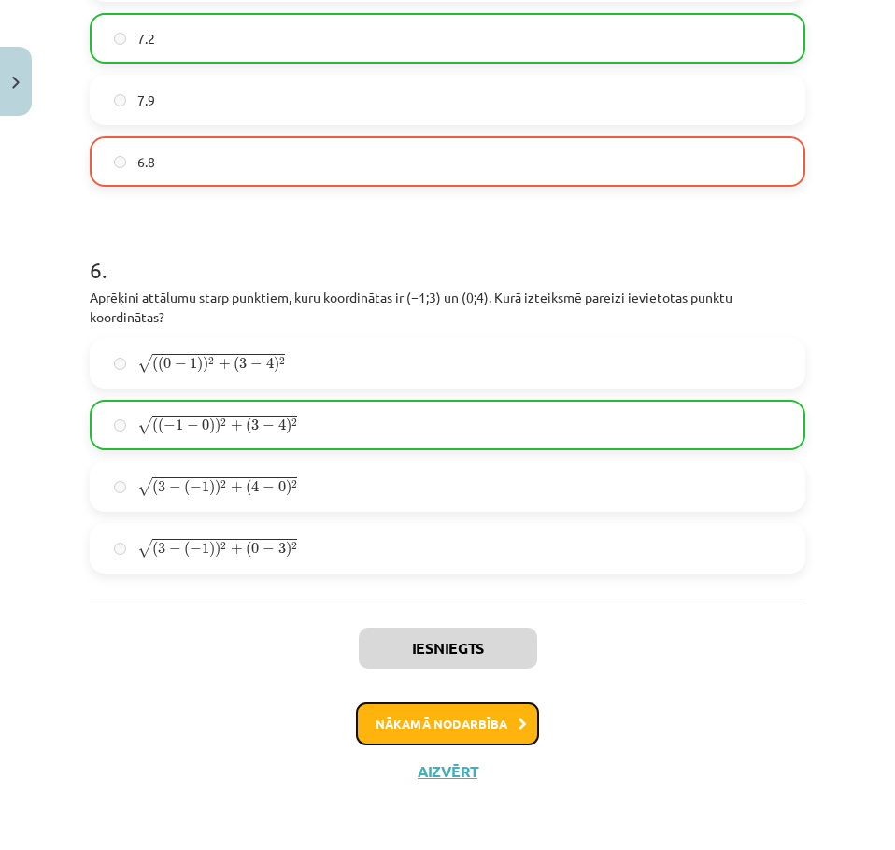
click at [503, 732] on button "Nākamā nodarbība" at bounding box center [447, 723] width 183 height 43
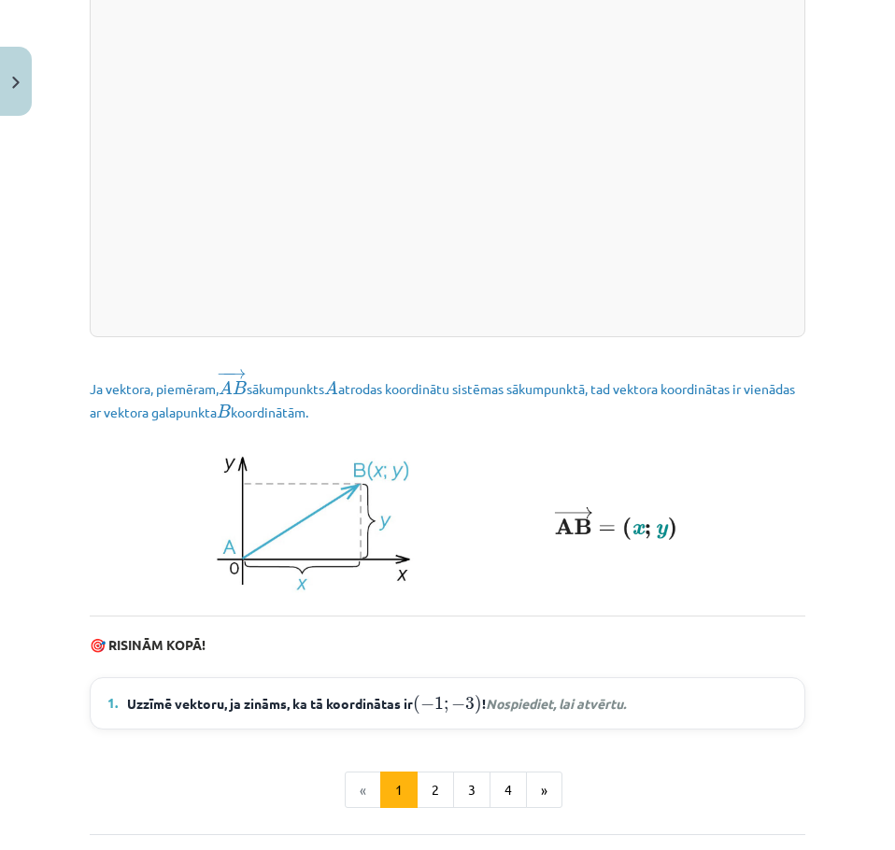
scroll to position [2497, 0]
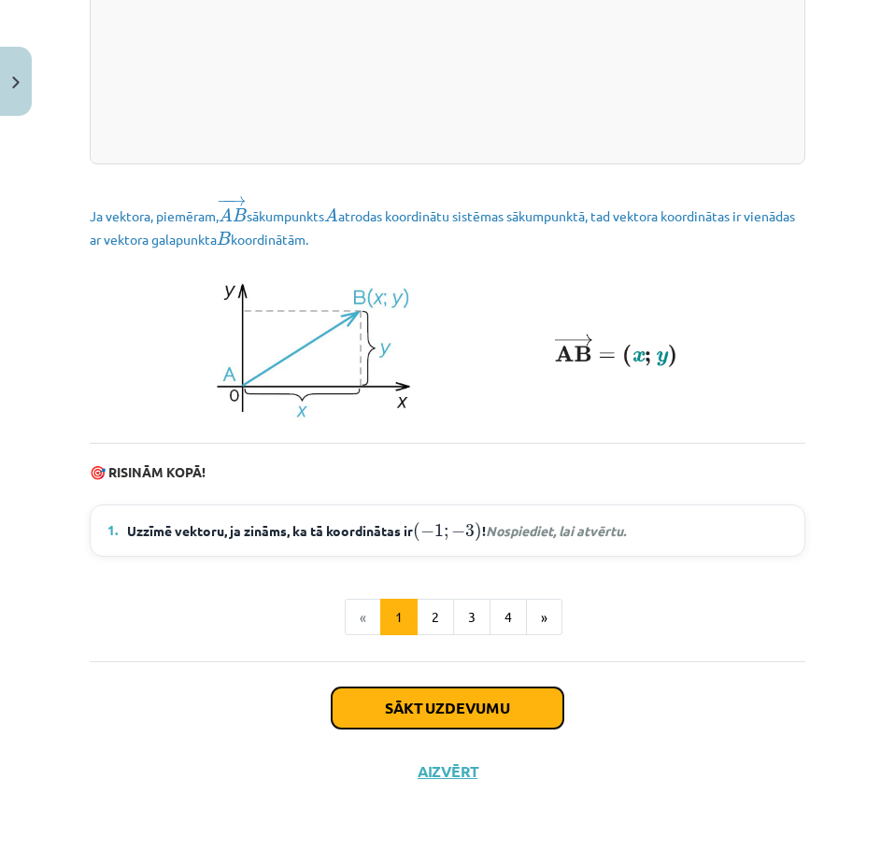
click at [502, 703] on button "Sākt uzdevumu" at bounding box center [448, 707] width 232 height 41
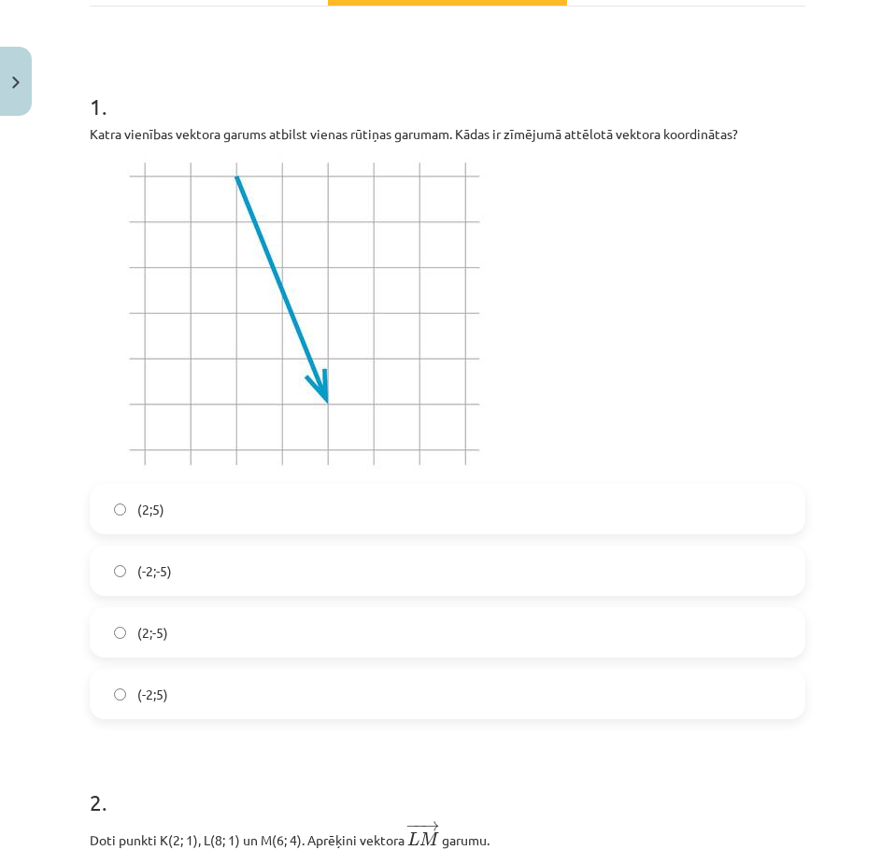
scroll to position [342, 0]
click at [488, 600] on div "(2;5) (-2;-5) (2;-5) (-2;5)" at bounding box center [447, 600] width 715 height 235
click at [502, 589] on label "(-2;-5)" at bounding box center [448, 569] width 712 height 47
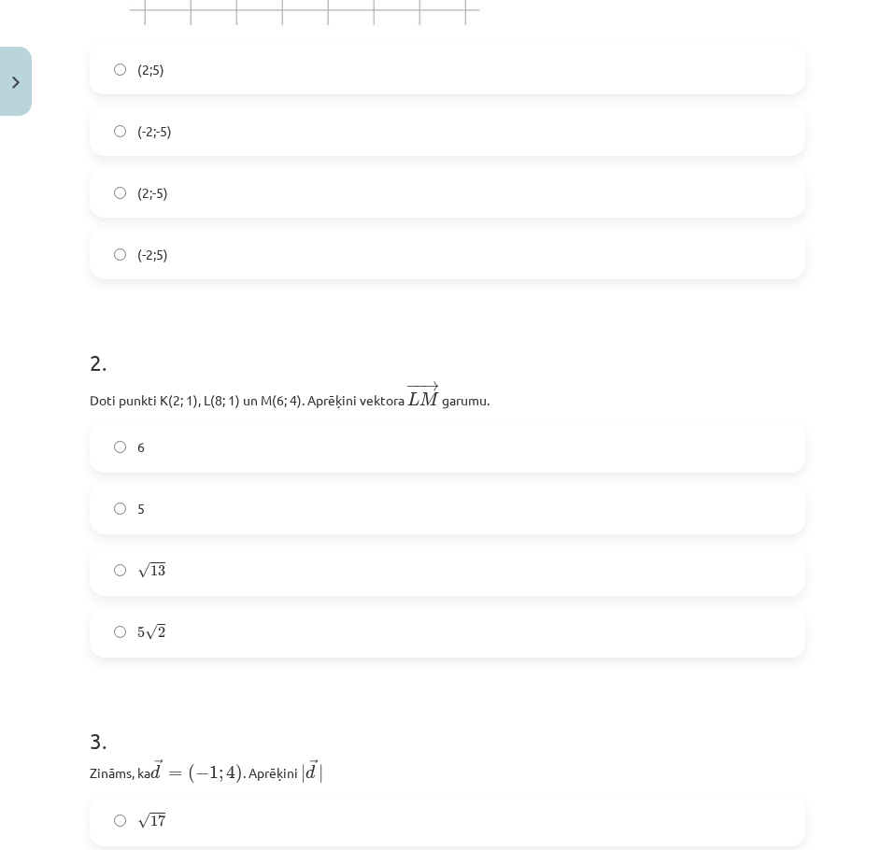
scroll to position [925, 0]
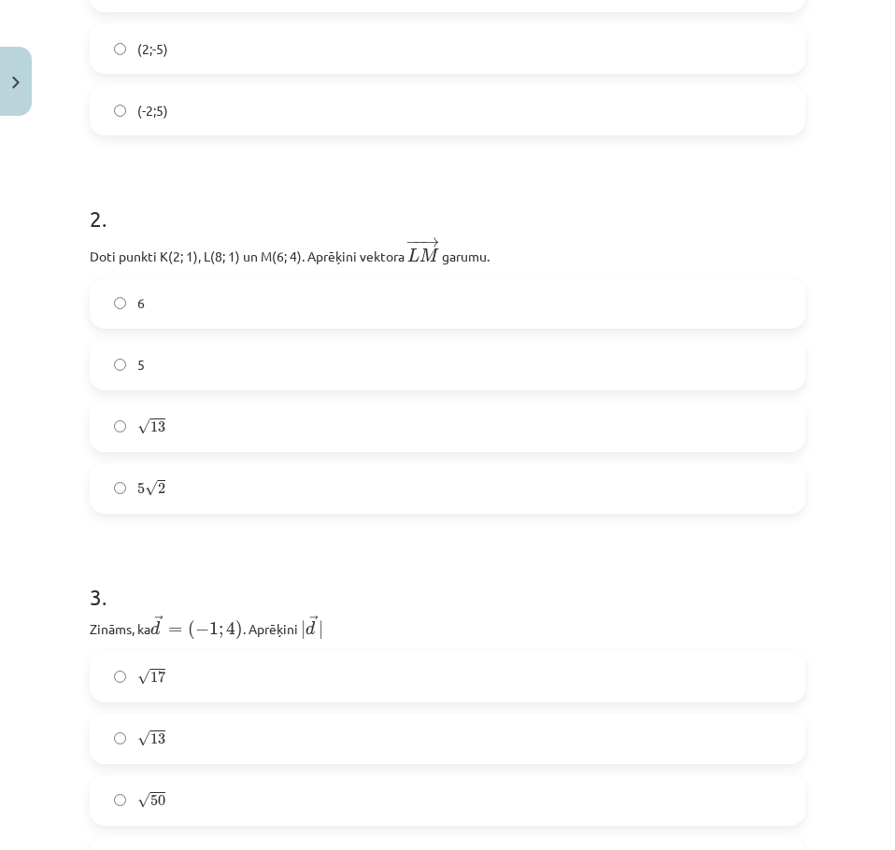
click at [348, 422] on label "√ 13 13" at bounding box center [448, 426] width 712 height 47
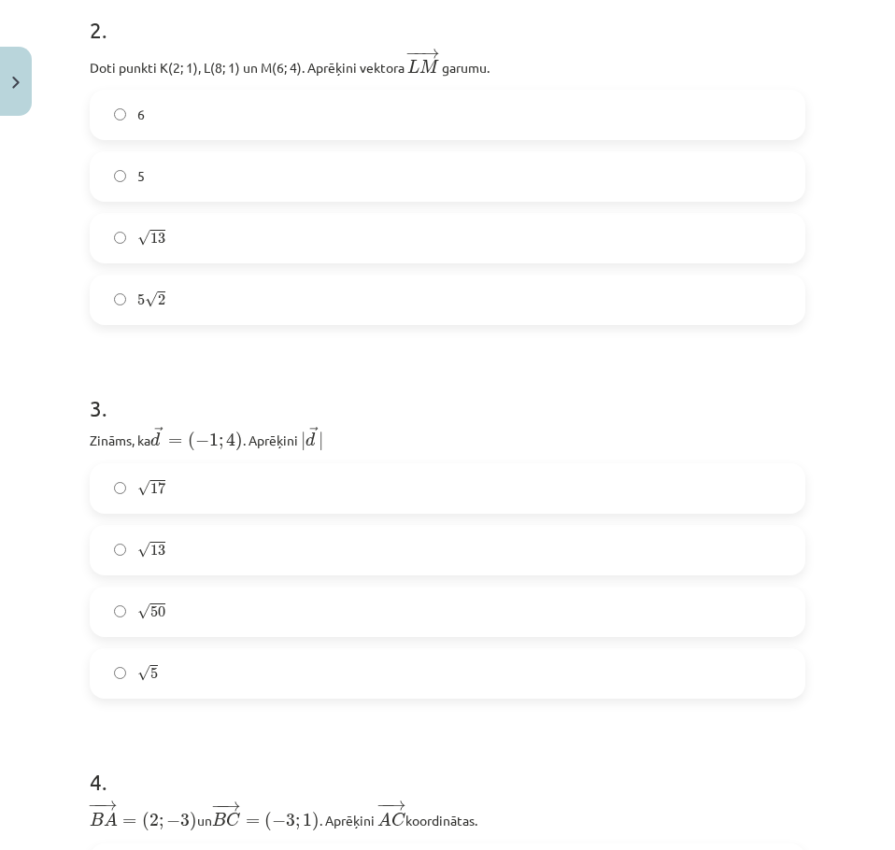
scroll to position [1114, 0]
click at [306, 496] on label "√ 17 17" at bounding box center [448, 487] width 712 height 47
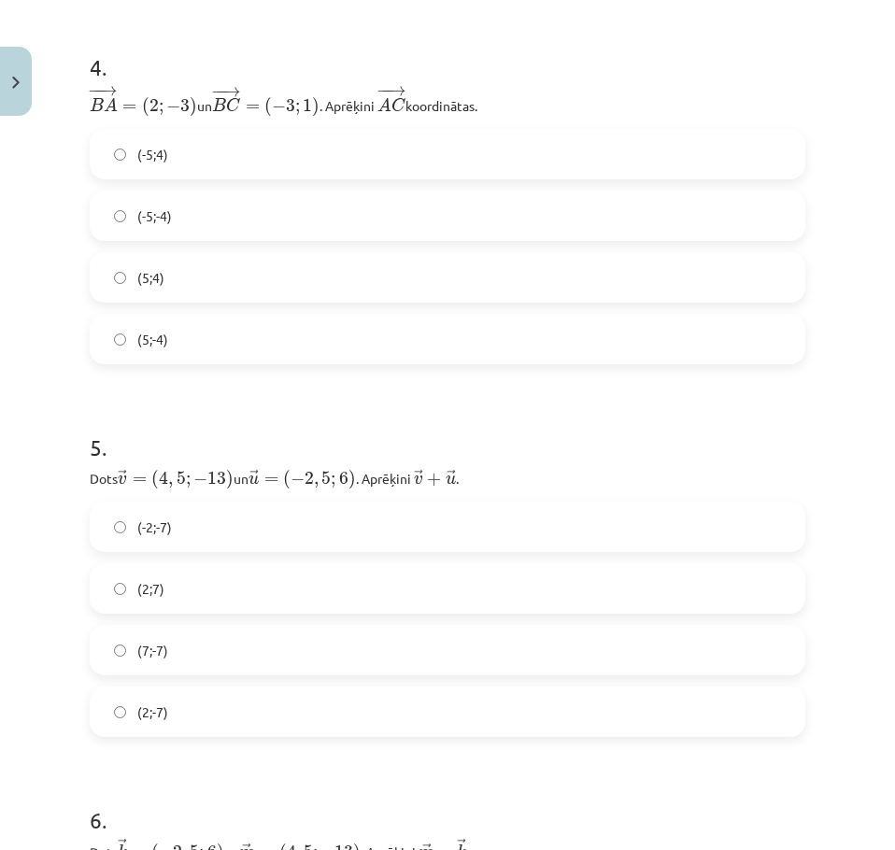
scroll to position [1858, 0]
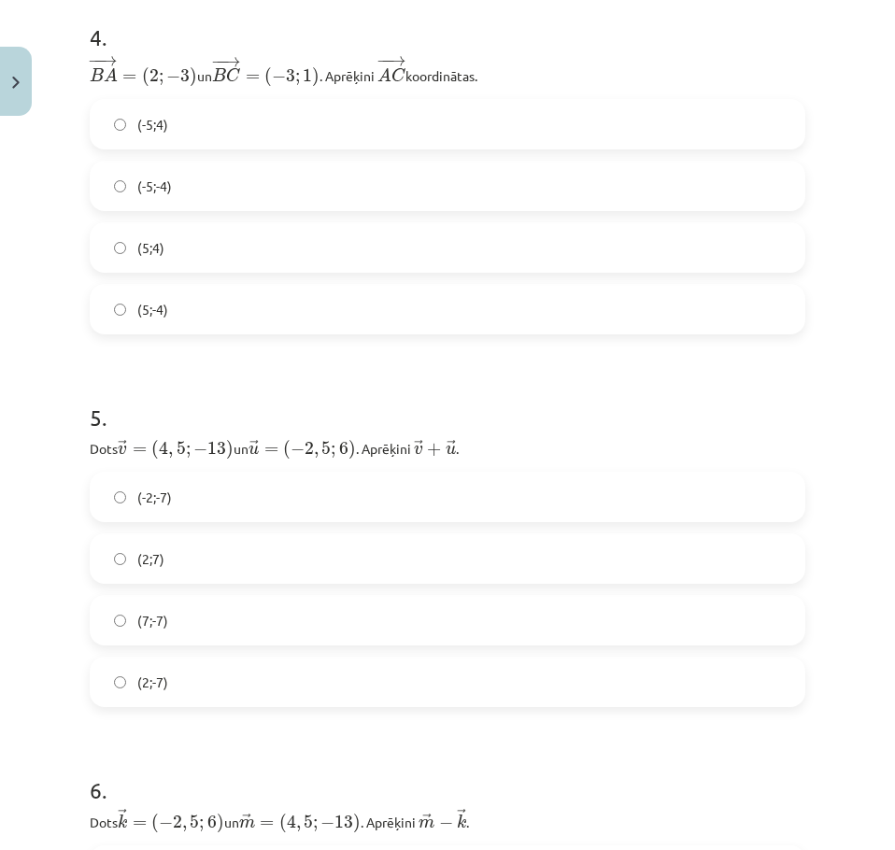
click at [417, 120] on label "(-5;4)" at bounding box center [448, 124] width 712 height 47
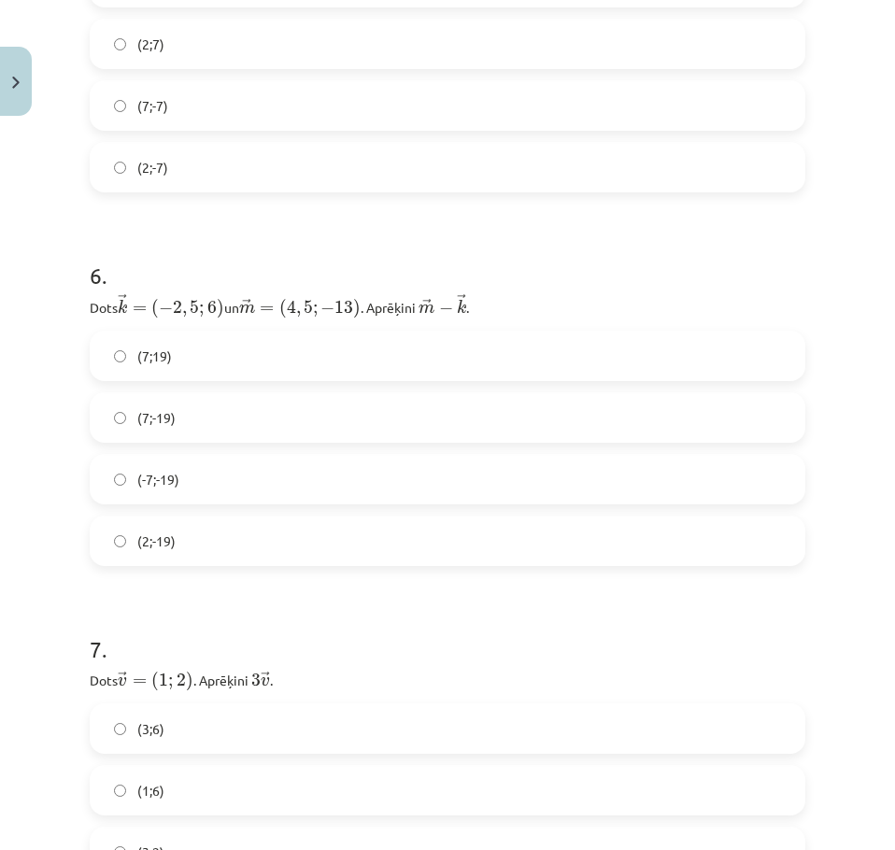
scroll to position [2315, 0]
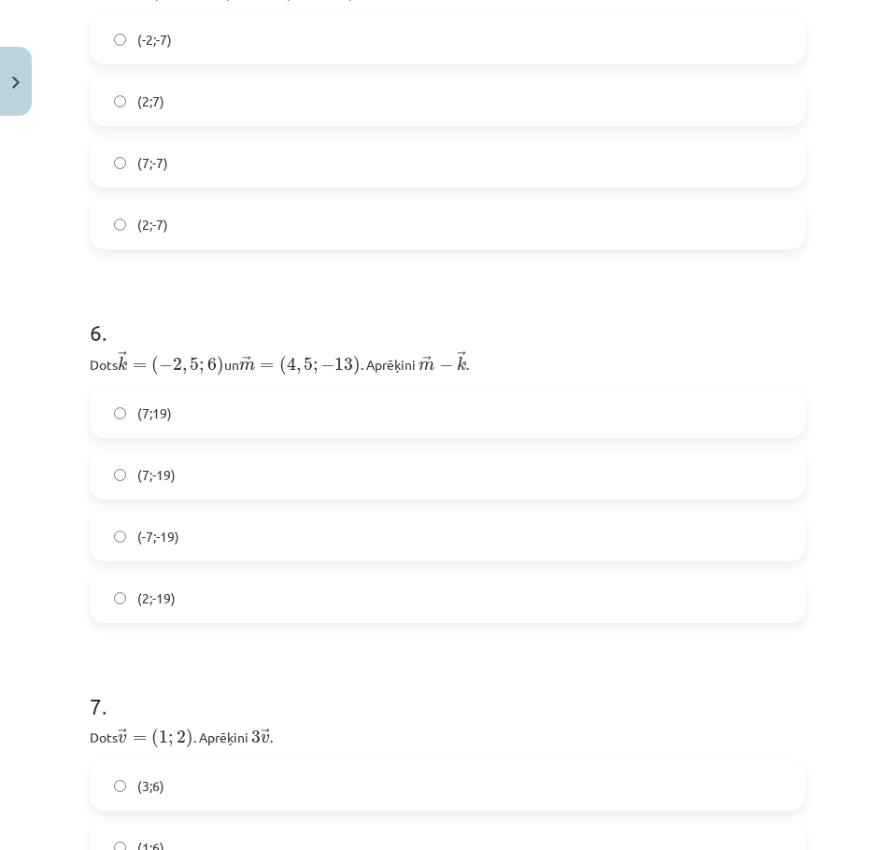
click at [190, 490] on label "(7;-19)" at bounding box center [448, 474] width 712 height 47
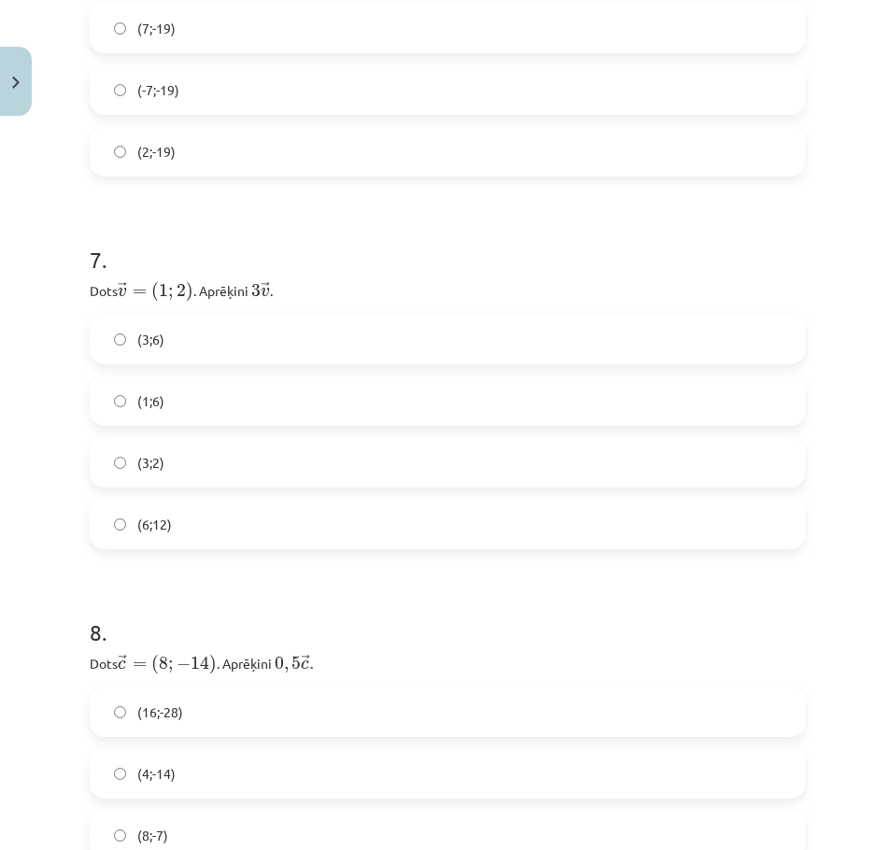
scroll to position [2766, 0]
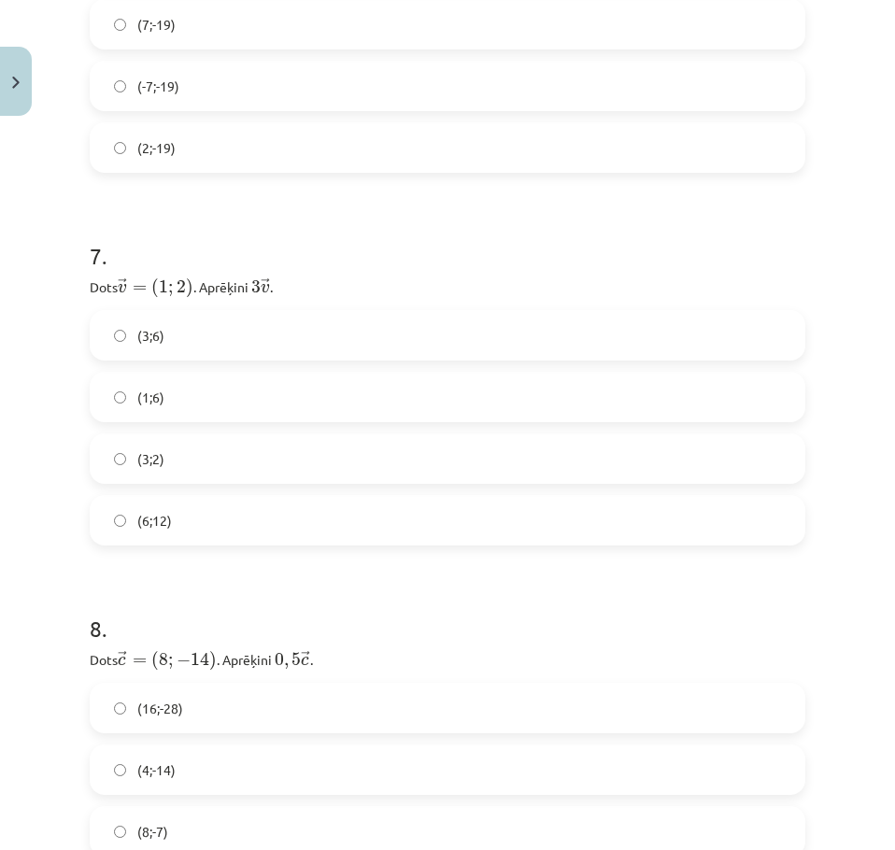
click at [292, 402] on label "(1;6)" at bounding box center [448, 397] width 712 height 47
click at [274, 502] on label "(6;12)" at bounding box center [448, 520] width 712 height 47
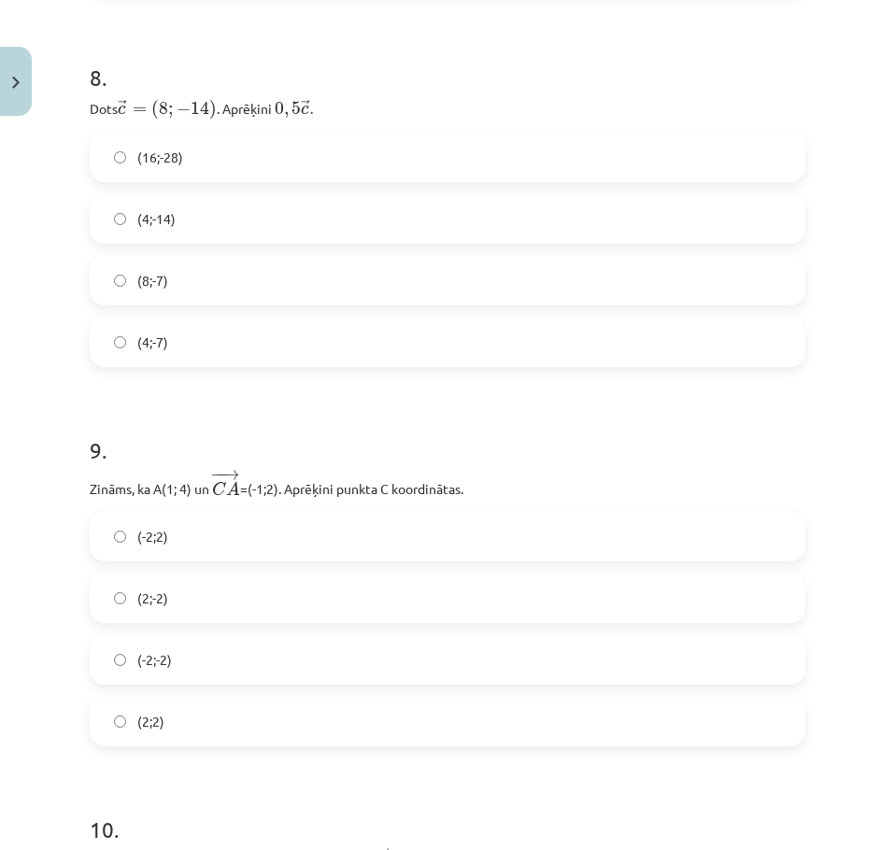
scroll to position [3318, 0]
click at [329, 144] on label "(16;-28)" at bounding box center [448, 156] width 712 height 47
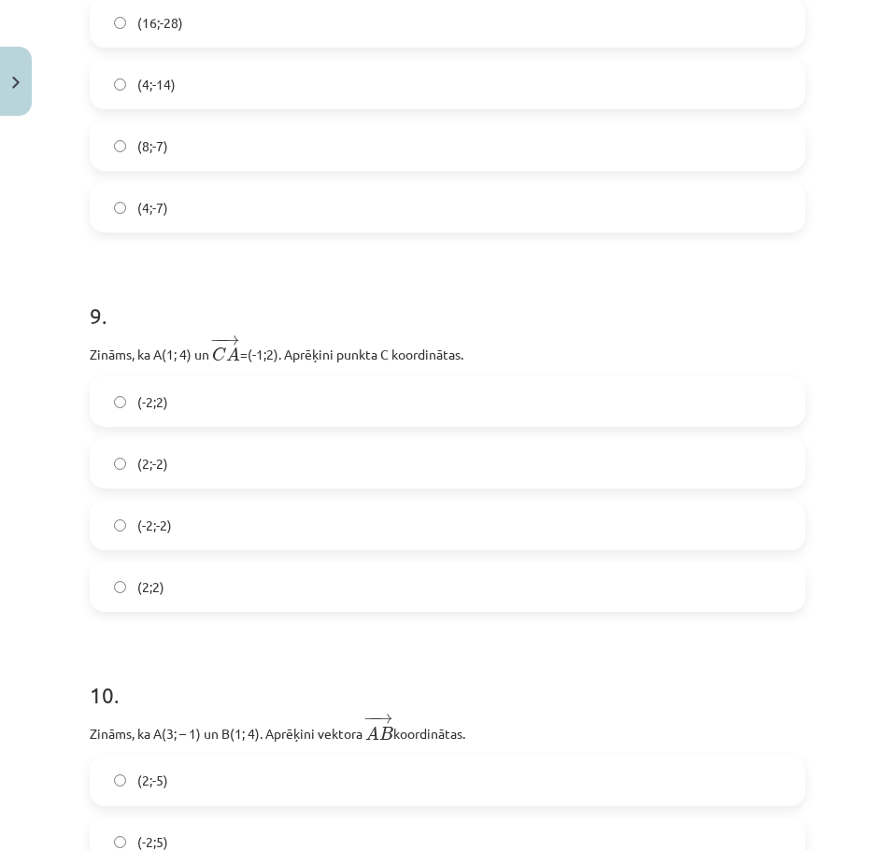
scroll to position [3453, 0]
click at [343, 593] on label "(2;2)" at bounding box center [448, 584] width 712 height 47
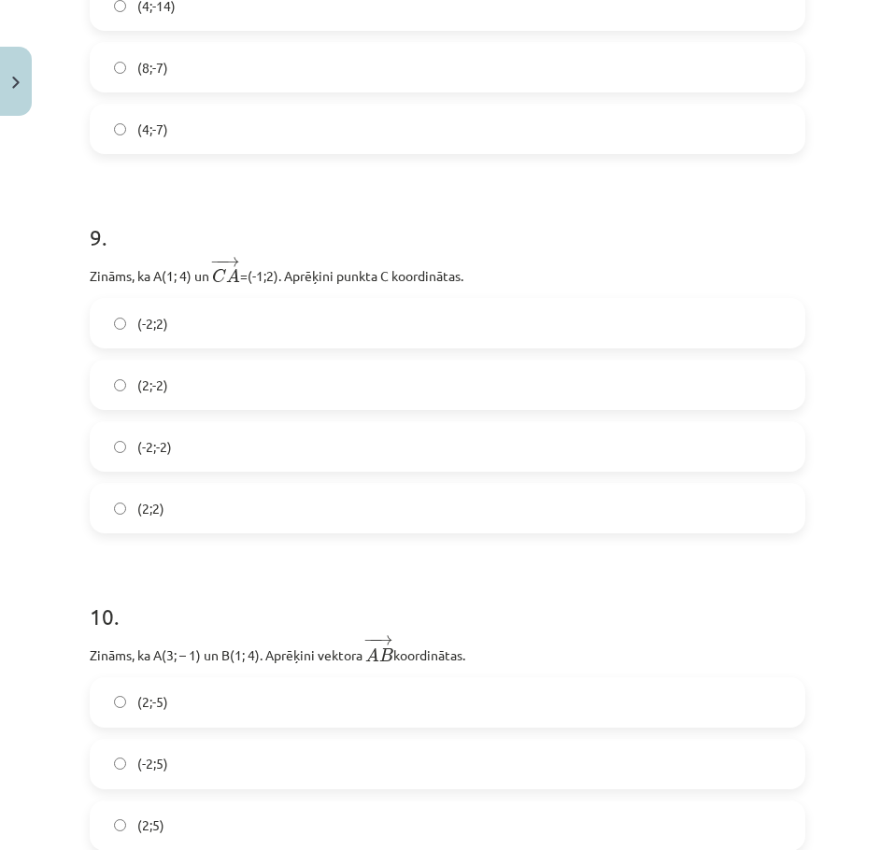
click at [250, 390] on label "(2;-2)" at bounding box center [448, 384] width 712 height 47
click at [284, 346] on label "(-2;2)" at bounding box center [448, 323] width 712 height 47
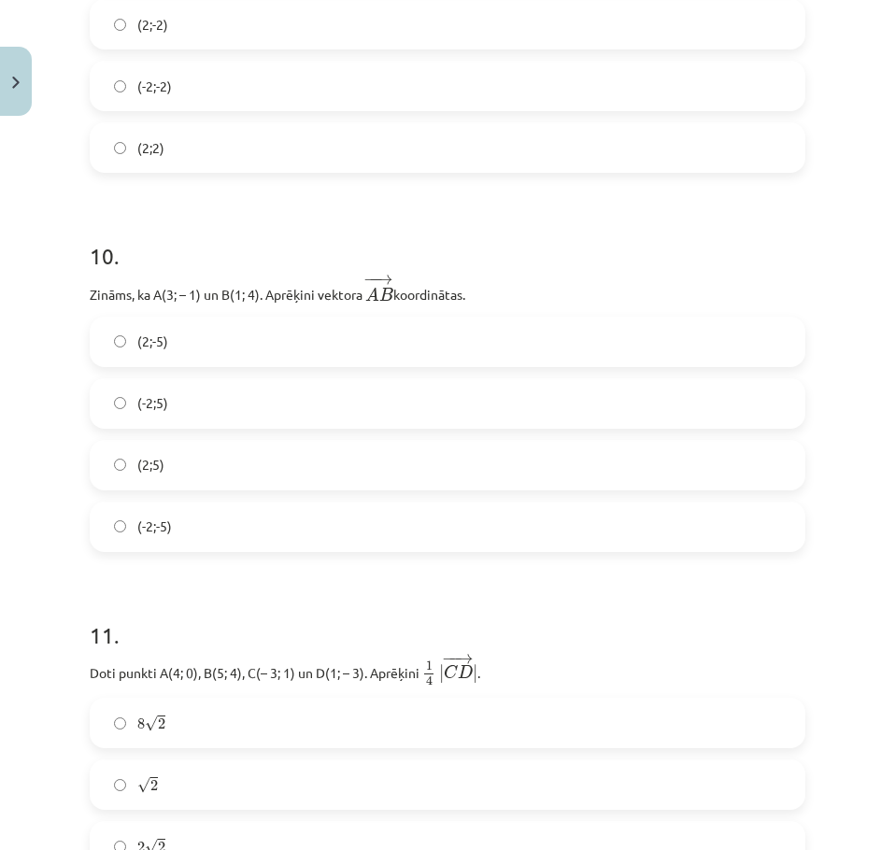
scroll to position [3891, 0]
click at [276, 344] on label "(2;-5)" at bounding box center [448, 341] width 712 height 47
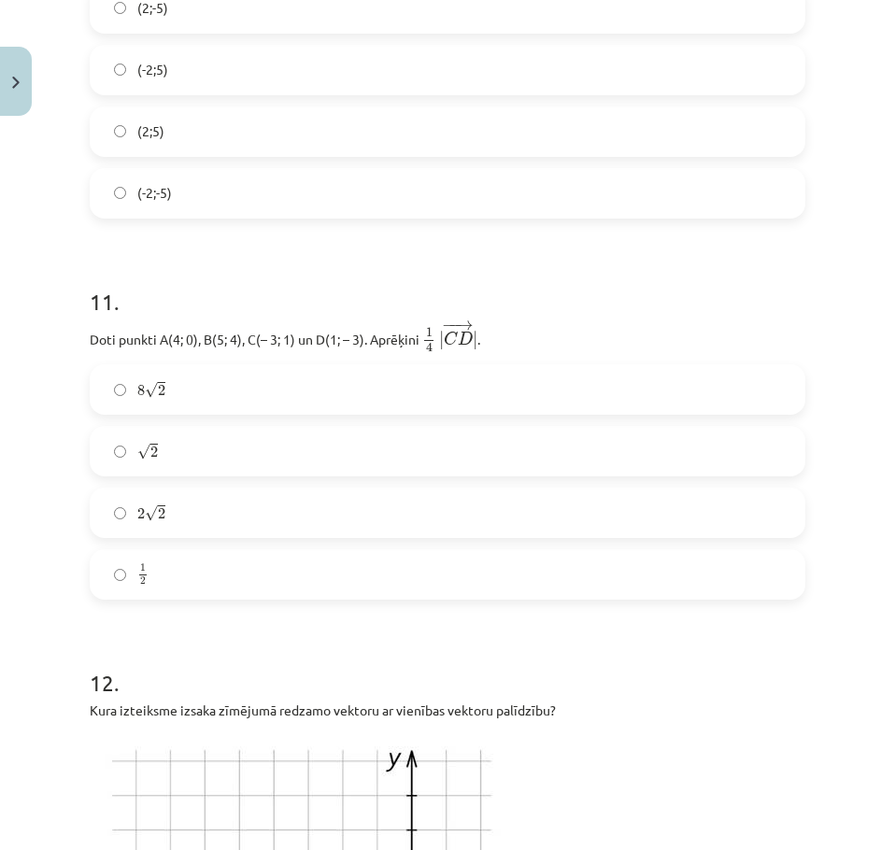
scroll to position [4225, 0]
click at [233, 384] on label "8 √ 2 8 2" at bounding box center [448, 387] width 712 height 47
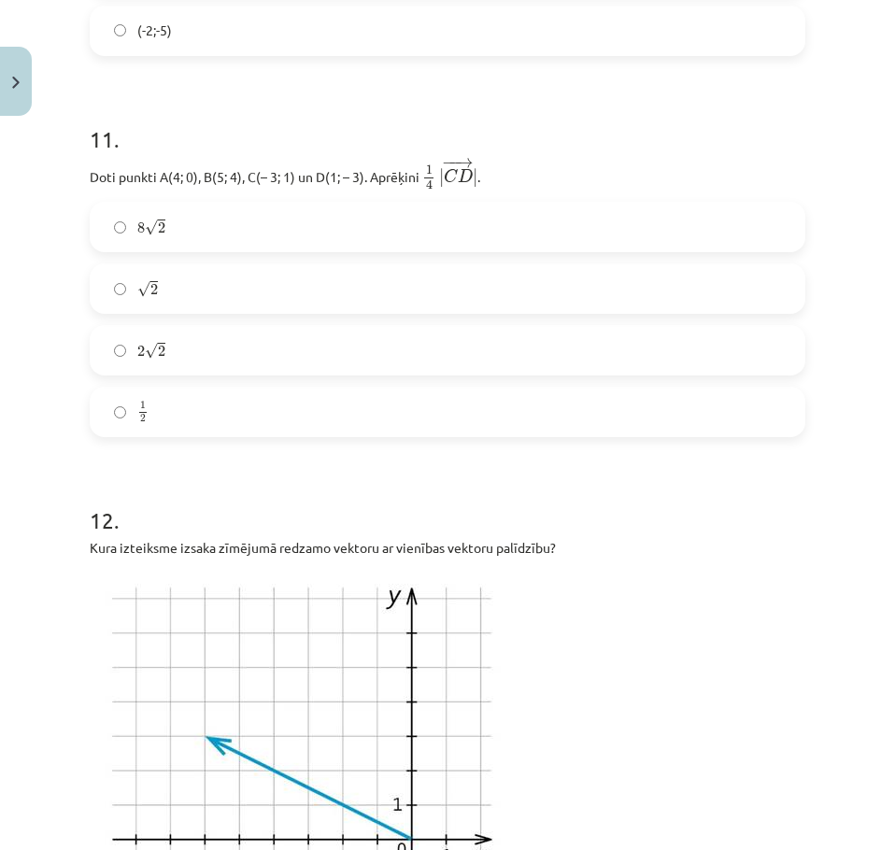
scroll to position [4886, 0]
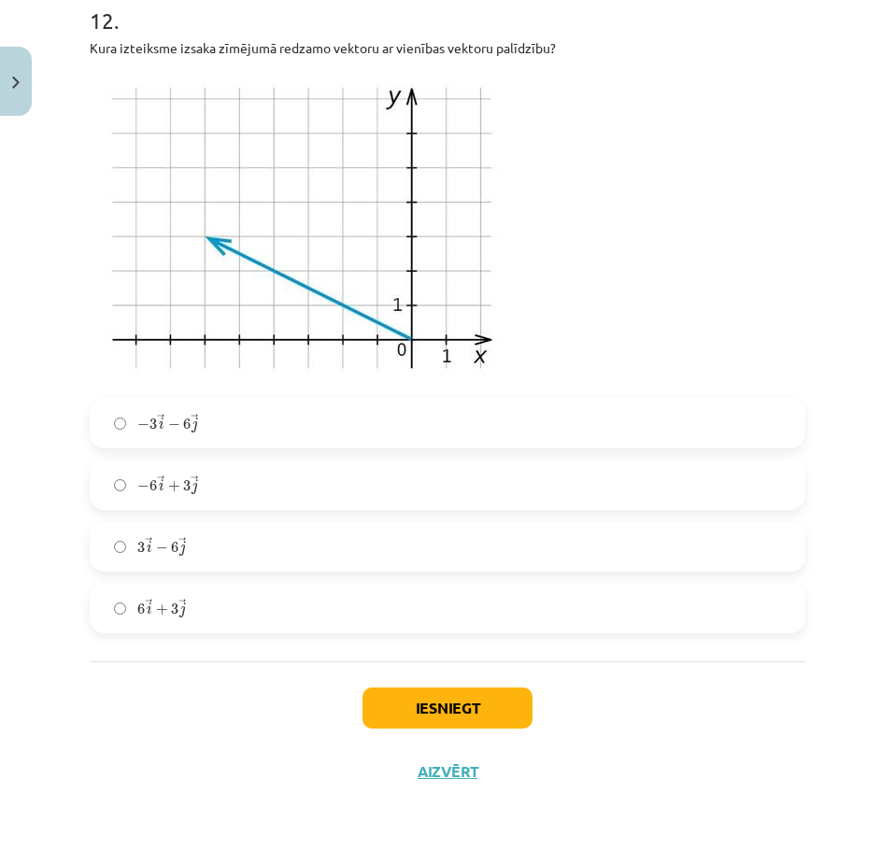
click at [307, 433] on label "− 3 → i − 6 → j − 3 i → − 6 j →" at bounding box center [448, 423] width 712 height 47
click at [449, 716] on button "Iesniegt" at bounding box center [447, 707] width 170 height 41
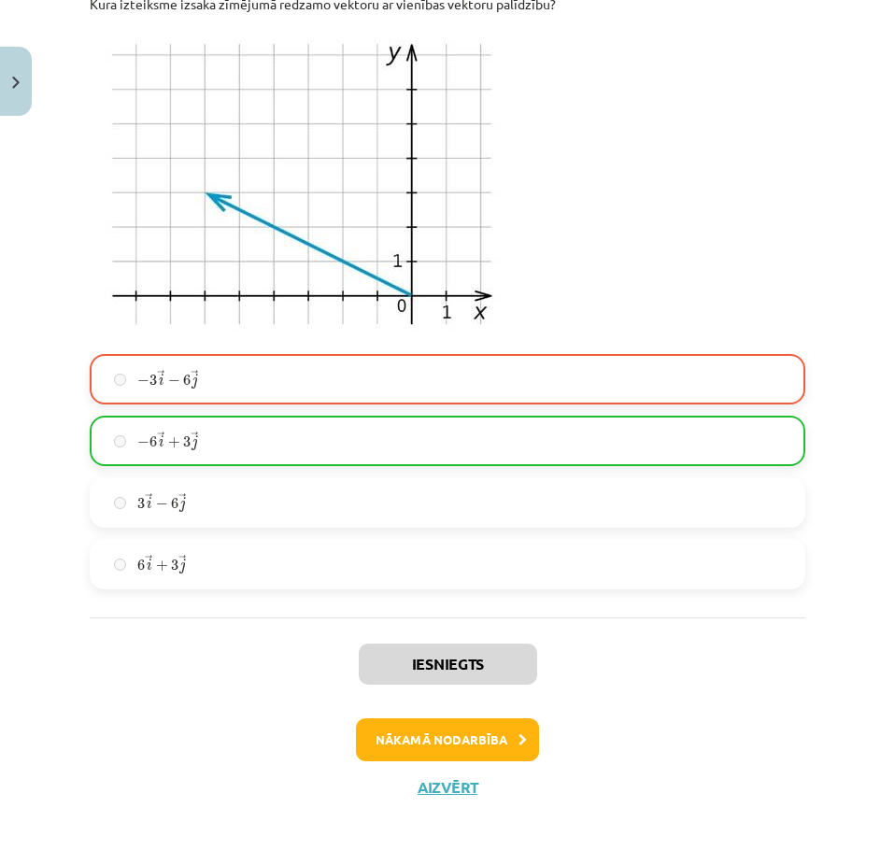
scroll to position [4945, 0]
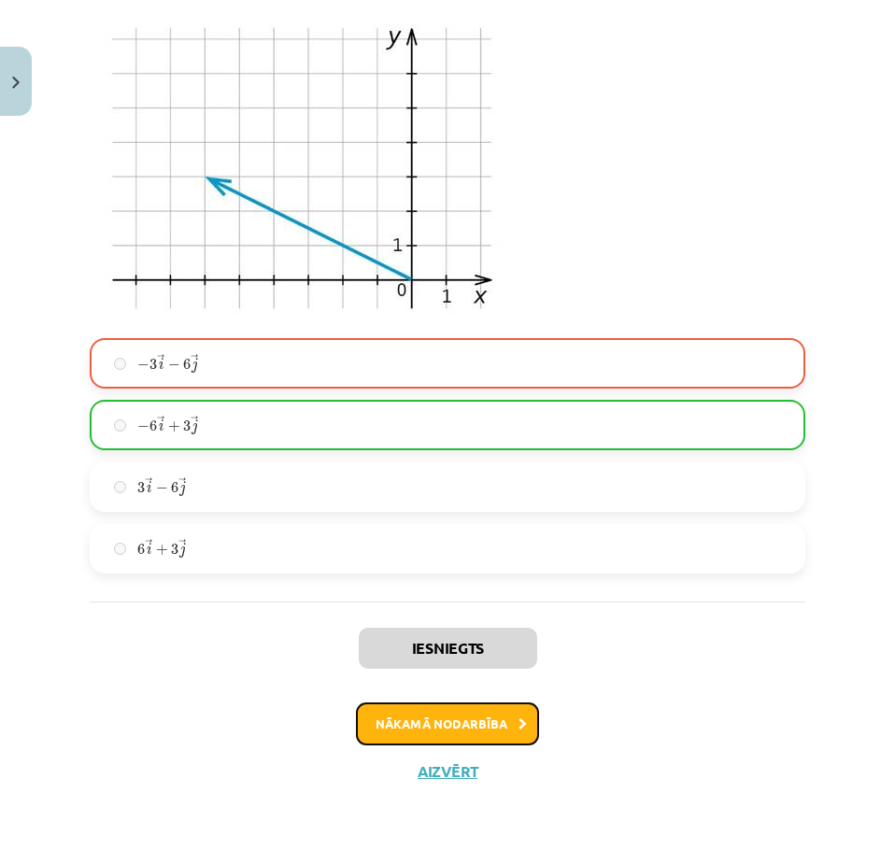
click at [449, 726] on button "Nākamā nodarbība" at bounding box center [447, 723] width 183 height 43
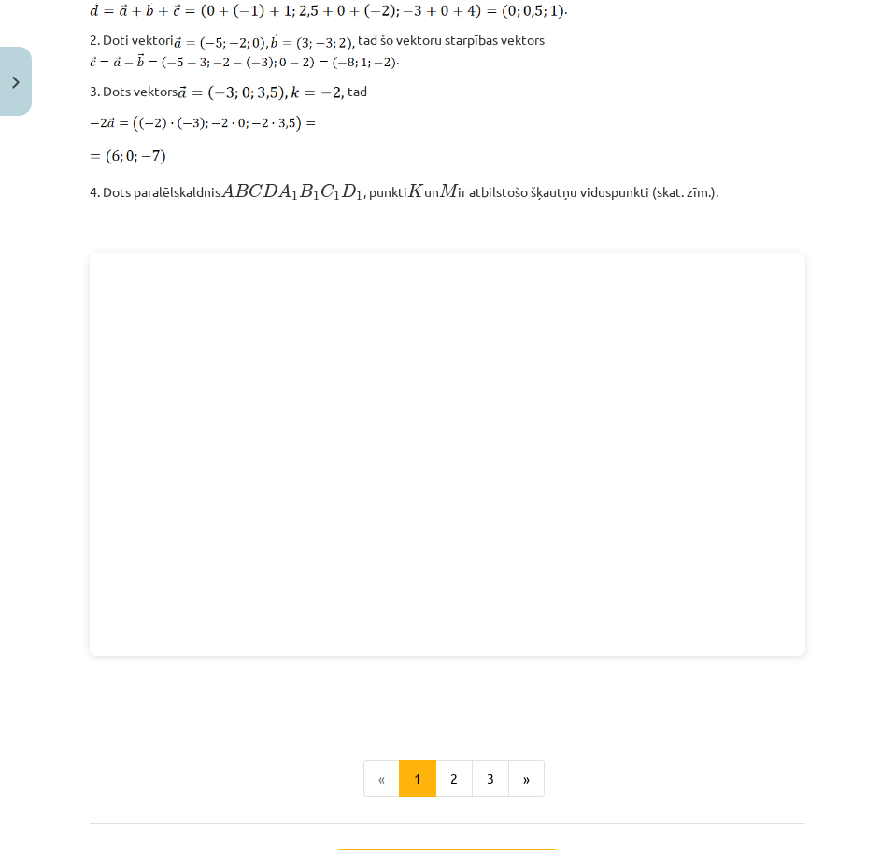
scroll to position [2426, 0]
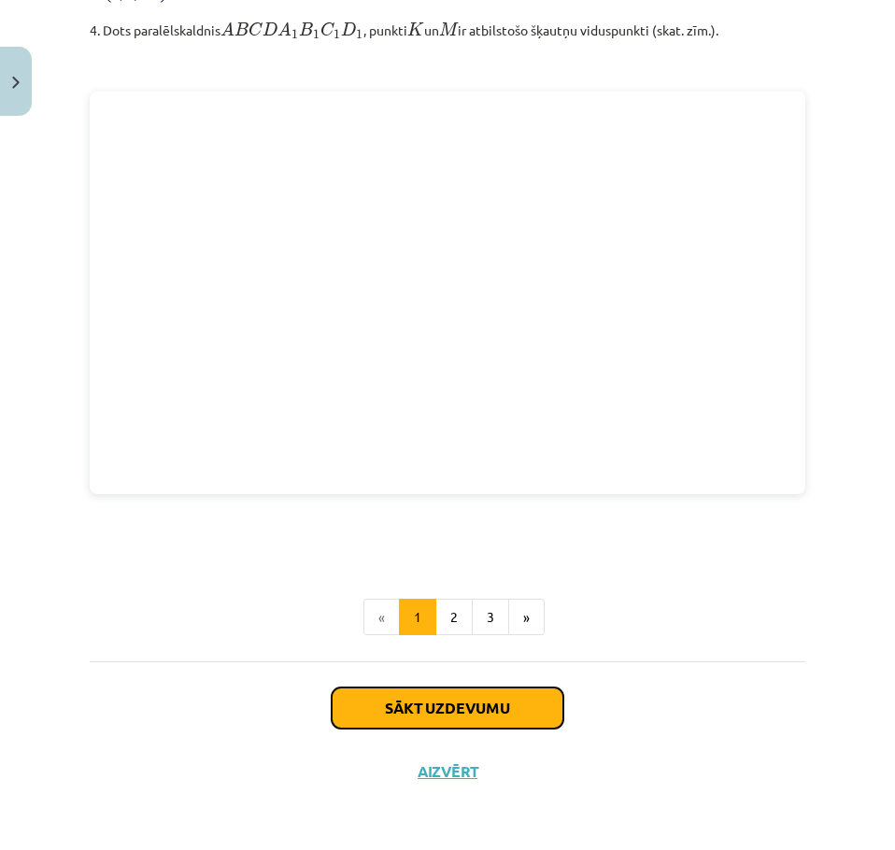
click at [494, 690] on button "Sākt uzdevumu" at bounding box center [448, 707] width 232 height 41
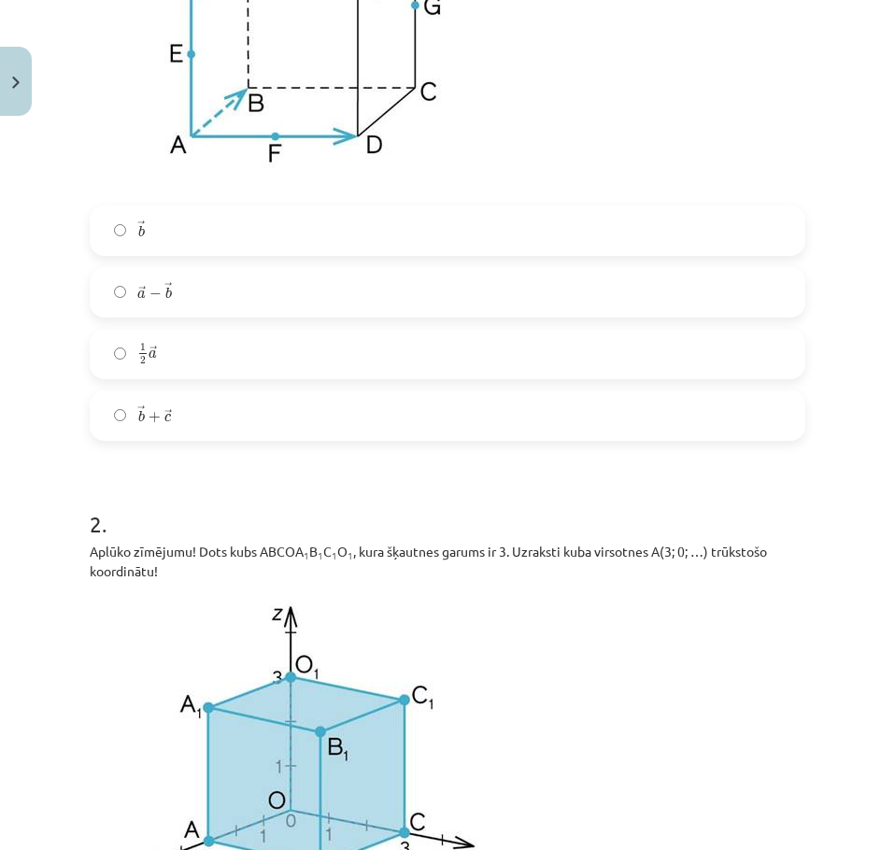
scroll to position [620, 0]
click at [300, 215] on label "→ b b →" at bounding box center [448, 231] width 712 height 47
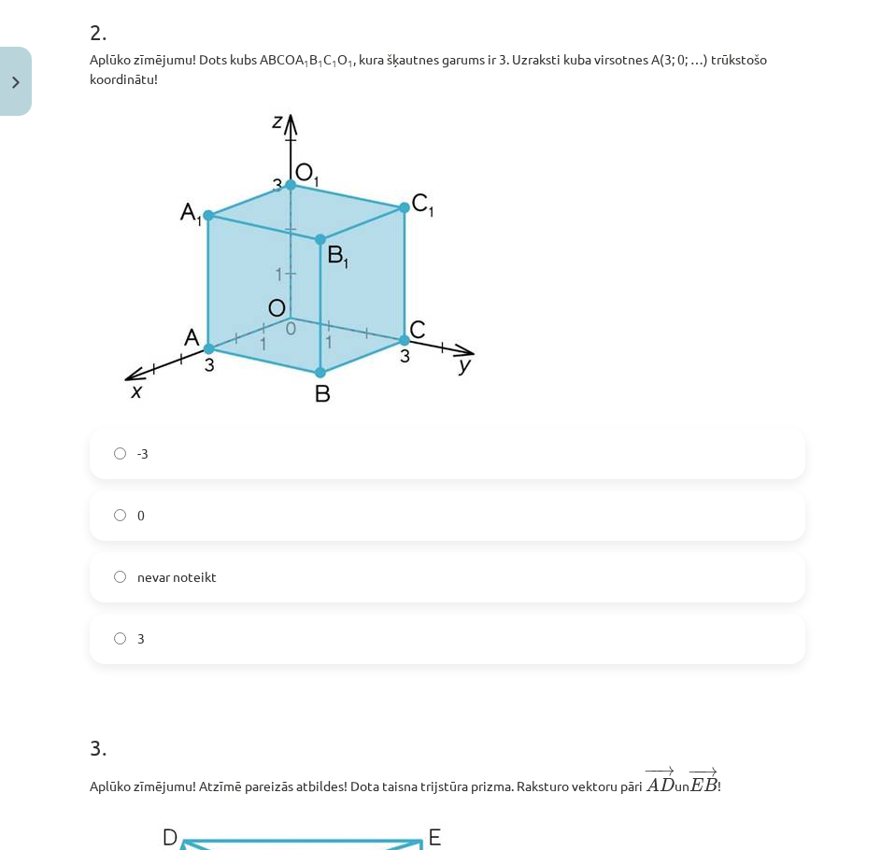
scroll to position [1132, 0]
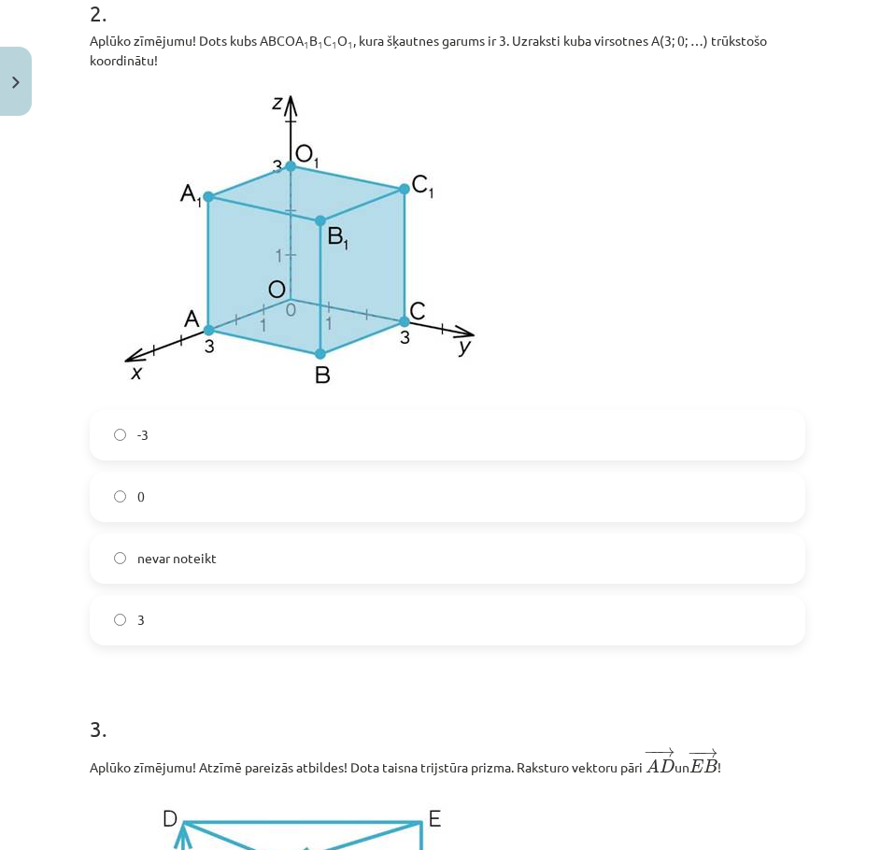
click at [294, 556] on label "nevar noteikt" at bounding box center [448, 558] width 712 height 47
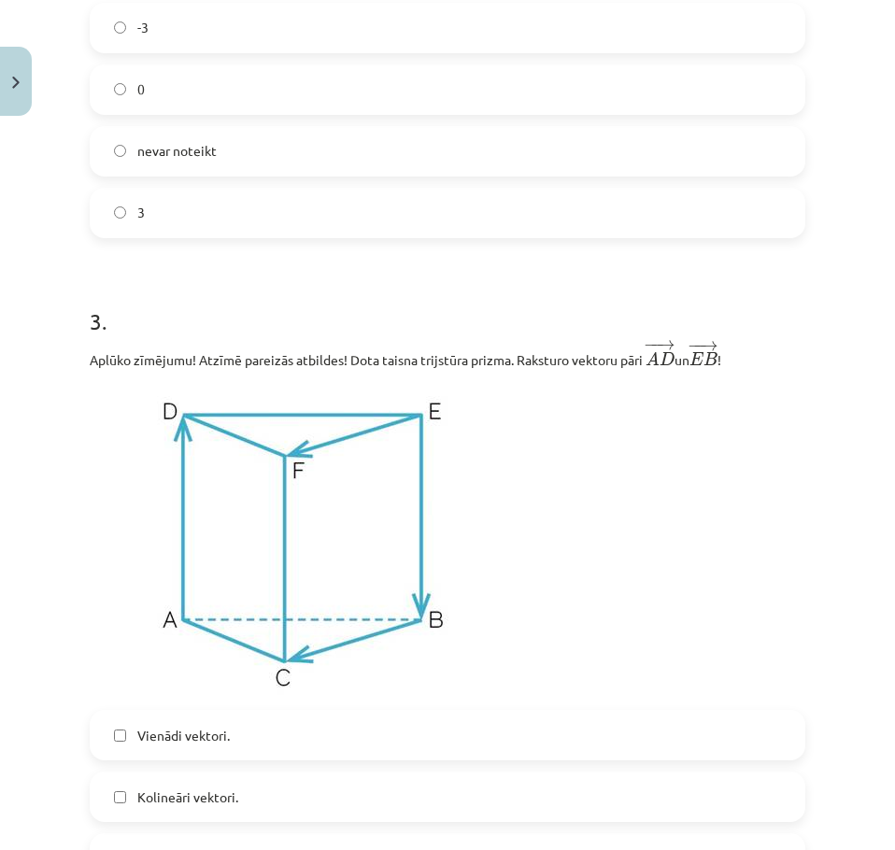
scroll to position [1544, 0]
